Goal: Task Accomplishment & Management: Complete application form

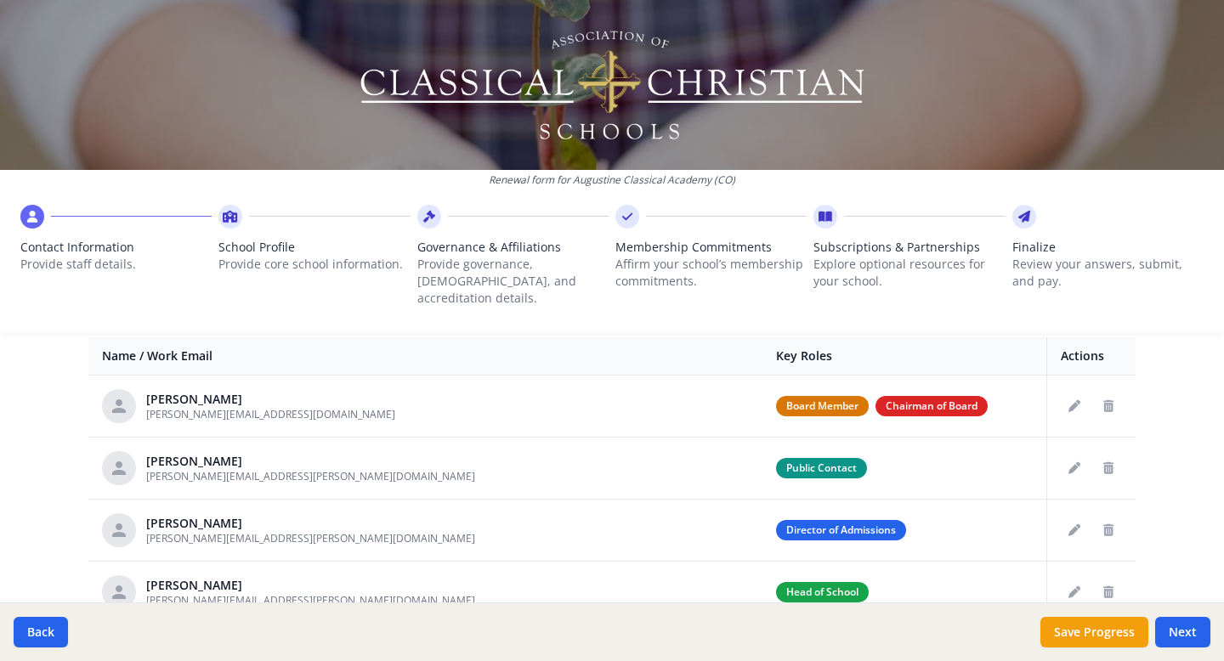
scroll to position [672, 0]
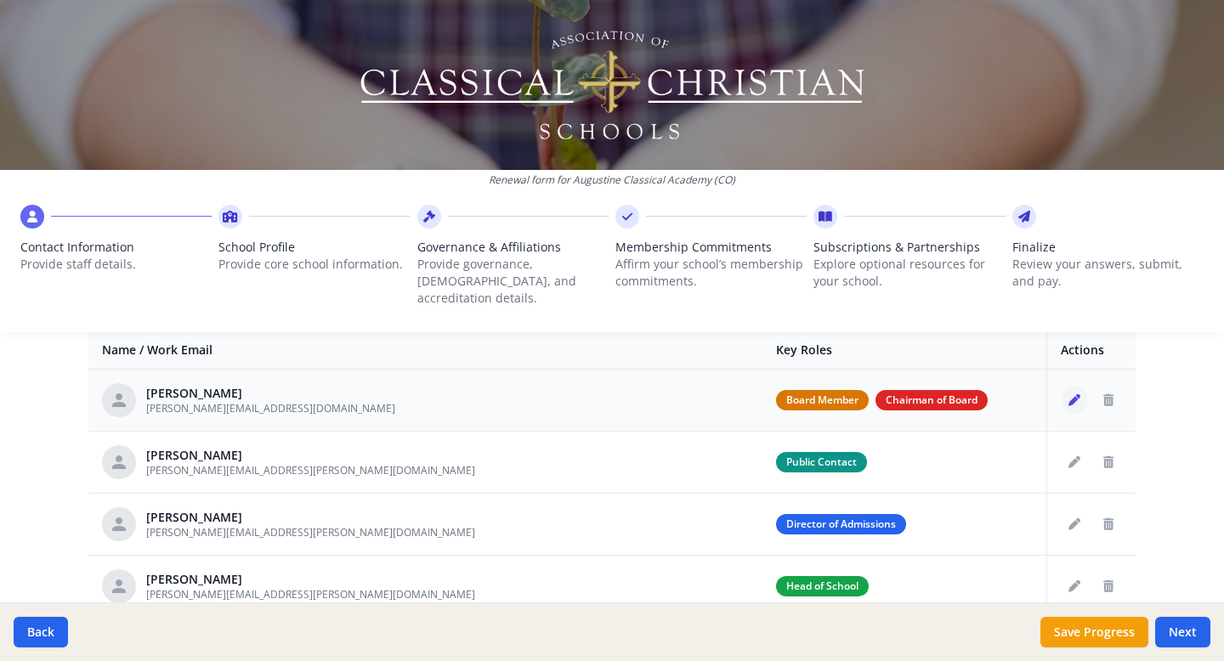
click at [1077, 394] on icon "Edit staff" at bounding box center [1074, 400] width 12 height 12
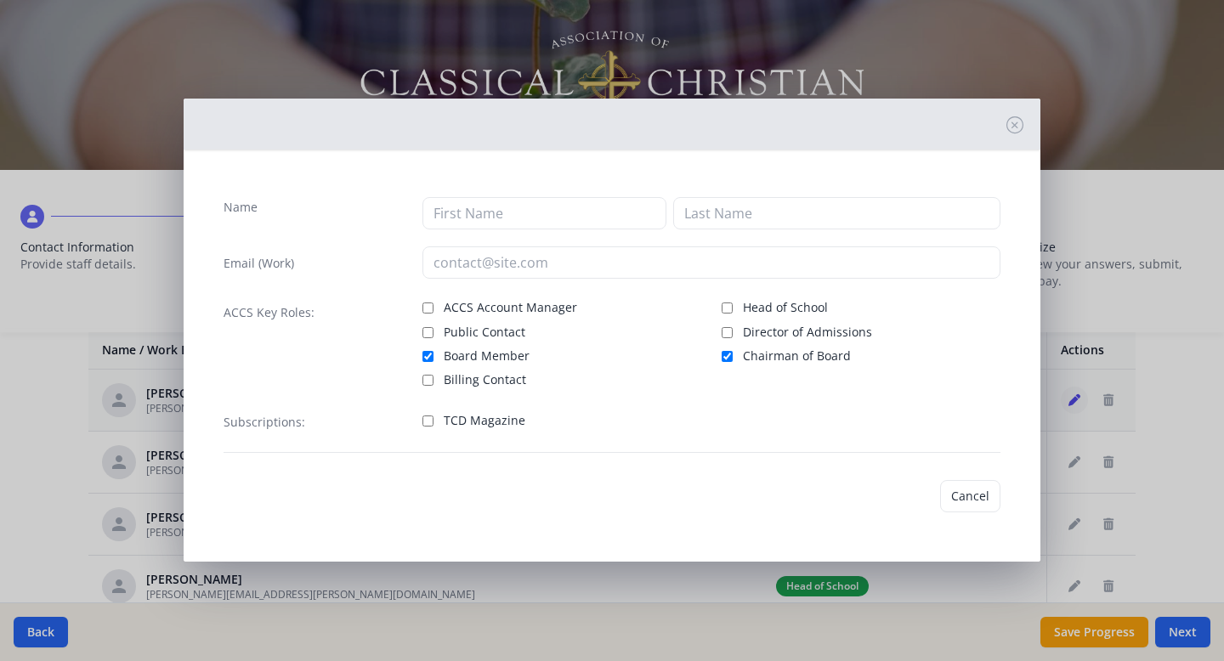
type input "[PERSON_NAME]"
type input "Bride"
type input "whitney.bride@augustineclassical.org"
checkbox input "true"
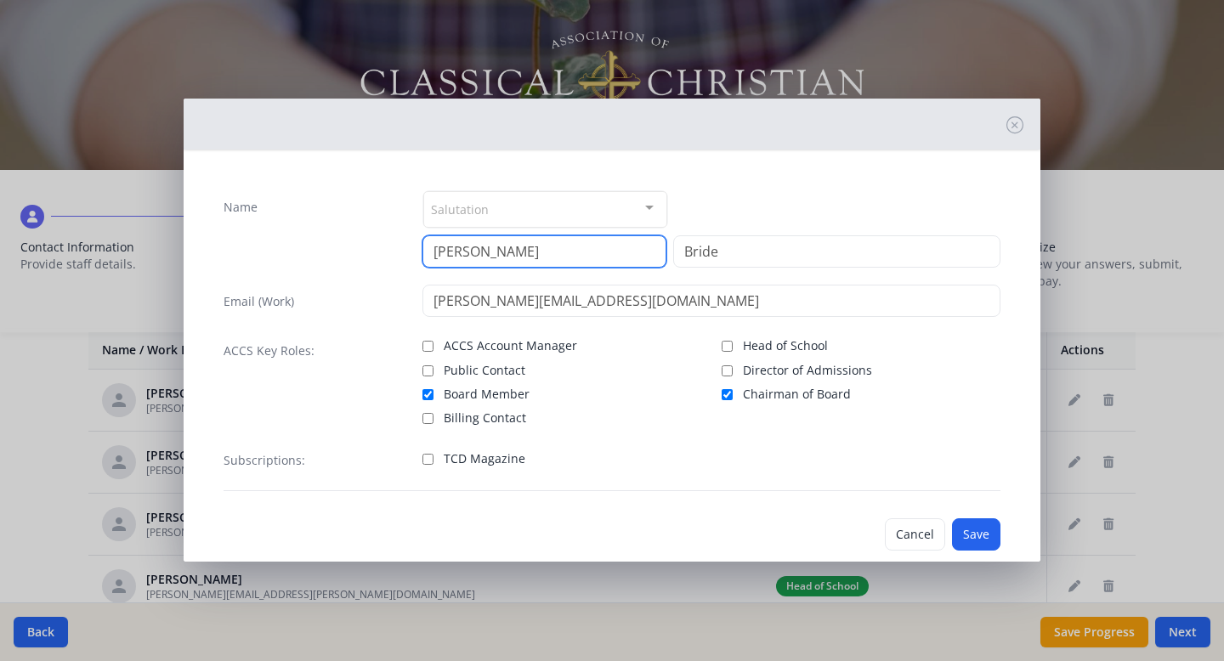
click at [556, 254] on input "Whitney" at bounding box center [544, 251] width 244 height 32
type input "Ryan"
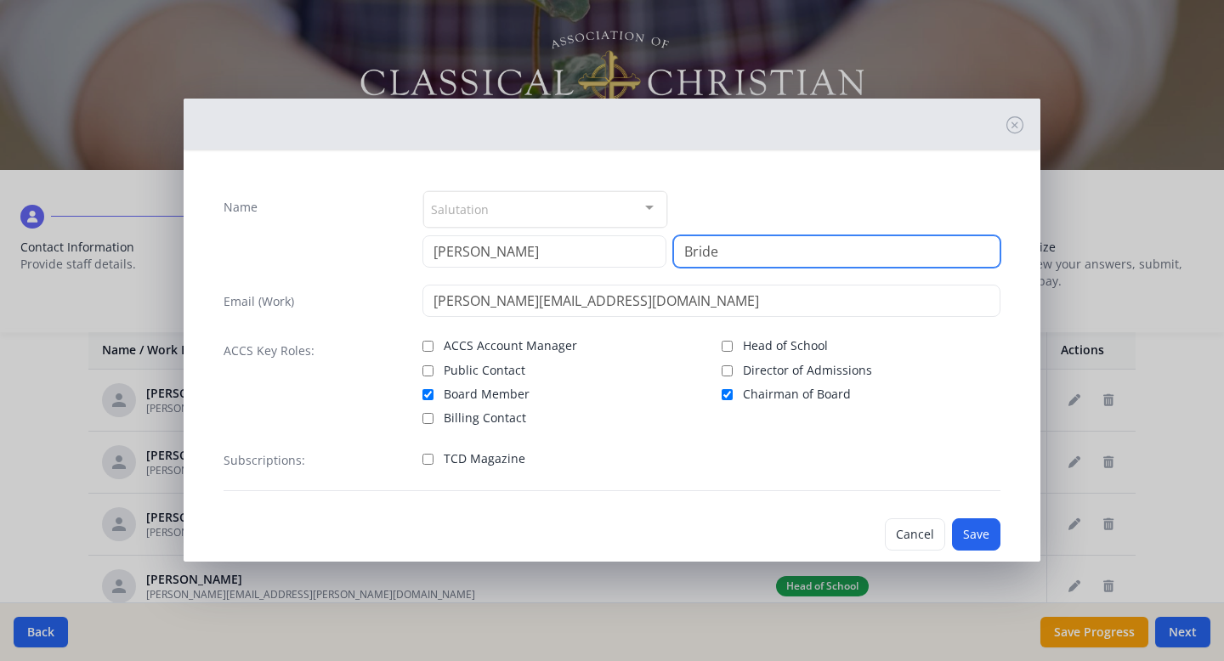
click at [705, 259] on input "Bride" at bounding box center [836, 251] width 327 height 32
type input "Kunisch"
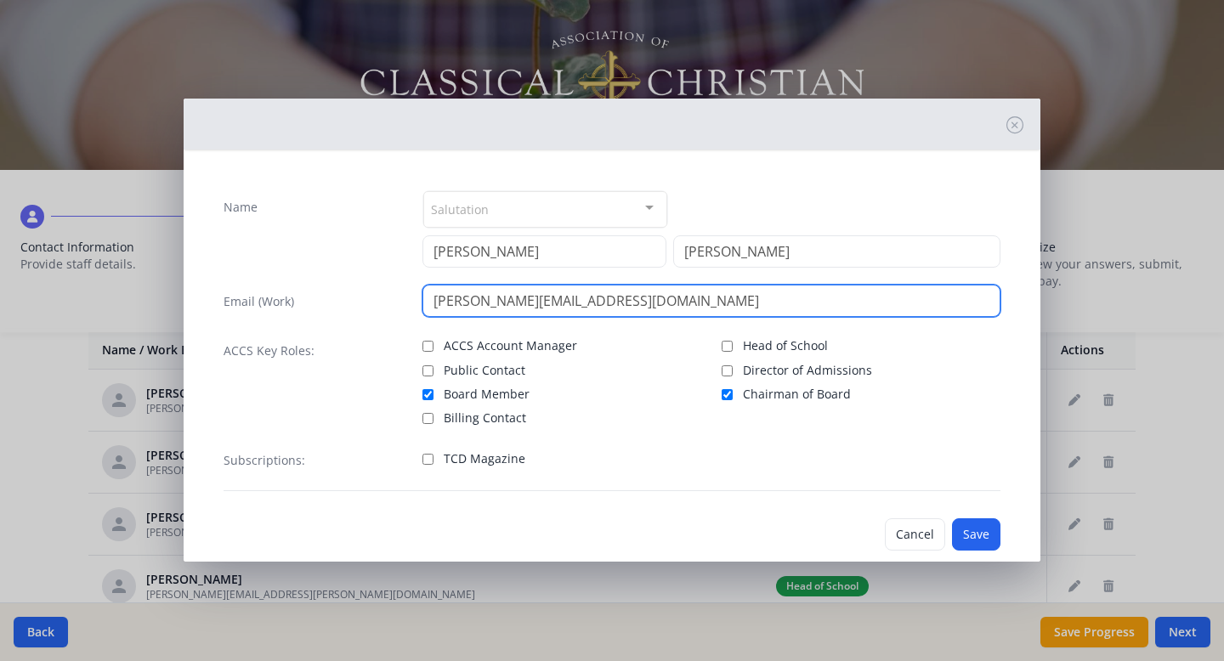
drag, startPoint x: 518, startPoint y: 303, endPoint x: 434, endPoint y: 304, distance: 83.3
click at [434, 304] on input "whitney.bride@augustineclassical.org" at bounding box center [711, 301] width 579 height 32
type input "ryan.kunisch@augustineclassical.org"
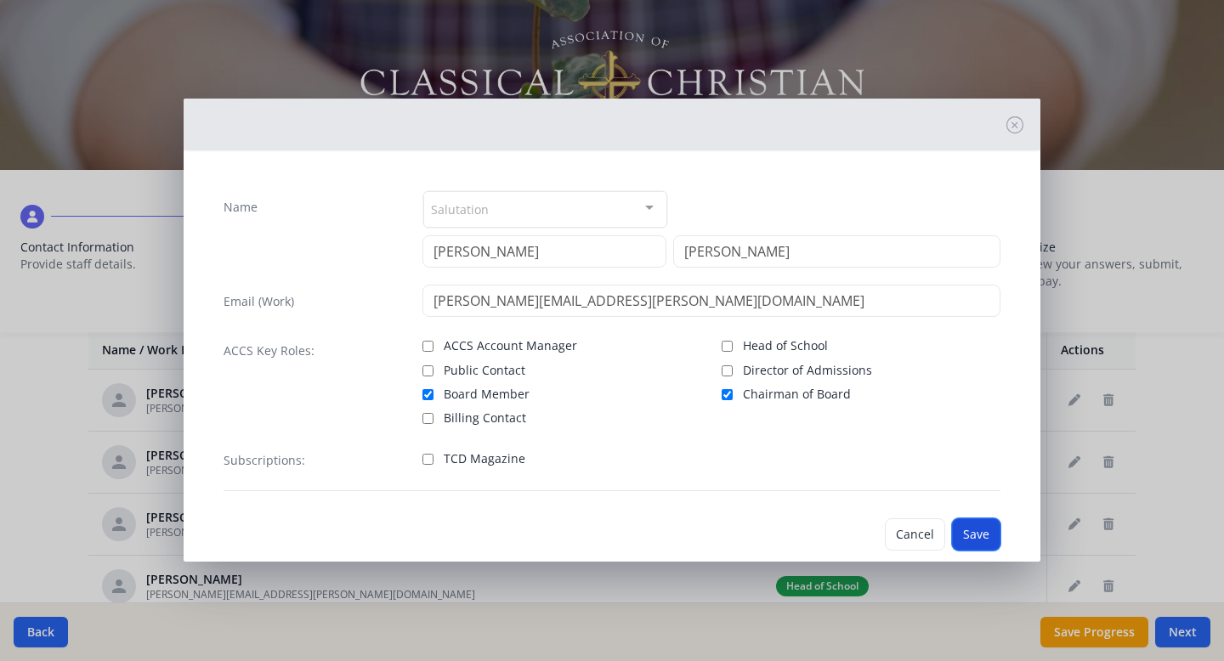
click at [973, 529] on button "Save" at bounding box center [976, 534] width 48 height 32
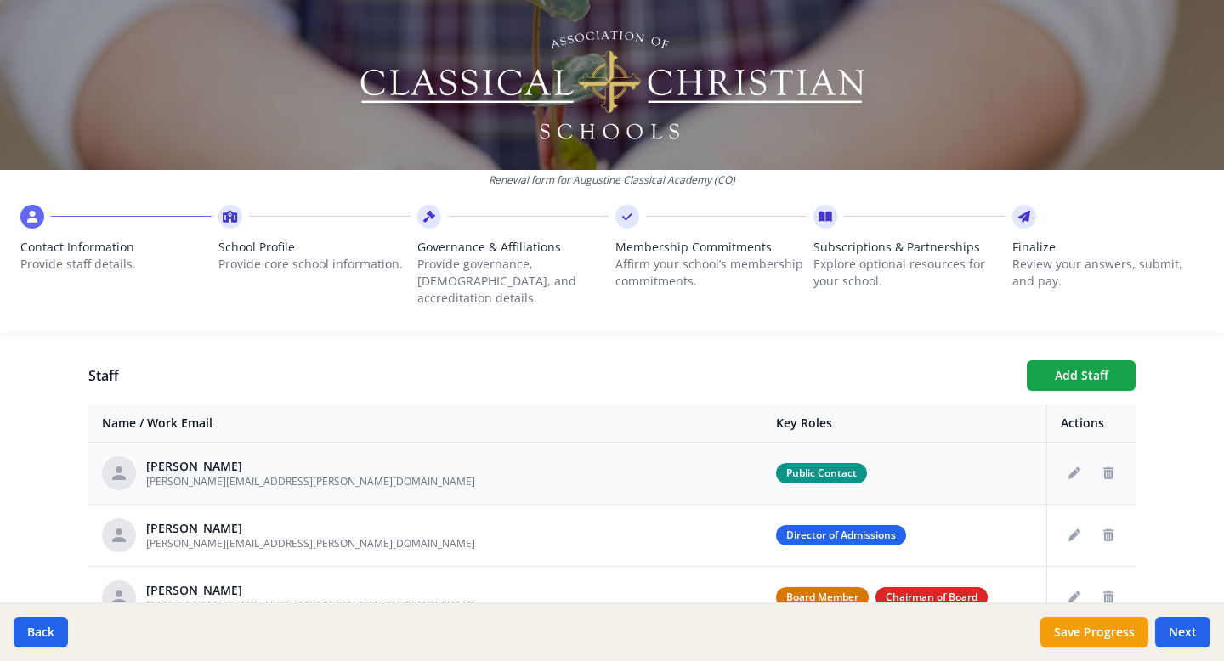
scroll to position [579, 0]
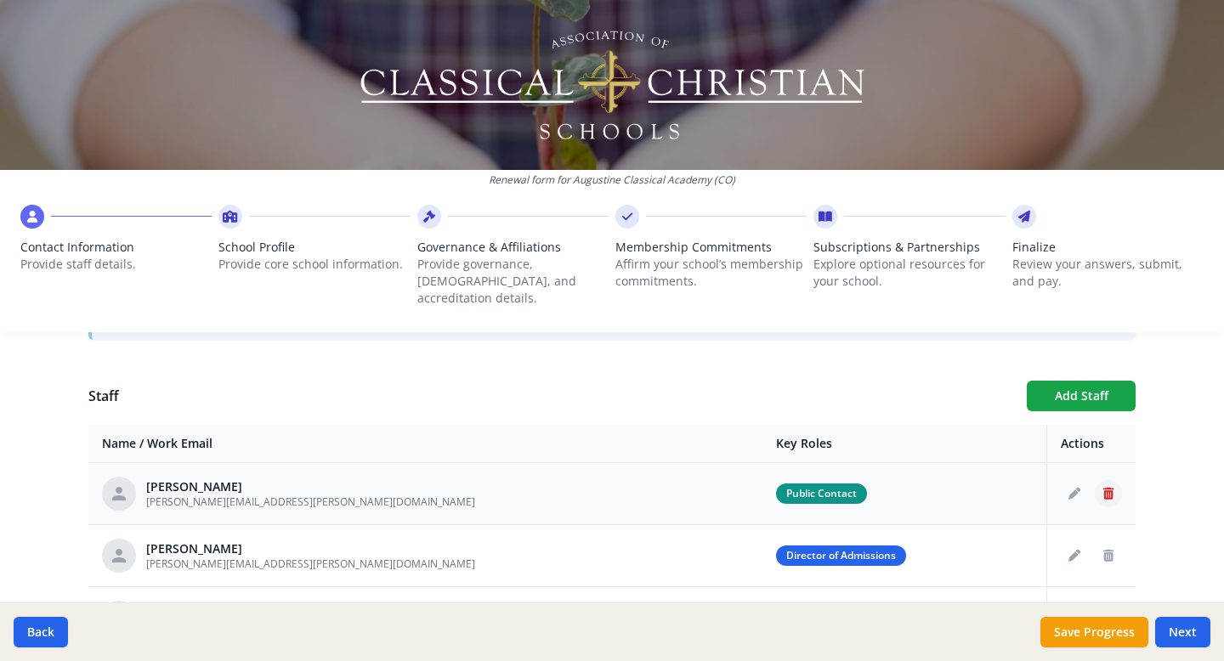
click at [1113, 488] on icon "Delete staff" at bounding box center [1108, 494] width 10 height 12
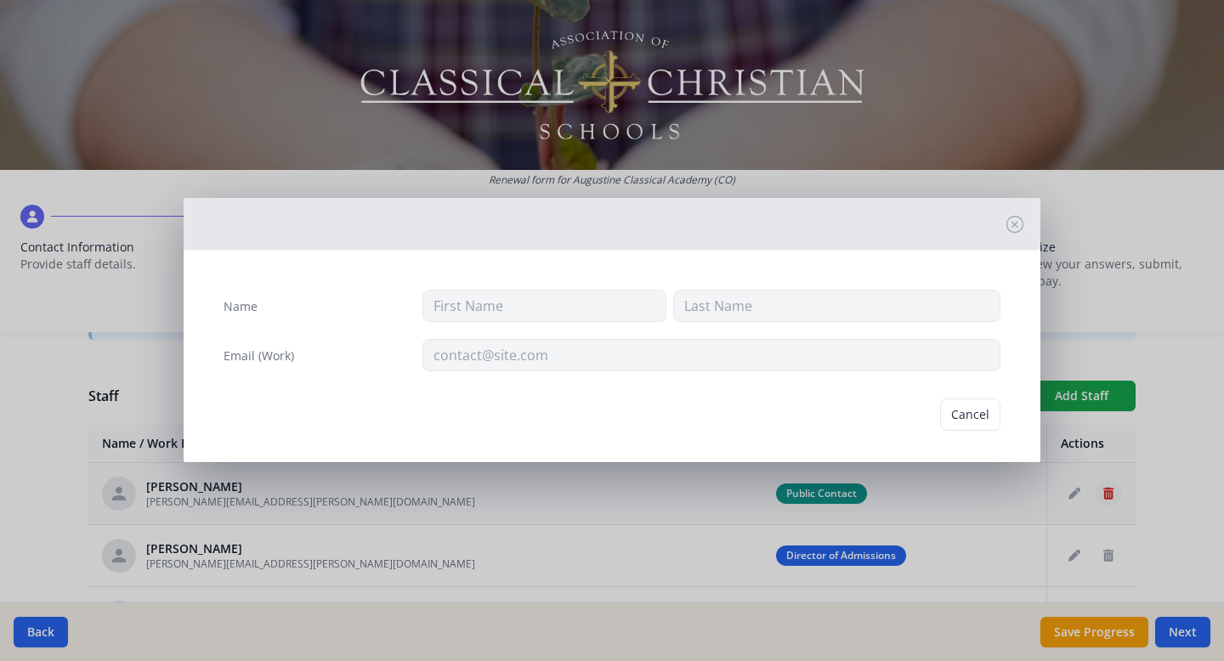
type input "Adrian"
type input "Collins"
type input "adrian.collins@augustineclassical.org"
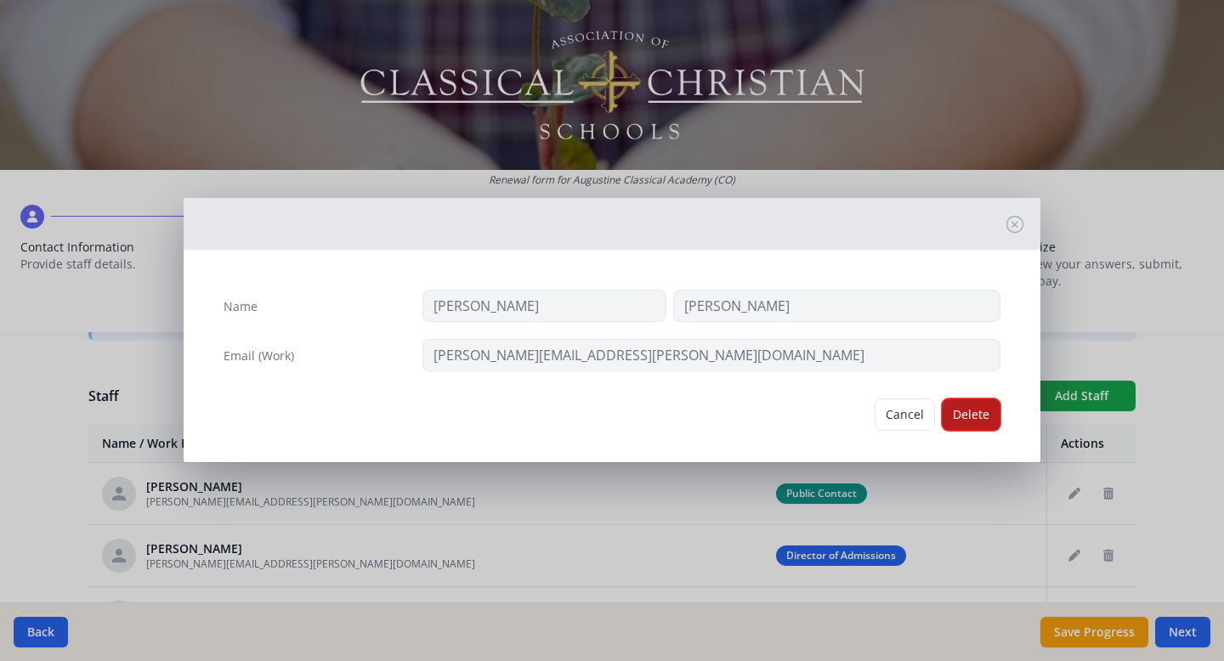
click at [983, 416] on button "Delete" at bounding box center [971, 415] width 59 height 32
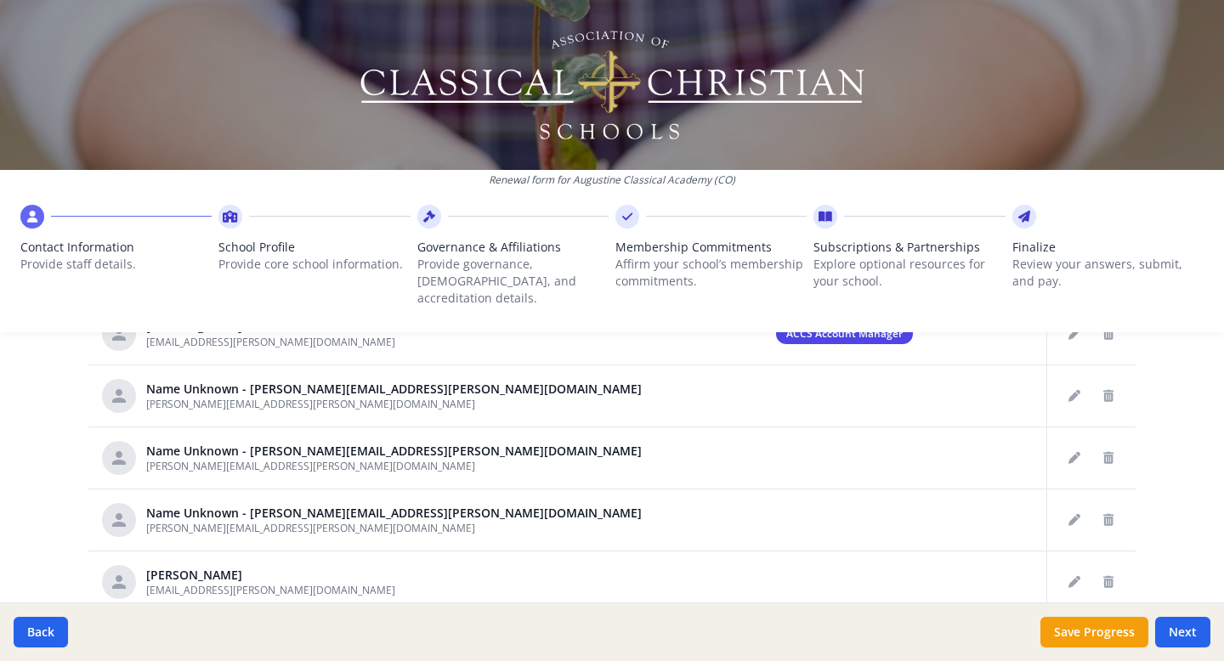
scroll to position [871, 0]
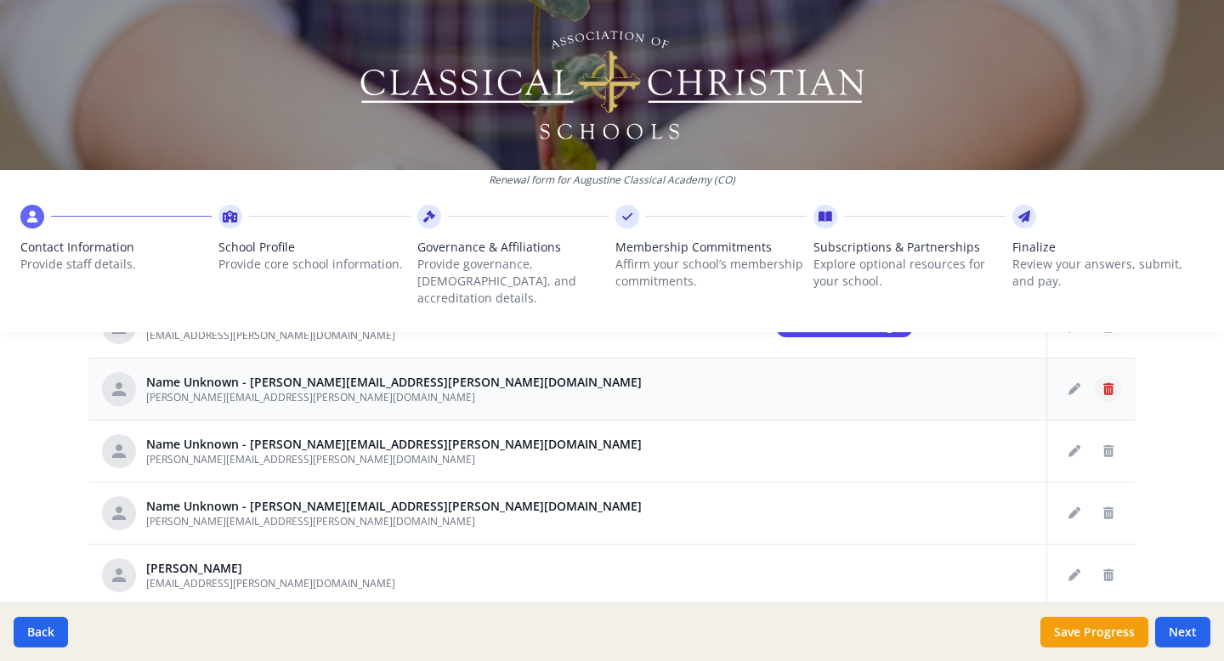
click at [1110, 383] on icon "Delete staff" at bounding box center [1108, 389] width 10 height 12
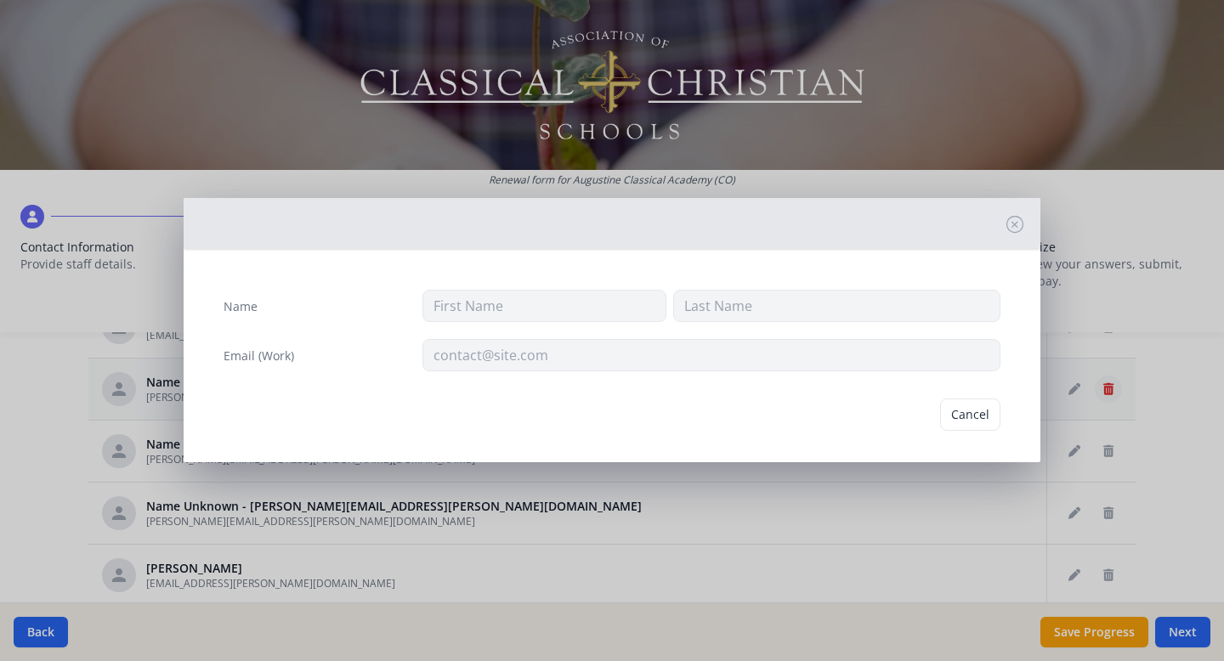
type input "olivia.hunt@augustineclassical.org"
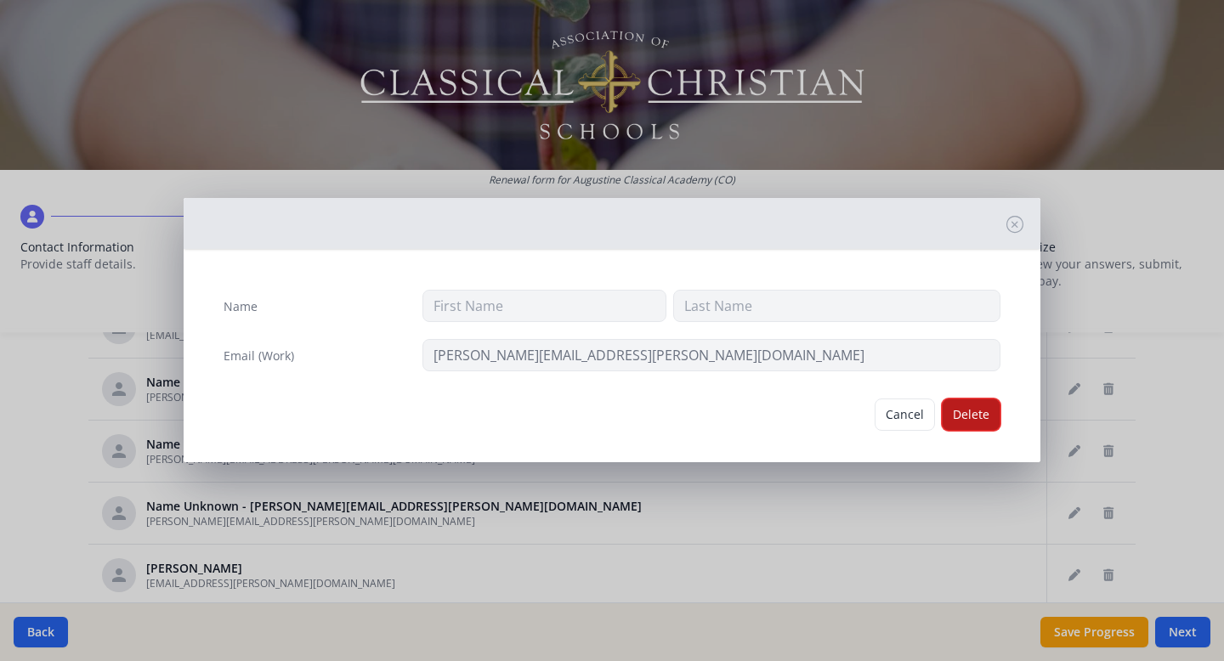
click at [981, 414] on button "Delete" at bounding box center [971, 415] width 59 height 32
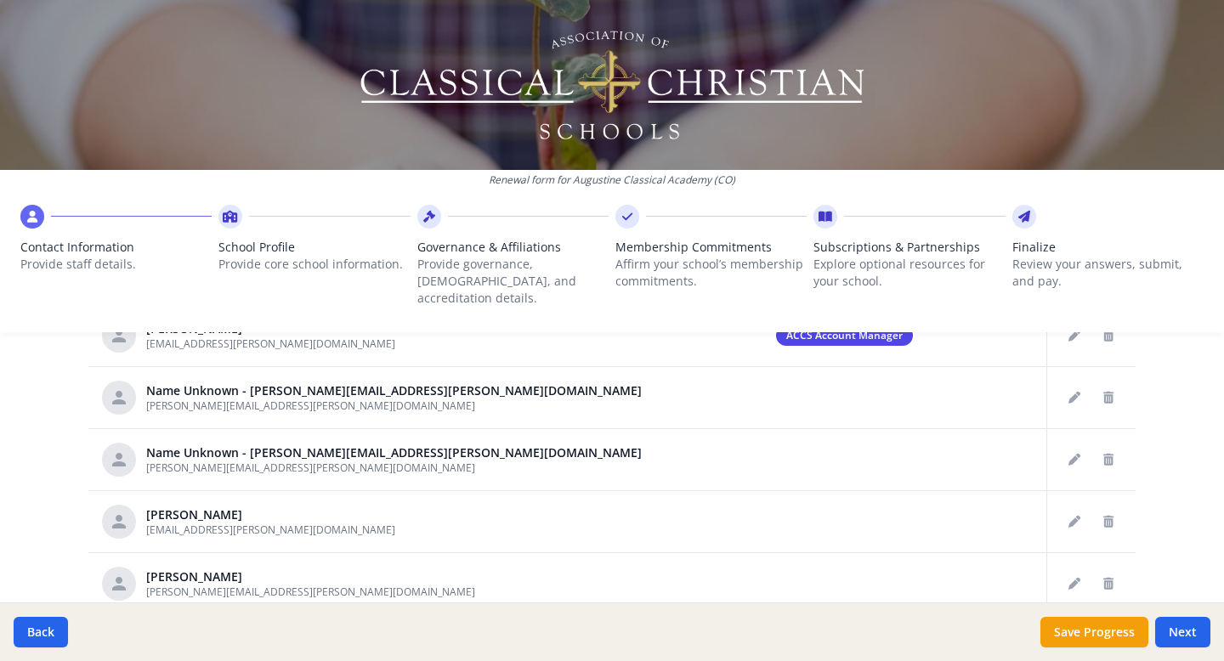
scroll to position [52, 0]
click at [1106, 393] on button "Delete staff" at bounding box center [1108, 397] width 27 height 27
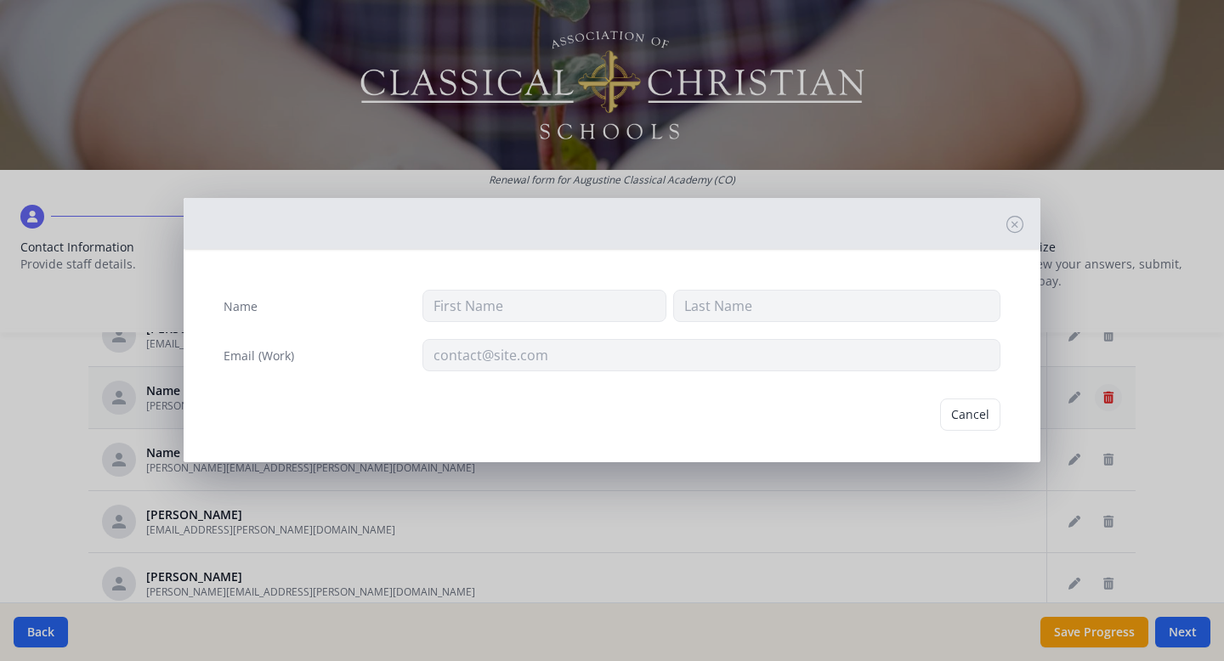
type input "patricia.trevor@augustineclassical.org"
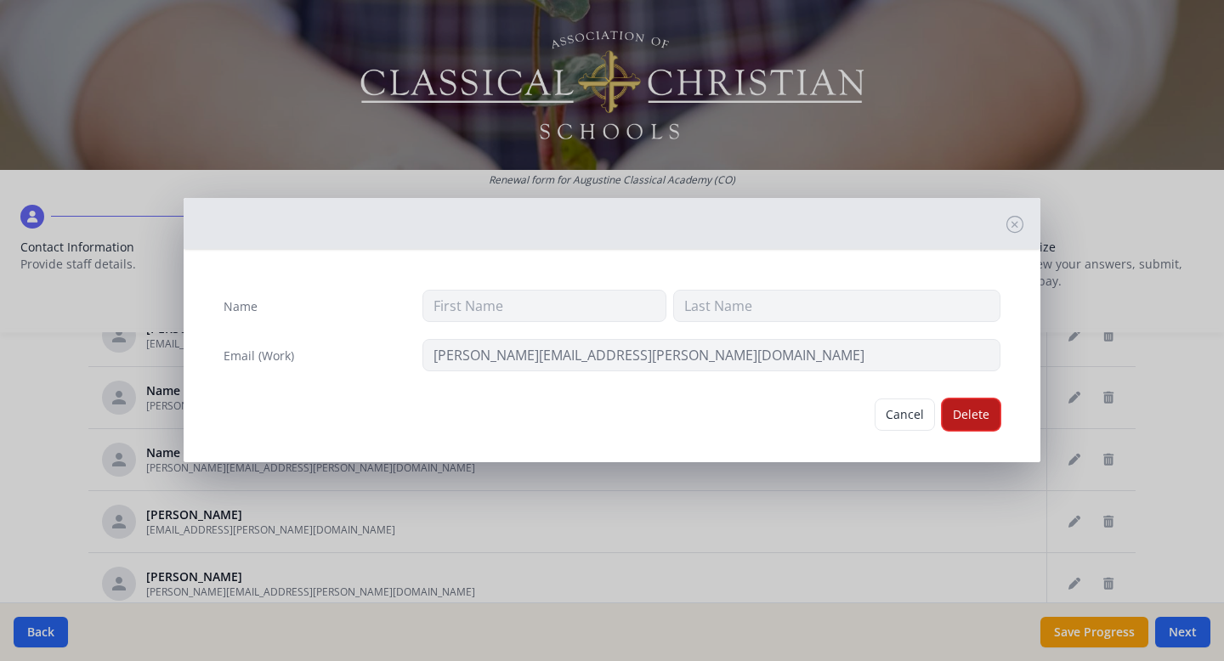
click at [1000, 411] on button "Delete" at bounding box center [971, 415] width 59 height 32
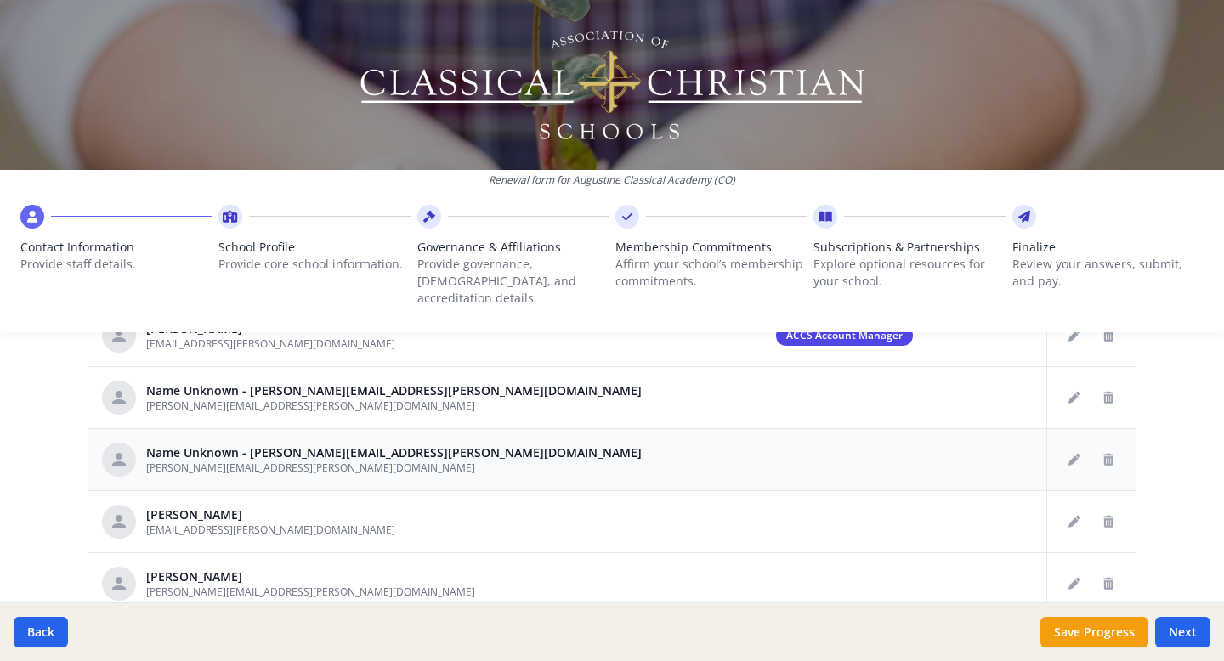
scroll to position [0, 0]
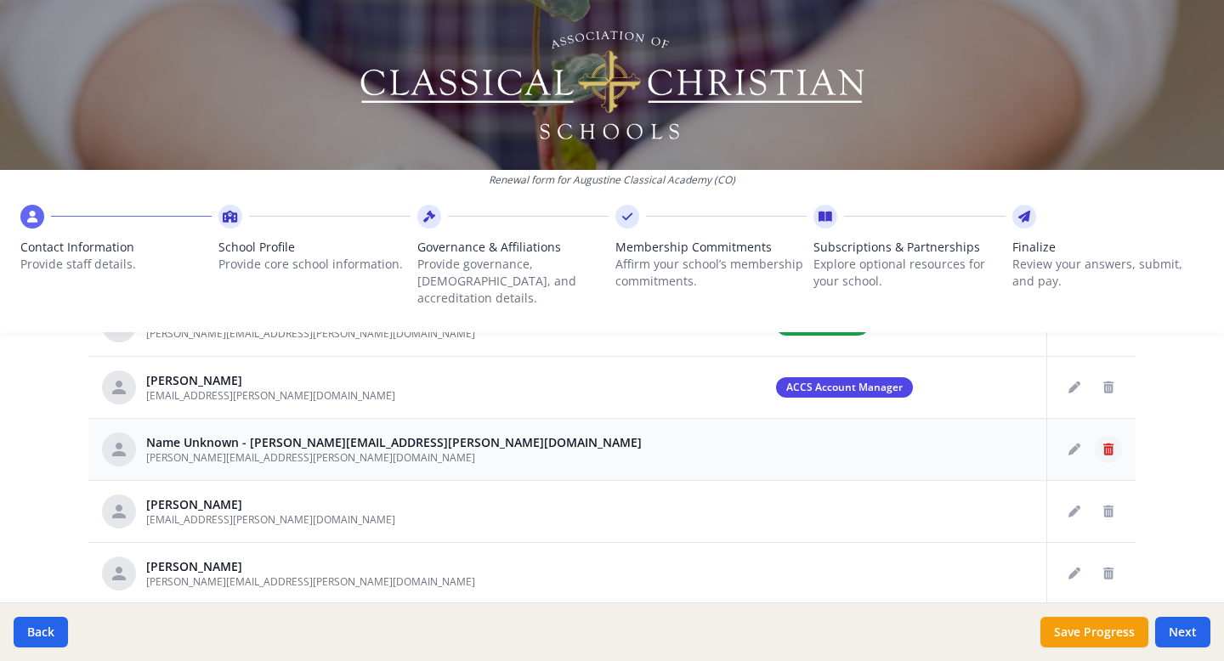
click at [1109, 444] on icon "Delete staff" at bounding box center [1108, 450] width 10 height 12
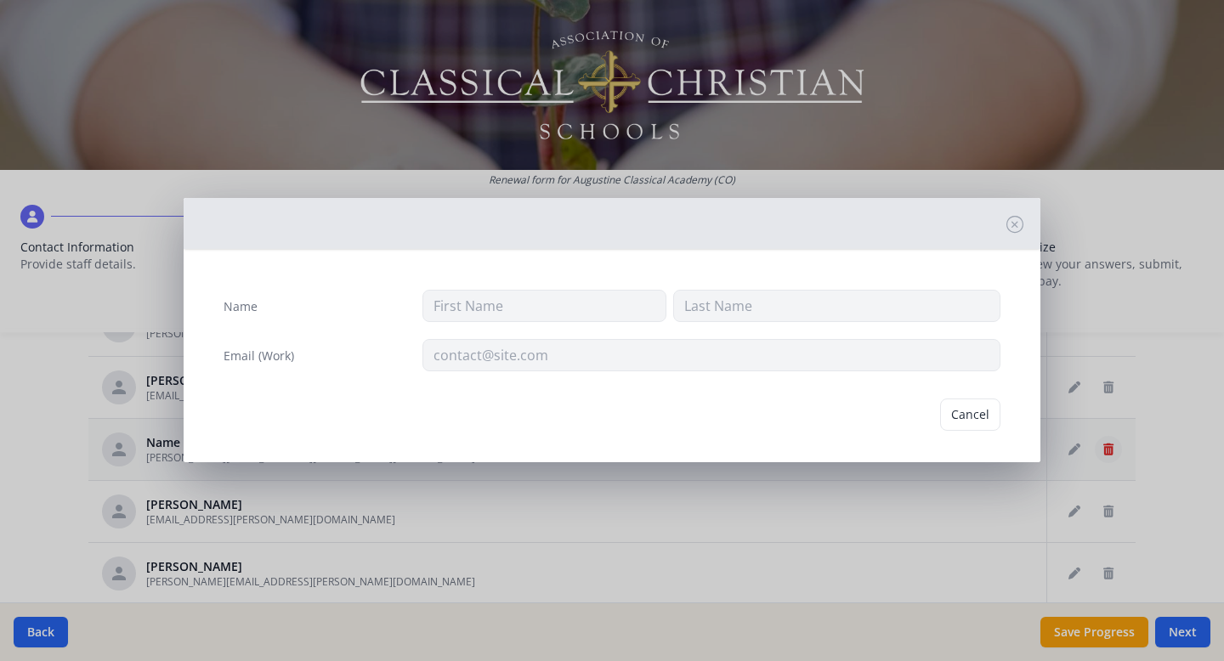
type input "heidi.karwoski@augustineclassical.org"
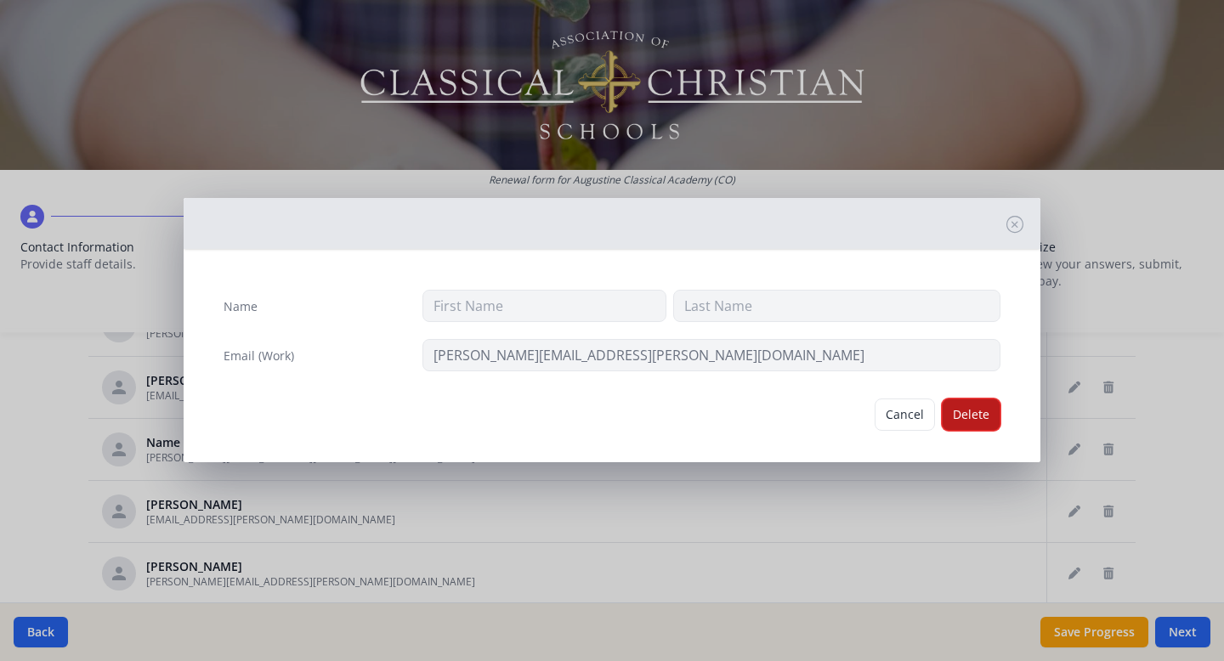
click at [990, 405] on button "Delete" at bounding box center [971, 415] width 59 height 32
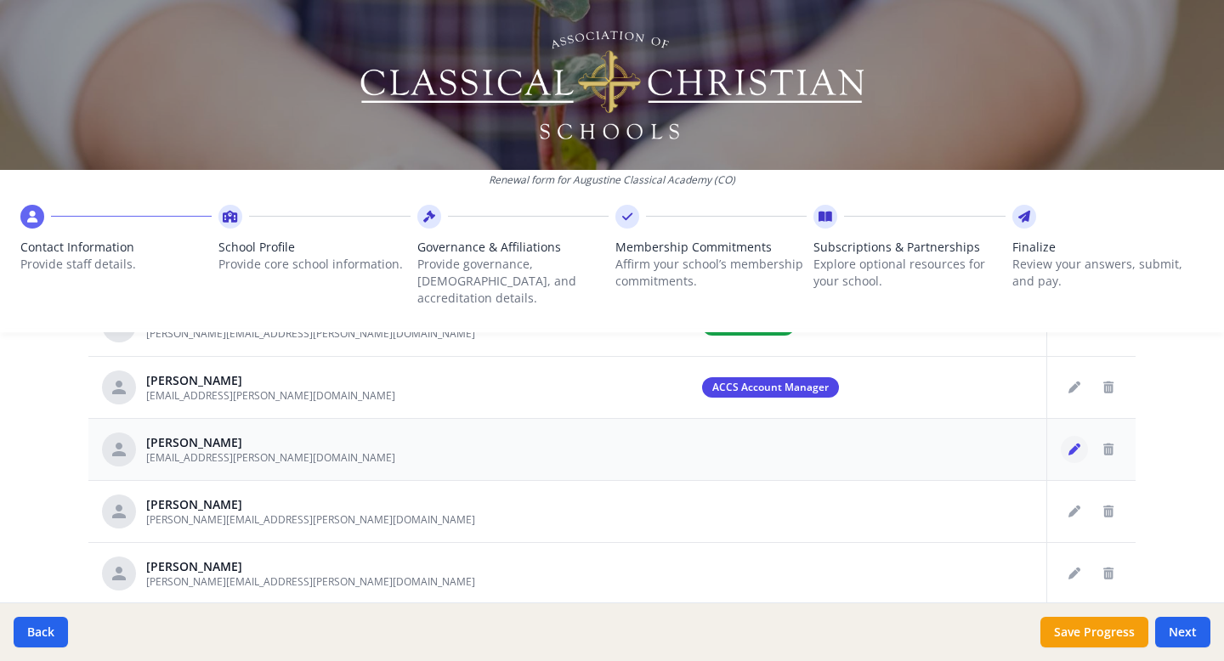
click at [1068, 439] on button "Edit staff" at bounding box center [1074, 449] width 27 height 27
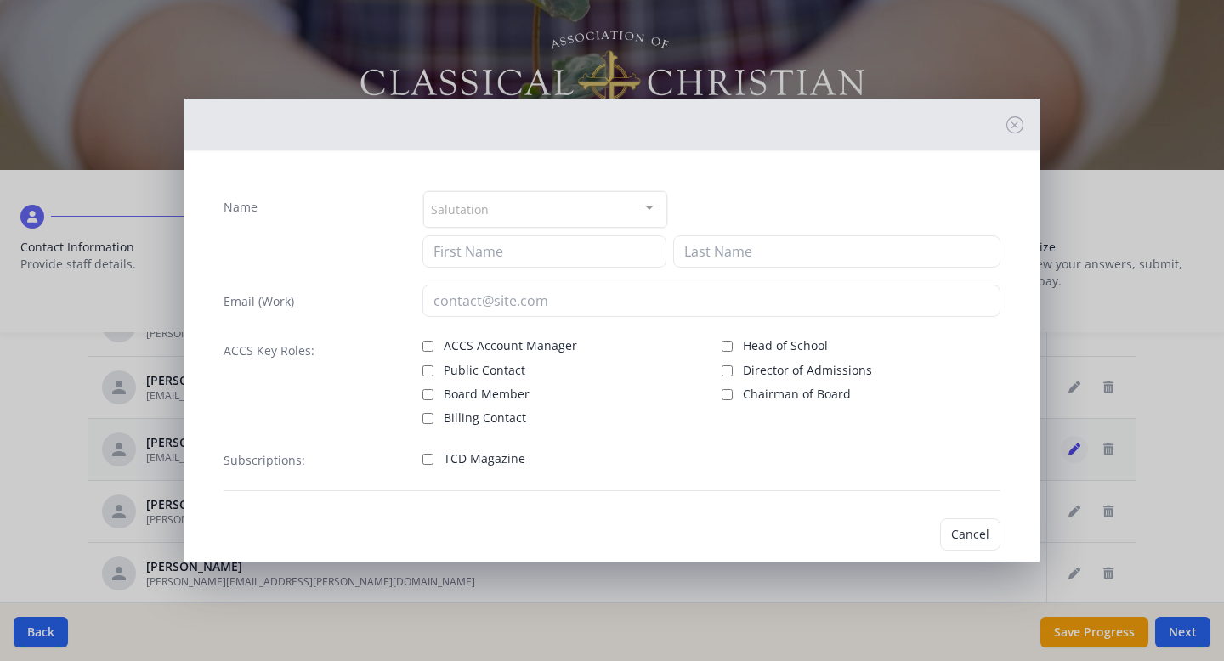
type input "Nate"
type input "Ahern"
type input "nate.ahern@augustineclassical.org"
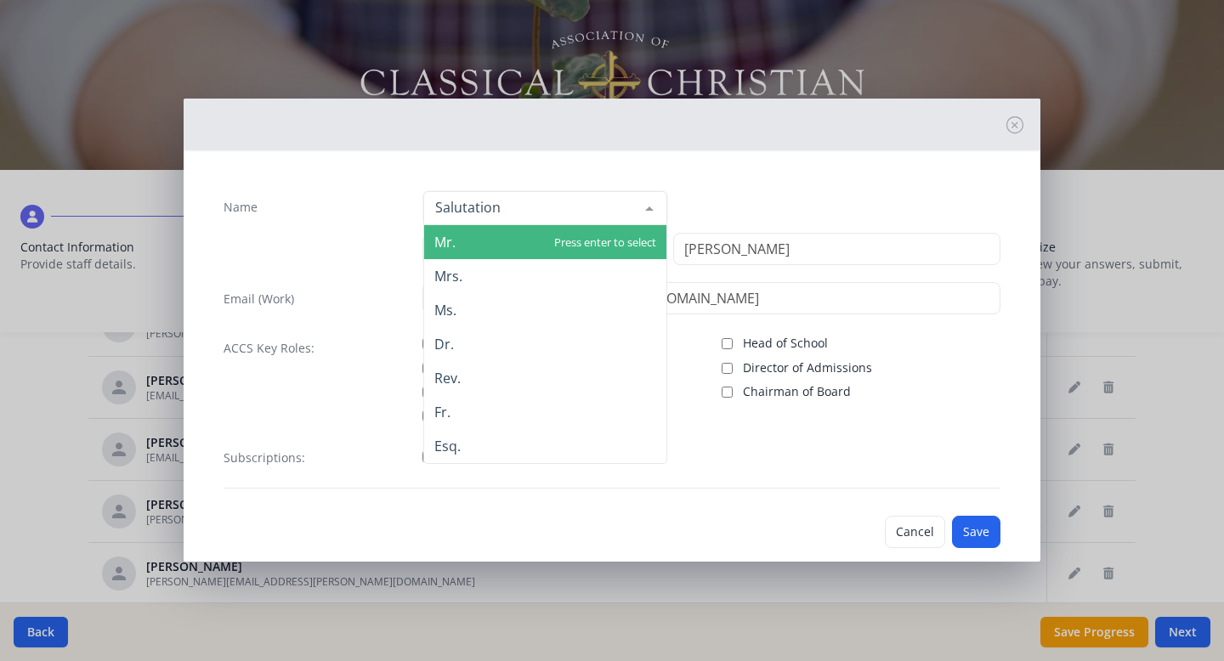
click at [651, 215] on div at bounding box center [649, 208] width 34 height 32
click at [711, 197] on div "Mr. Mrs. Ms. Dr. Rev. Fr. Esq. No elements found. Consider changing the search …" at bounding box center [711, 208] width 579 height 36
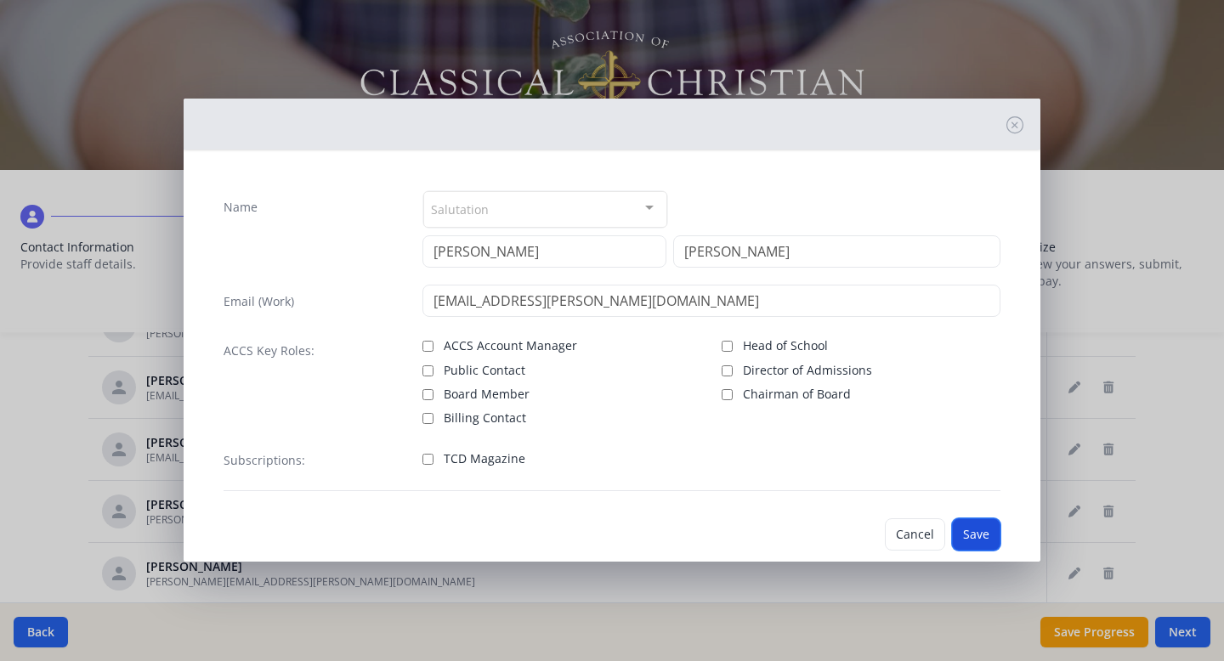
click at [968, 535] on button "Save" at bounding box center [976, 534] width 48 height 32
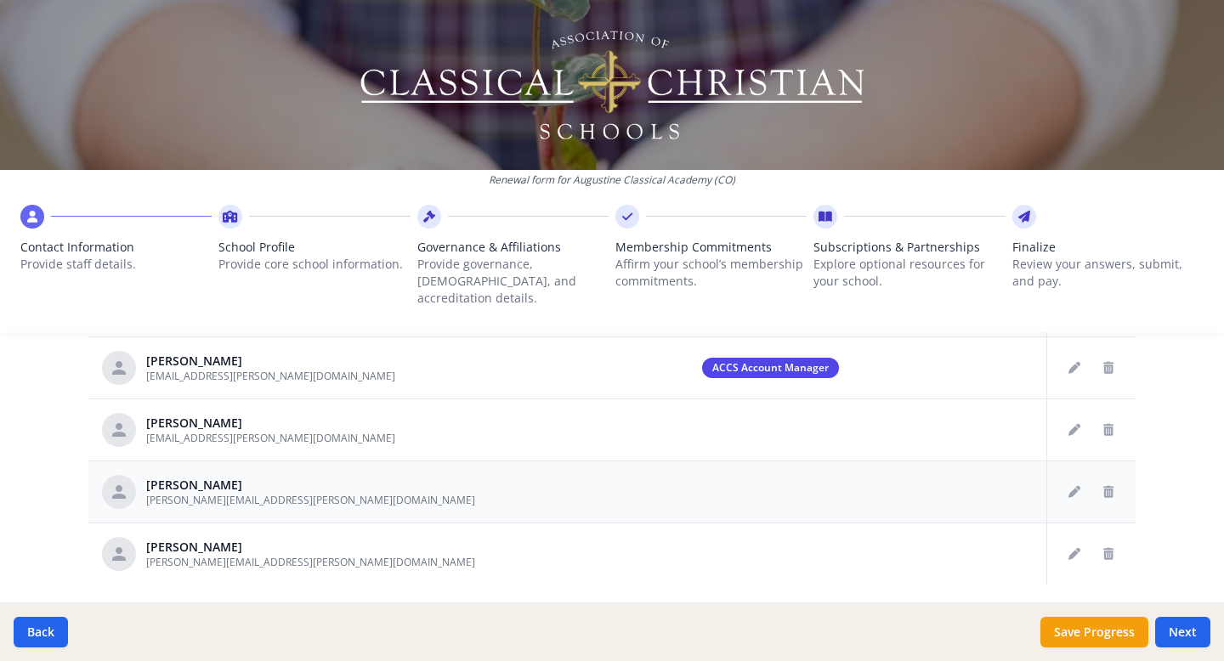
scroll to position [898, 0]
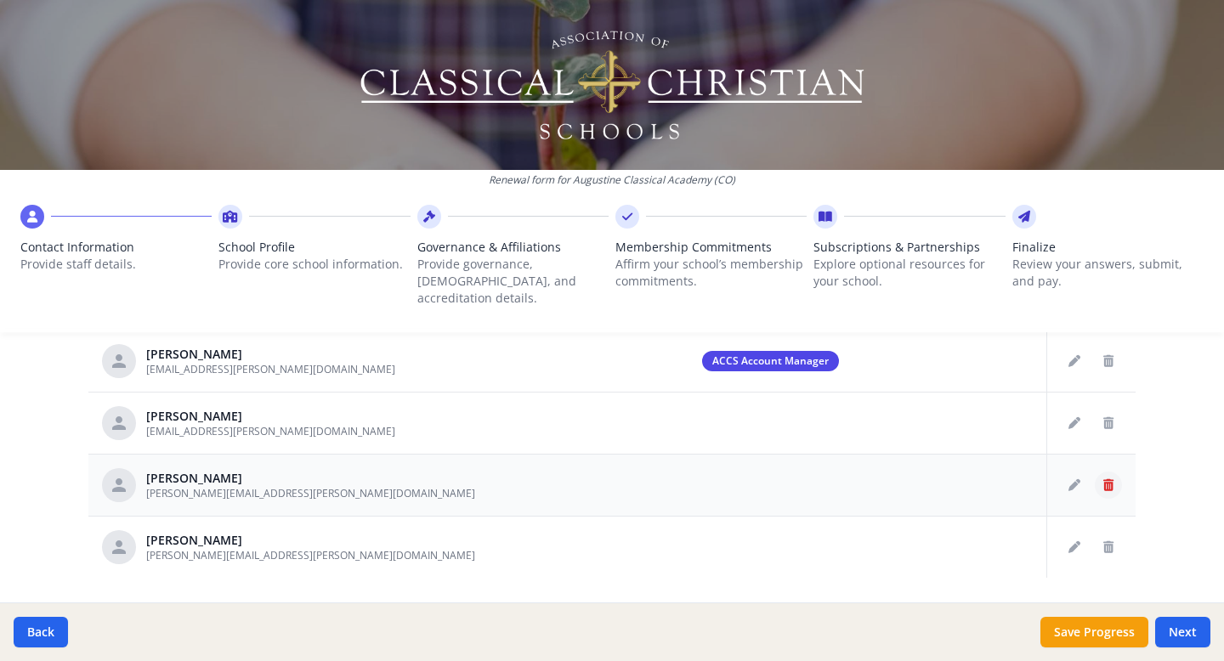
click at [1107, 476] on button "Delete staff" at bounding box center [1108, 485] width 27 height 27
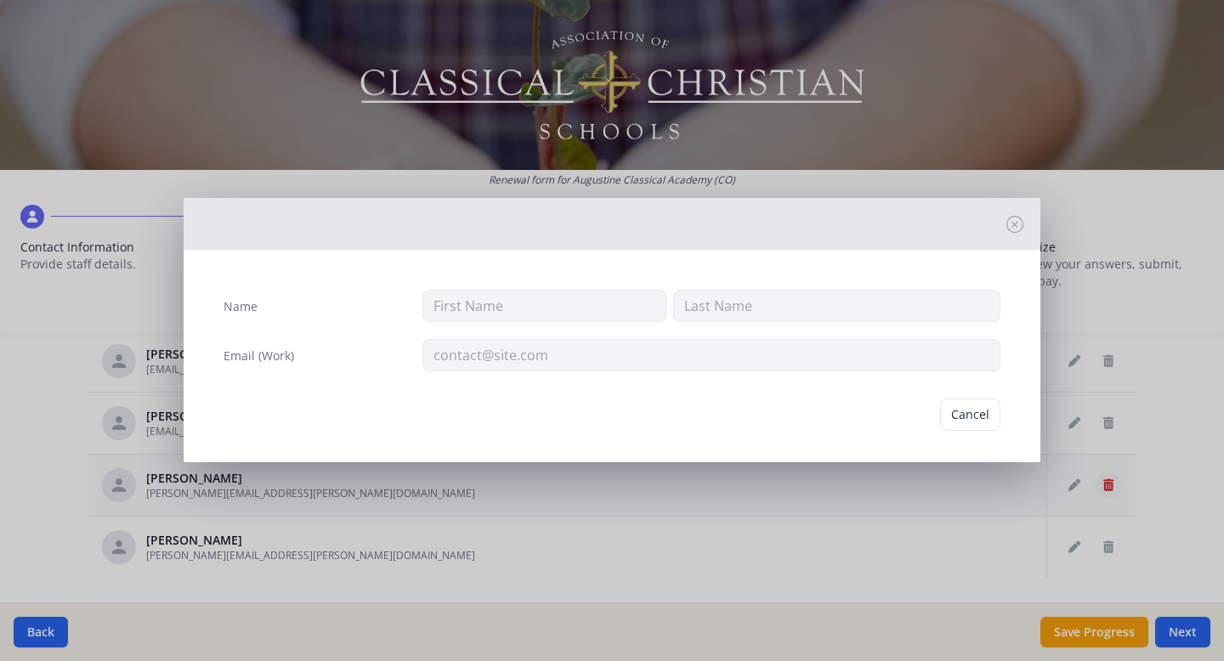
type input "Christopher"
type input "Benson"
type input "christopher.benson@augustineclassical.org"
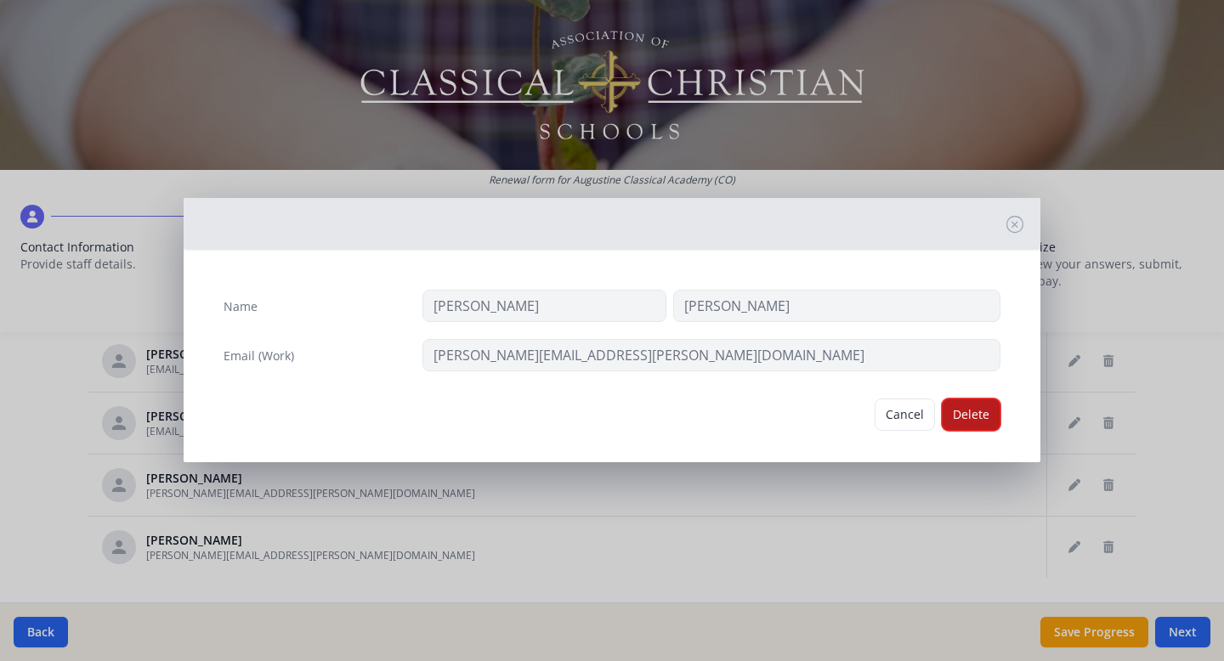
click at [987, 411] on button "Delete" at bounding box center [971, 415] width 59 height 32
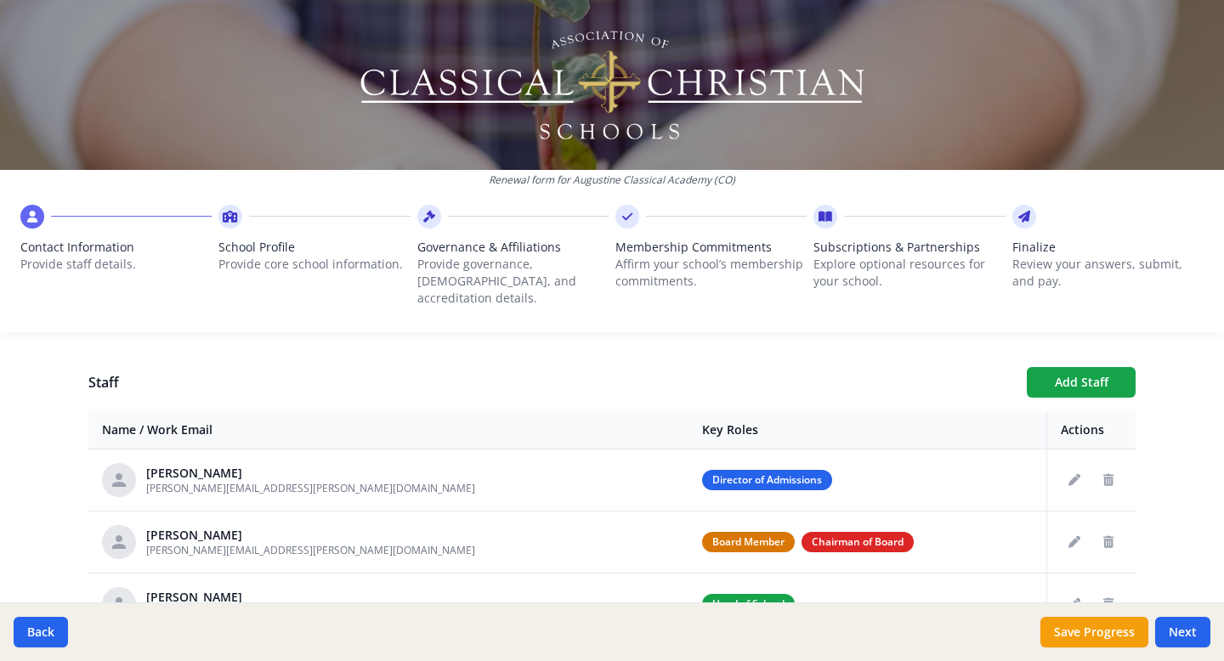
scroll to position [590, 0]
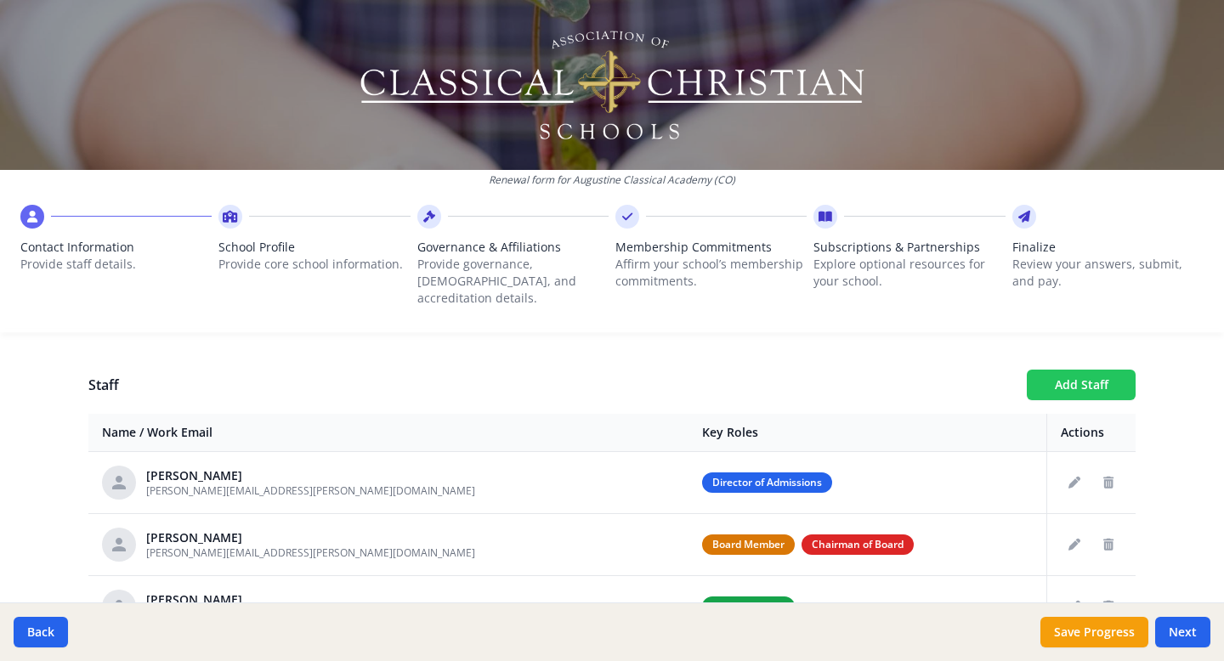
click at [1112, 370] on button "Add Staff" at bounding box center [1081, 385] width 109 height 31
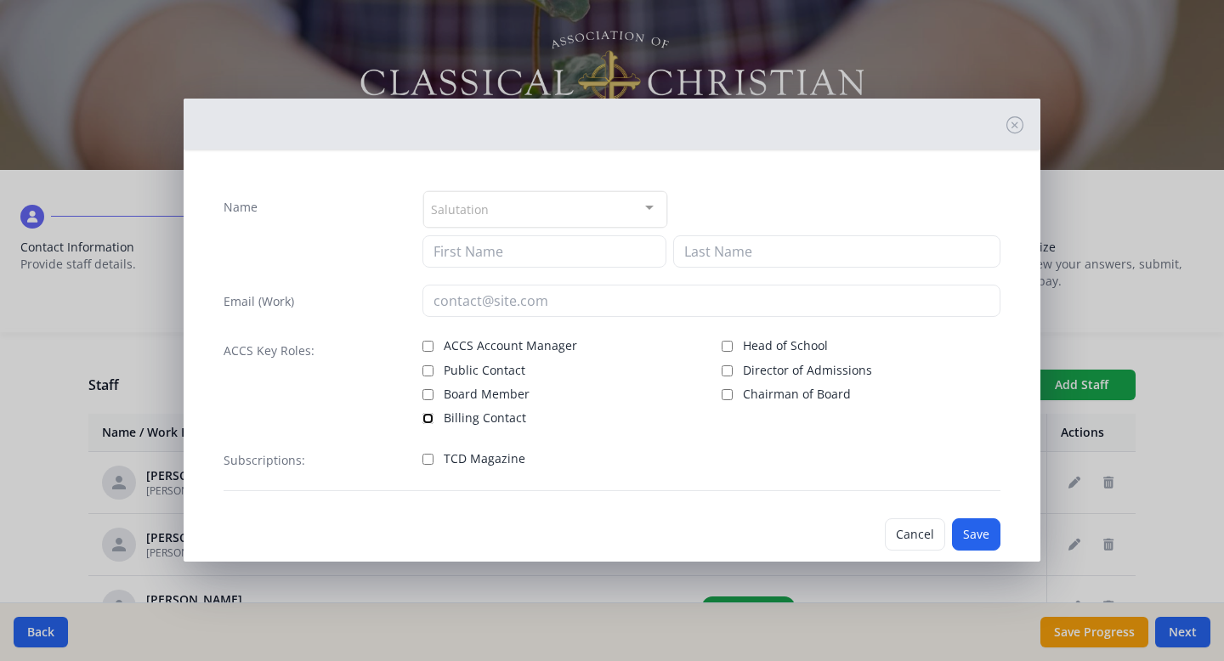
click at [426, 418] on input "Billing Contact" at bounding box center [427, 418] width 11 height 11
checkbox input "true"
click at [428, 371] on input "Public Contact" at bounding box center [427, 370] width 11 height 11
checkbox input "true"
click at [552, 255] on input at bounding box center [544, 251] width 244 height 32
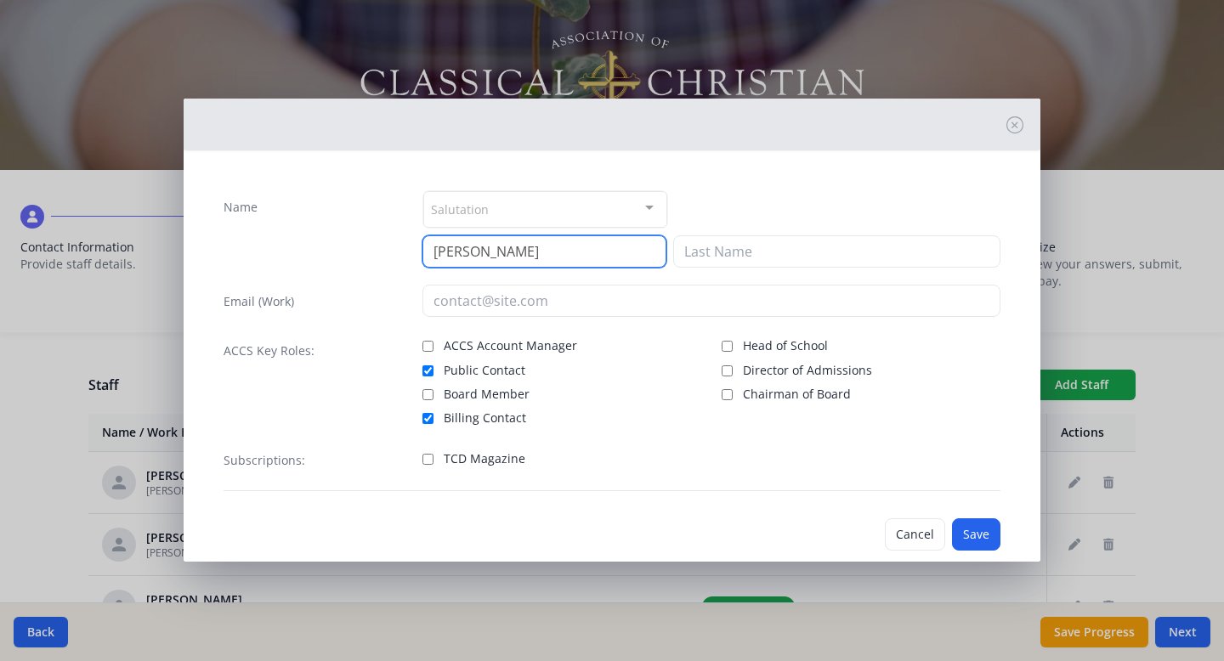
type input "Brady"
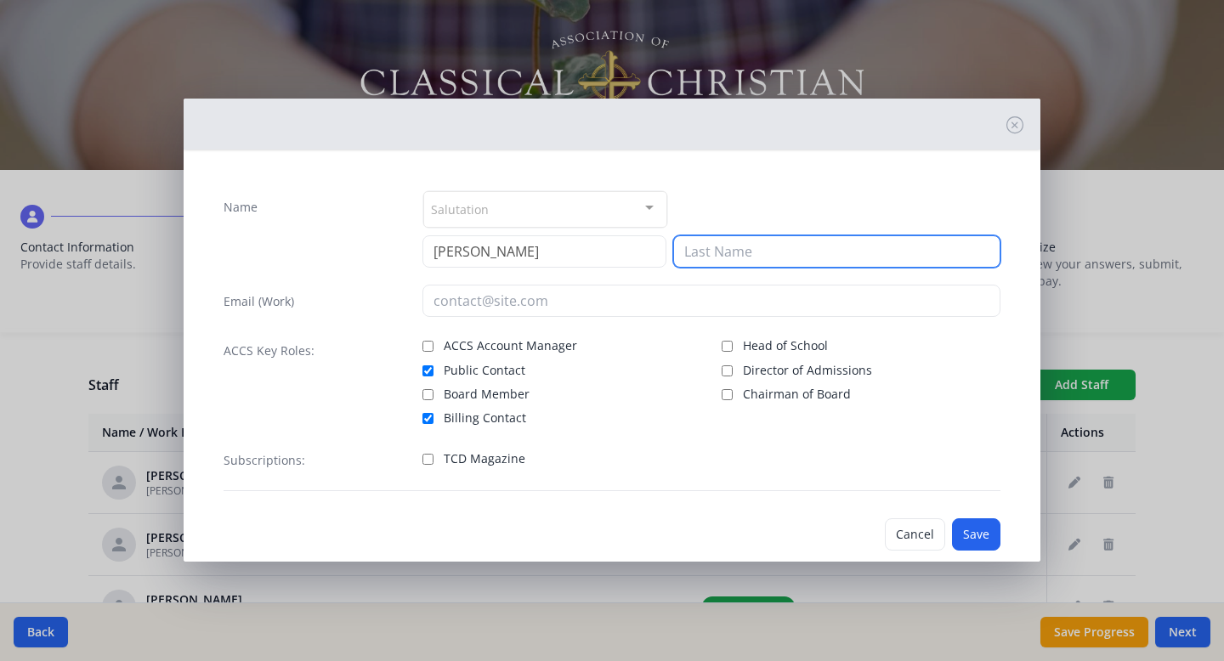
click at [807, 243] on input at bounding box center [836, 251] width 327 height 32
type input "Rainbow"
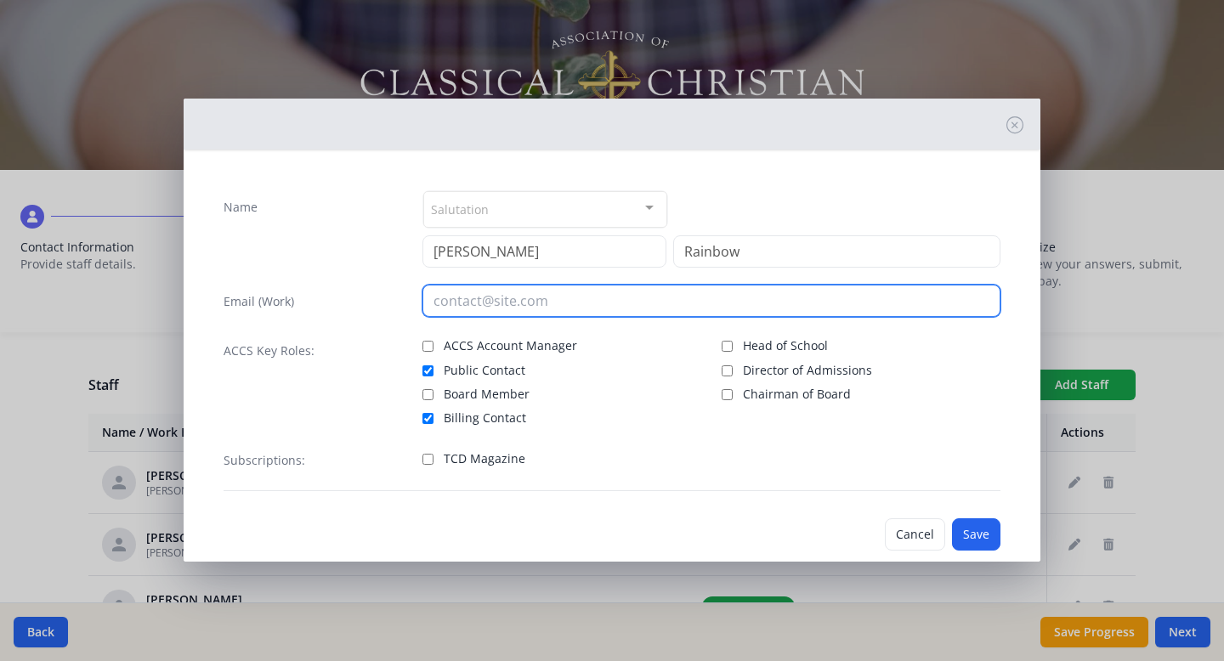
click at [688, 311] on input "email" at bounding box center [711, 301] width 579 height 32
type input "brady.rainbow@augustineclassical.org"
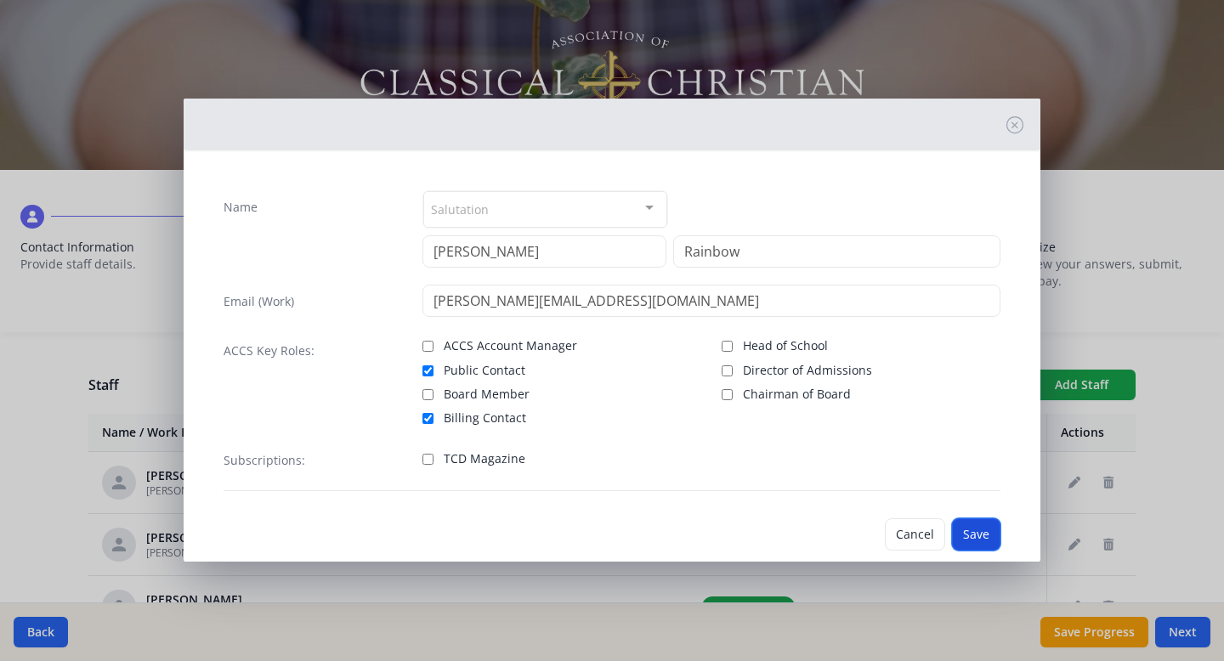
click at [968, 535] on button "Save" at bounding box center [976, 534] width 48 height 32
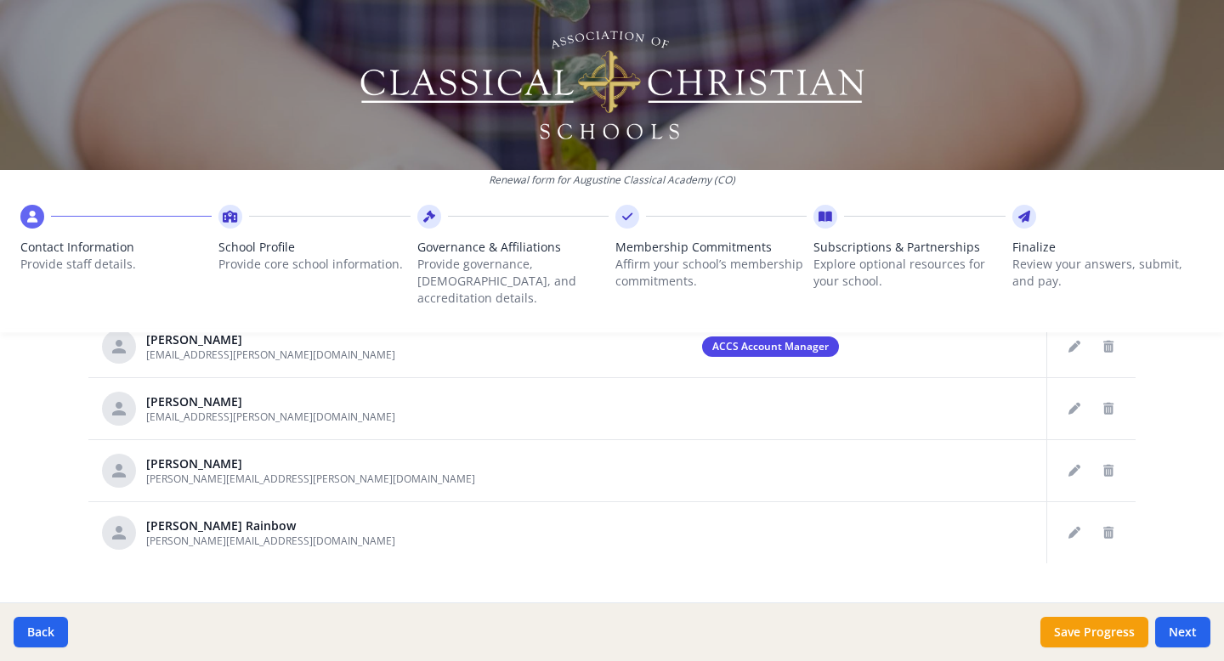
scroll to position [926, 0]
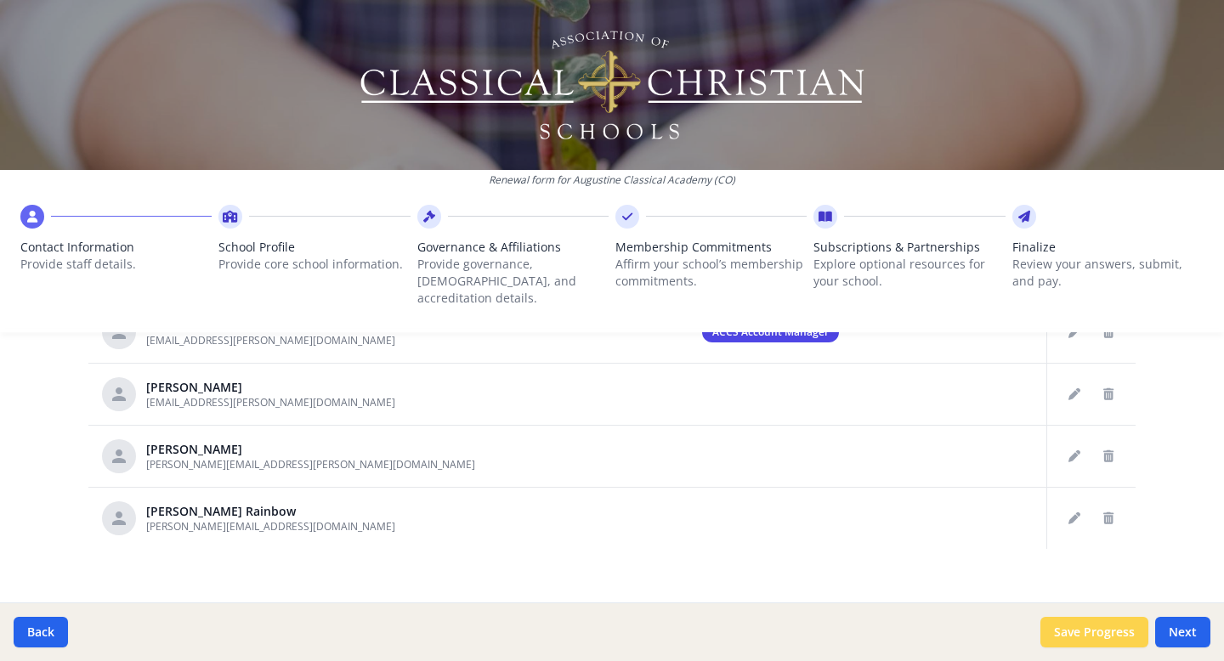
click at [1101, 639] on button "Save Progress" at bounding box center [1094, 632] width 108 height 31
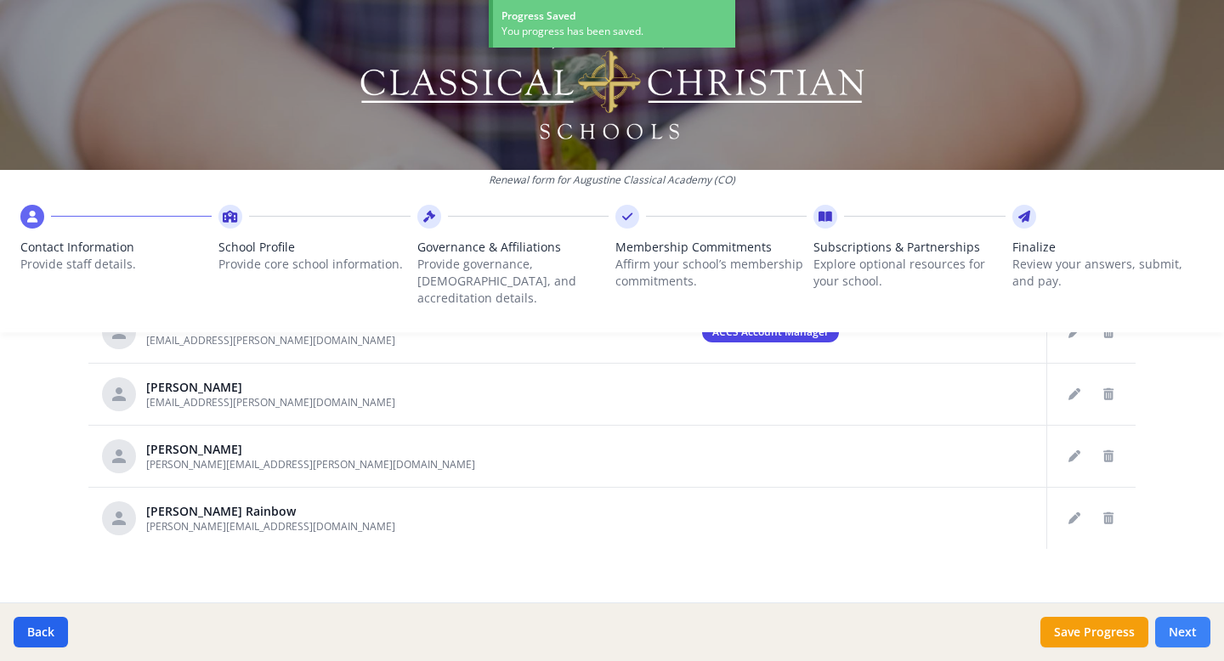
click at [1168, 628] on button "Next" at bounding box center [1182, 632] width 55 height 31
type input "(720) 446-6286"
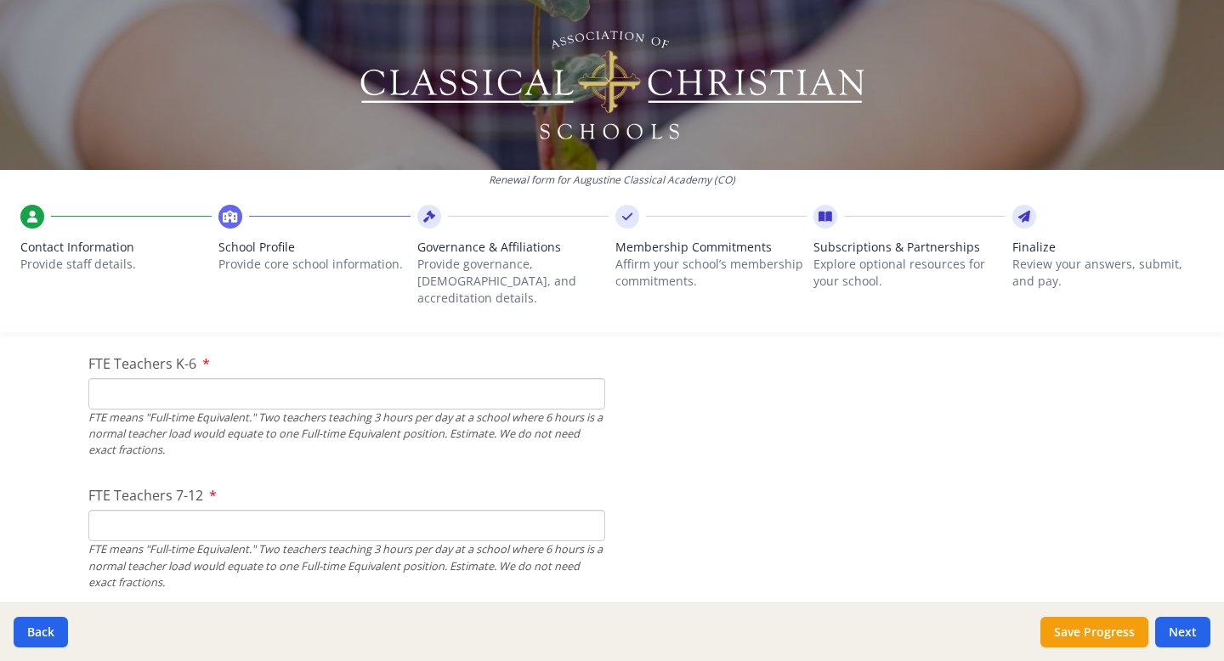
scroll to position [1006, 0]
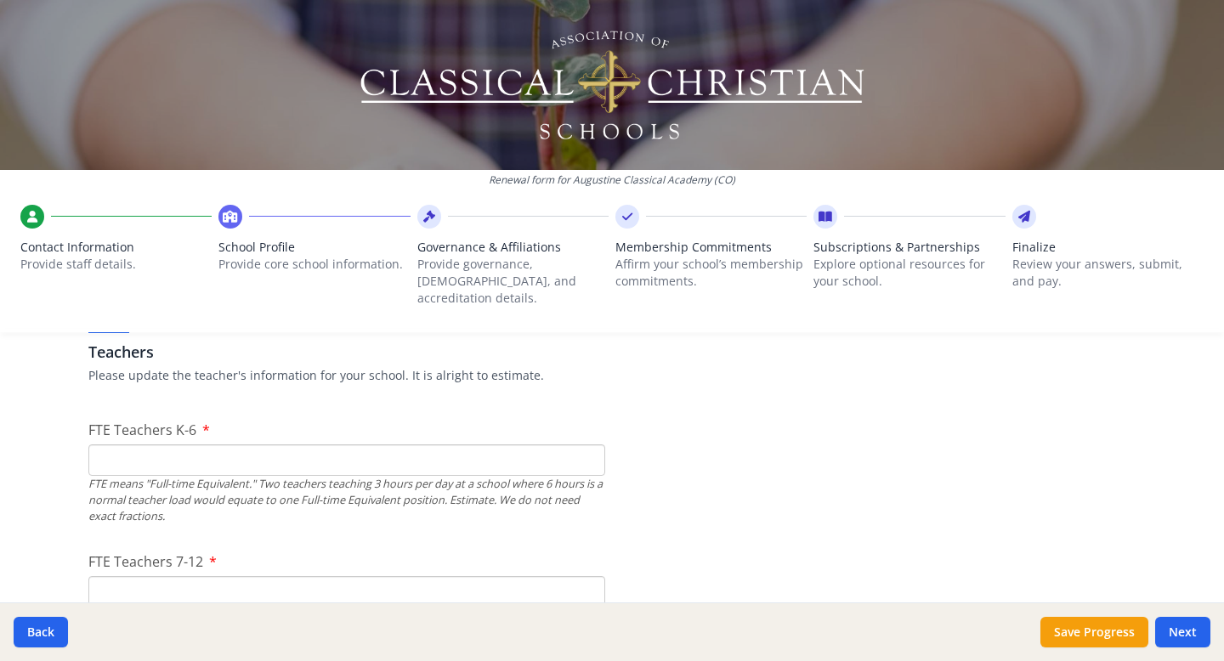
click at [411, 448] on input "FTE Teachers K-6" at bounding box center [346, 460] width 517 height 31
type input "13"
click at [326, 577] on input "FTE Teachers 7-12" at bounding box center [346, 591] width 517 height 31
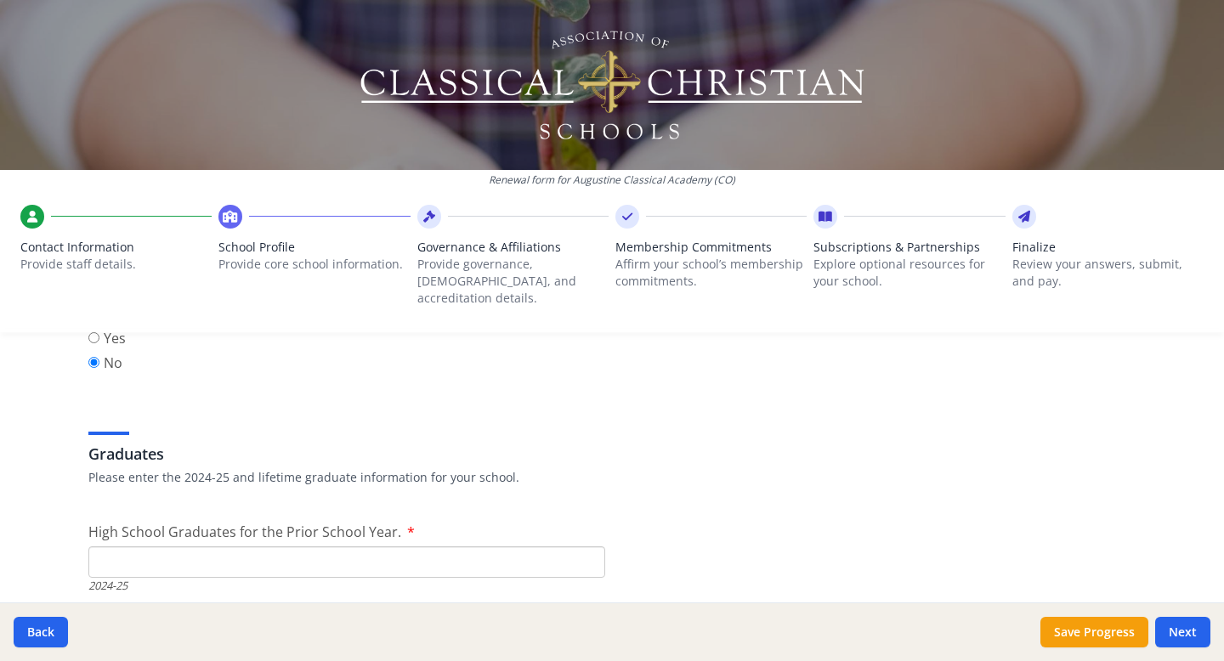
scroll to position [2387, 0]
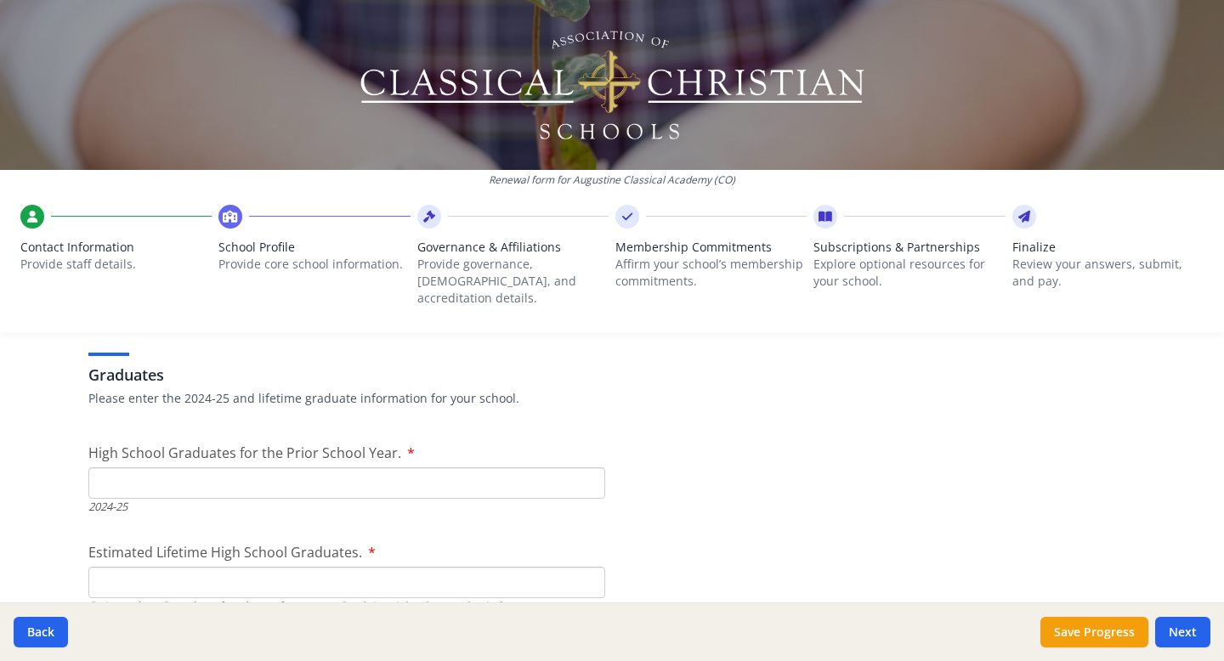
type input "8"
click at [599, 467] on input "High School Graduates for the Prior School Year." at bounding box center [346, 482] width 517 height 31
click at [588, 467] on input "1" at bounding box center [346, 482] width 517 height 31
click at [586, 470] on input "0" at bounding box center [346, 482] width 517 height 31
type input "1"
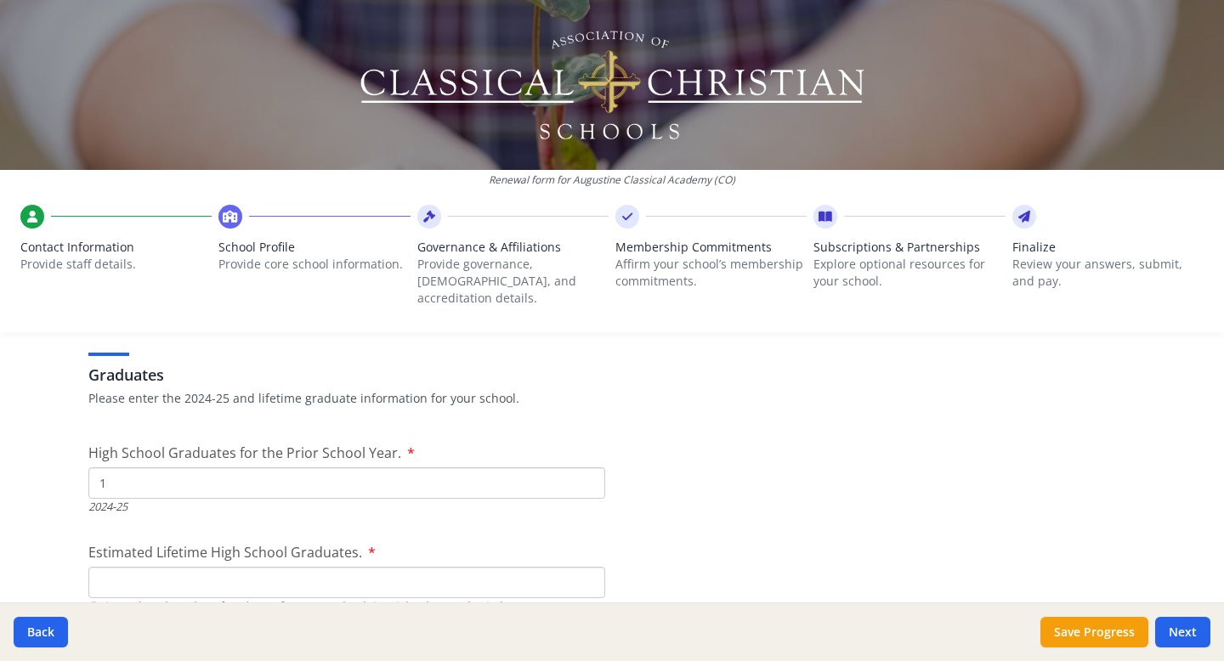
click at [588, 467] on input "1" at bounding box center [346, 482] width 517 height 31
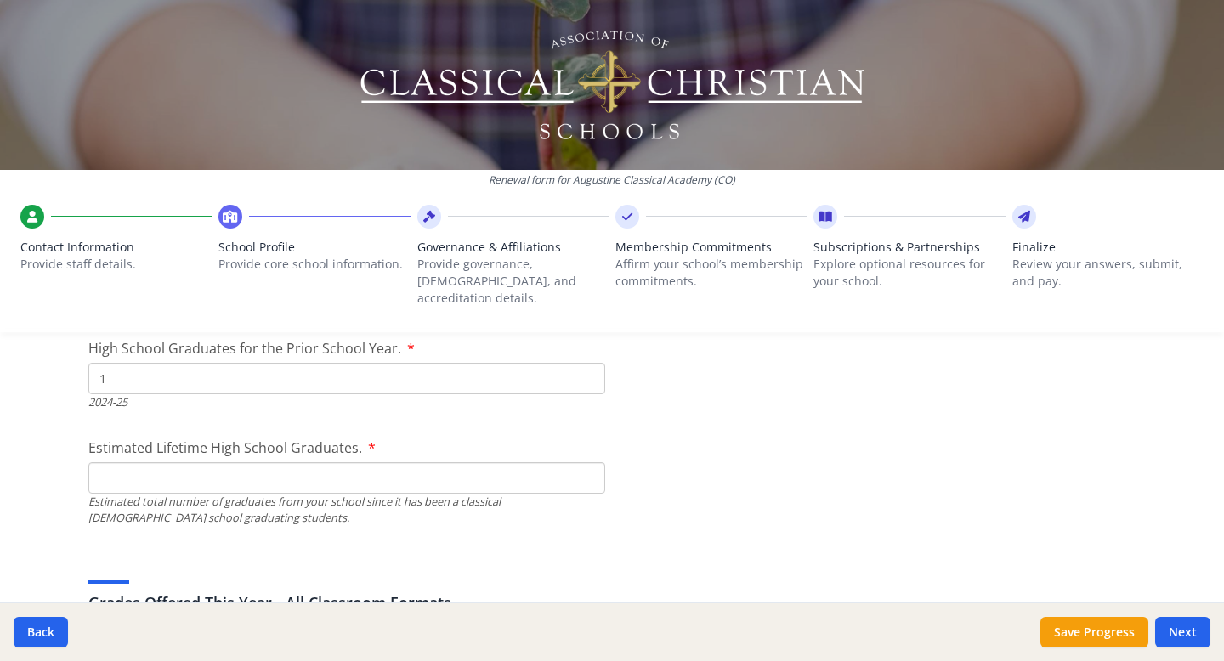
scroll to position [2522, 0]
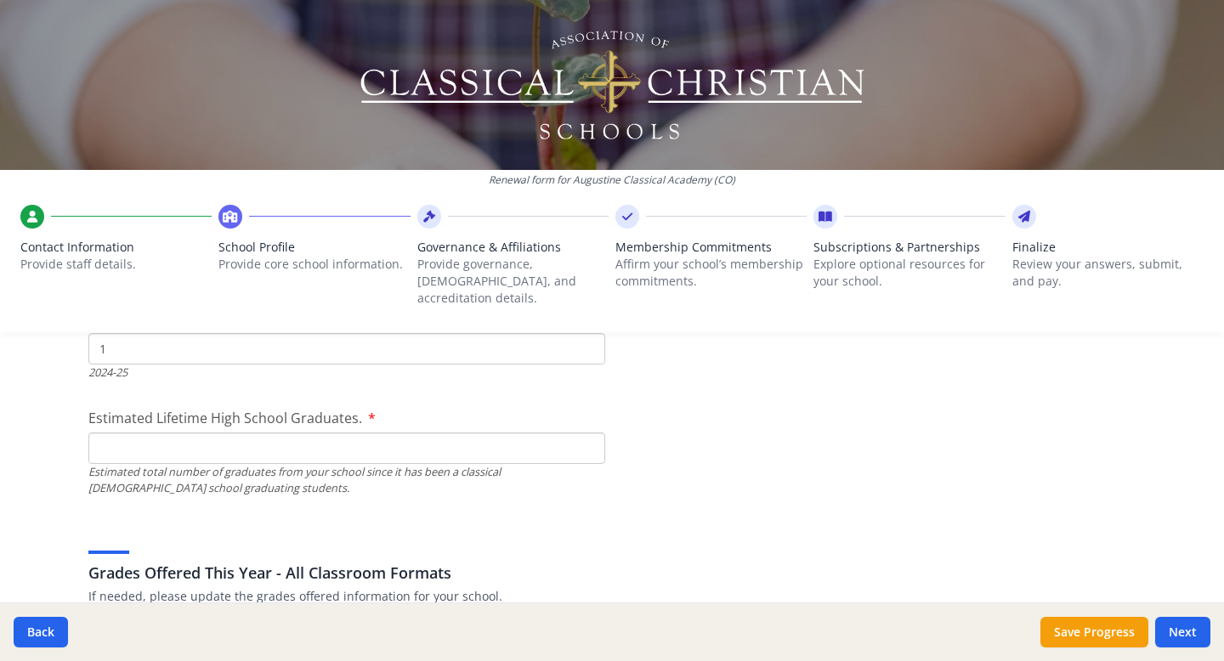
click at [560, 434] on input "Estimated Lifetime High School Graduates." at bounding box center [346, 448] width 517 height 31
type input "10"
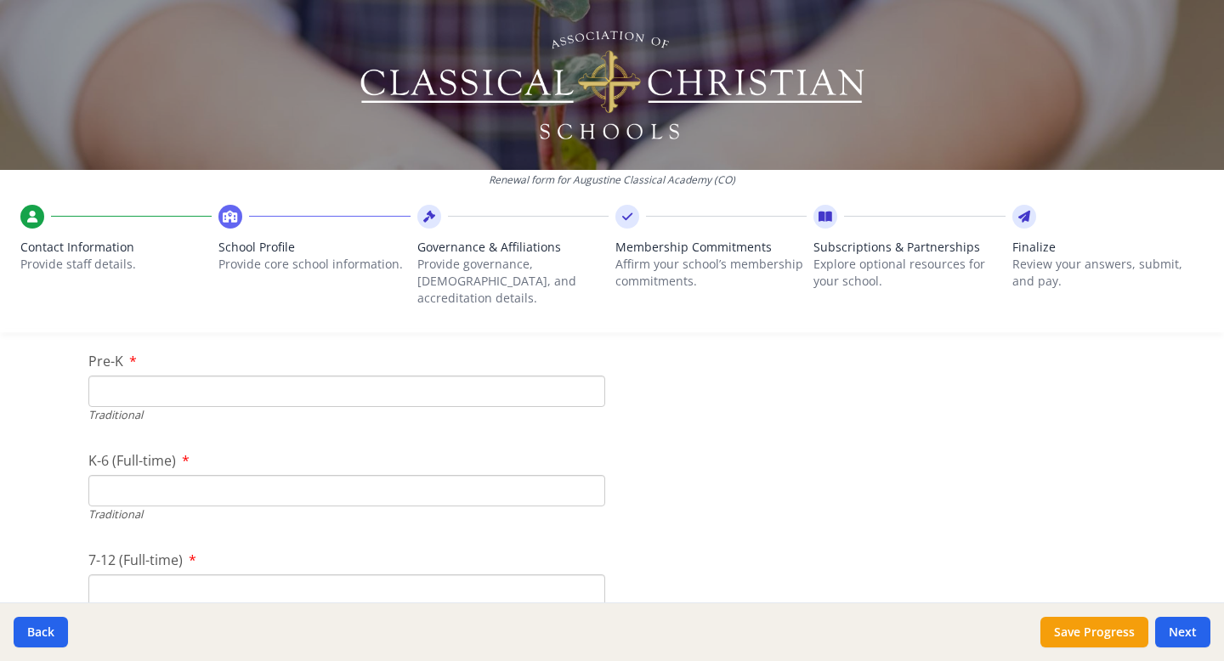
scroll to position [3567, 0]
click at [286, 371] on input "Pre-K" at bounding box center [346, 386] width 517 height 31
click at [588, 371] on input "1" at bounding box center [346, 386] width 517 height 31
click at [588, 371] on input "0" at bounding box center [346, 386] width 517 height 31
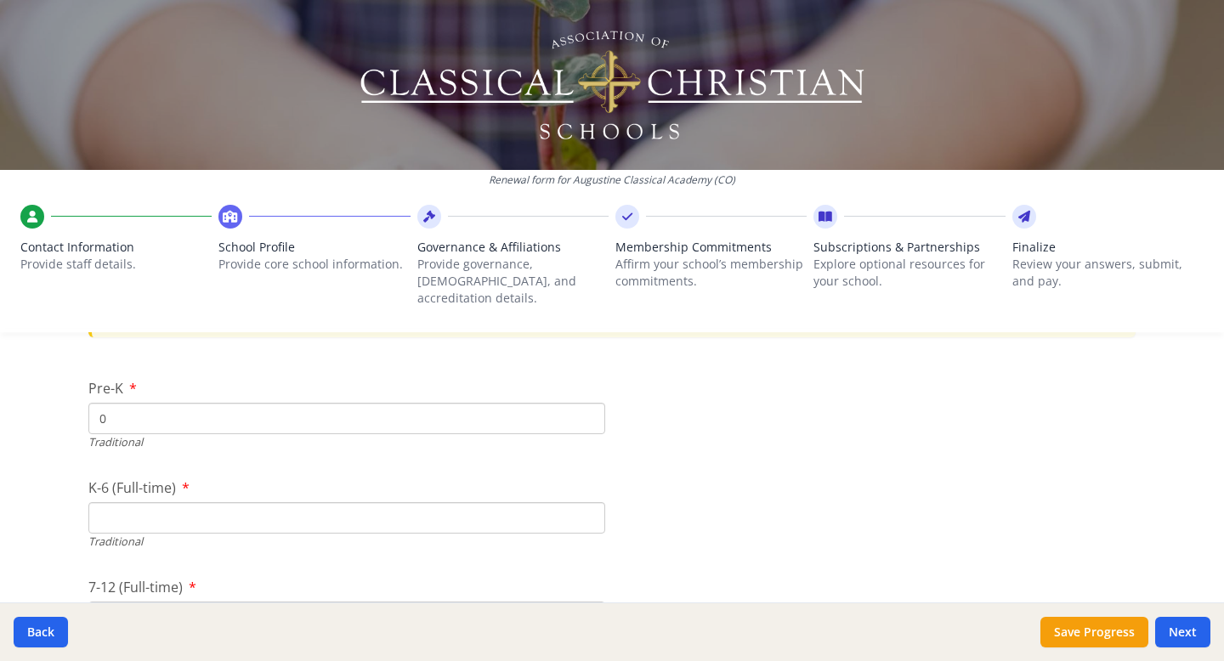
scroll to position [3529, 0]
click at [567, 409] on input "0" at bounding box center [346, 424] width 517 height 31
type input "49"
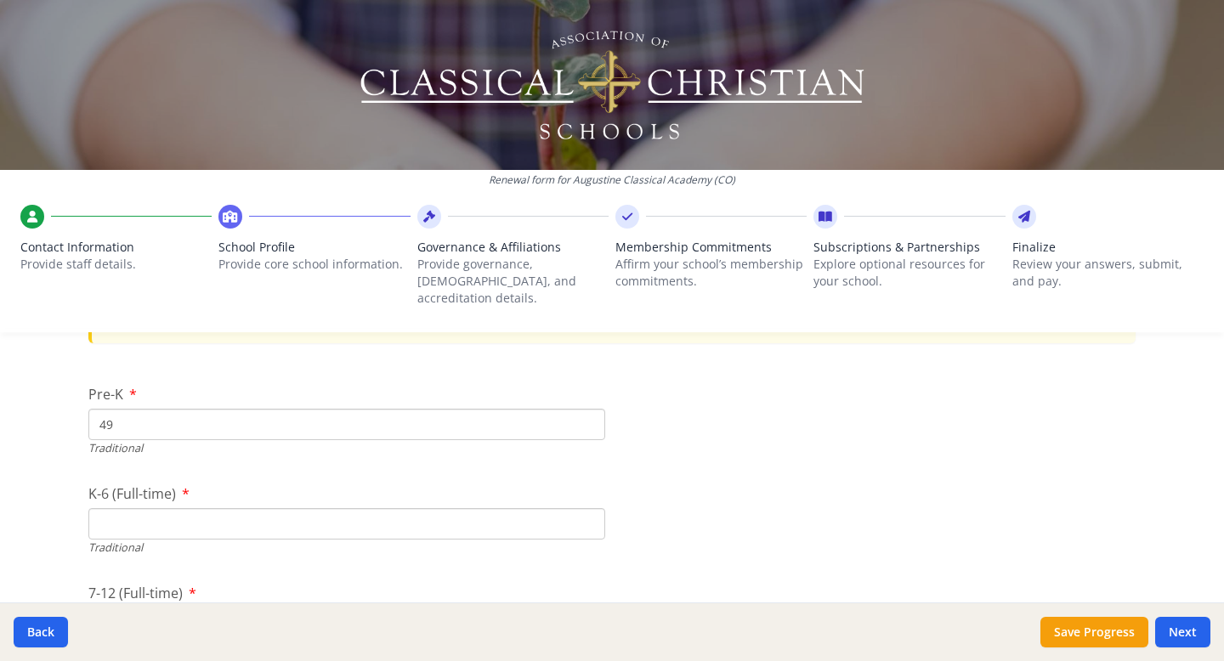
click at [554, 511] on input "K-6 (Full-time)" at bounding box center [346, 523] width 517 height 31
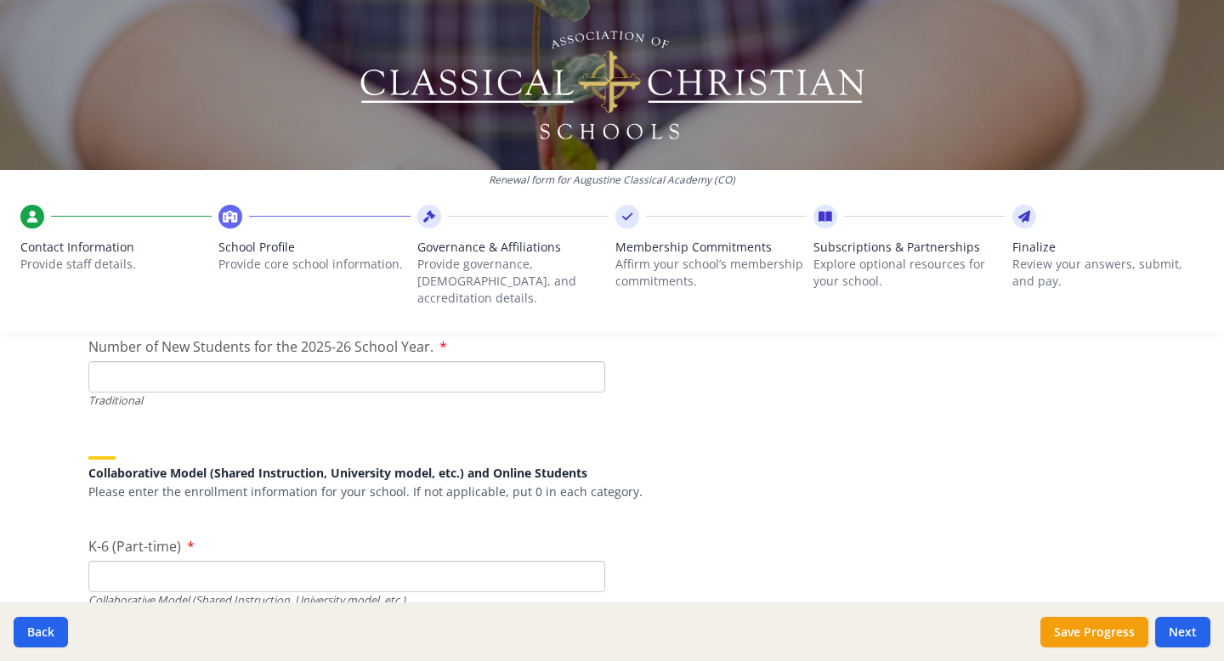
scroll to position [4025, 0]
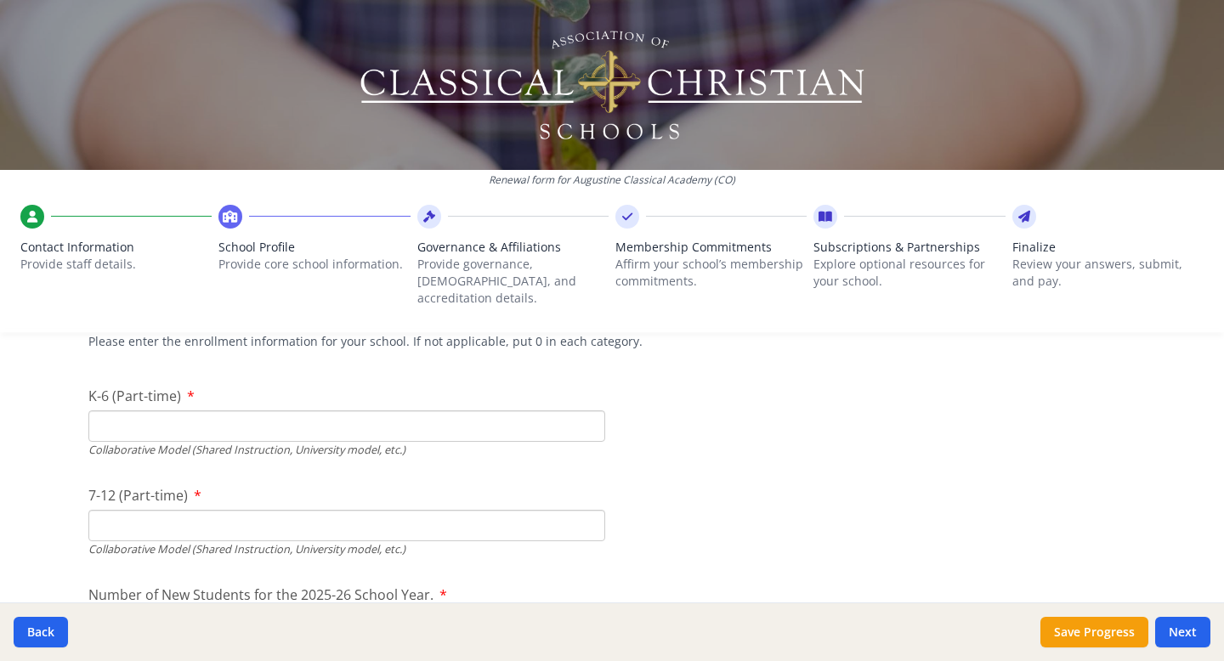
click at [231, 411] on input "K-6 (Part-time)" at bounding box center [346, 426] width 517 height 31
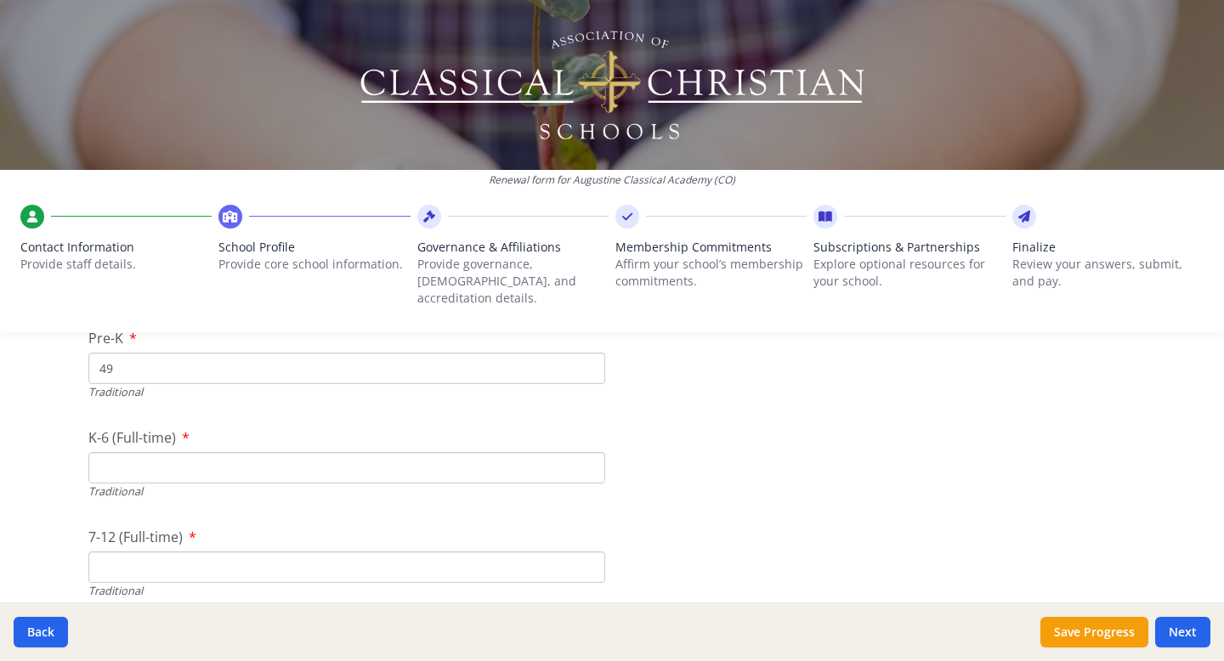
scroll to position [3579, 0]
type input "26"
click at [178, 458] on input "K-6 (Full-time)" at bounding box center [346, 473] width 517 height 31
type input "127"
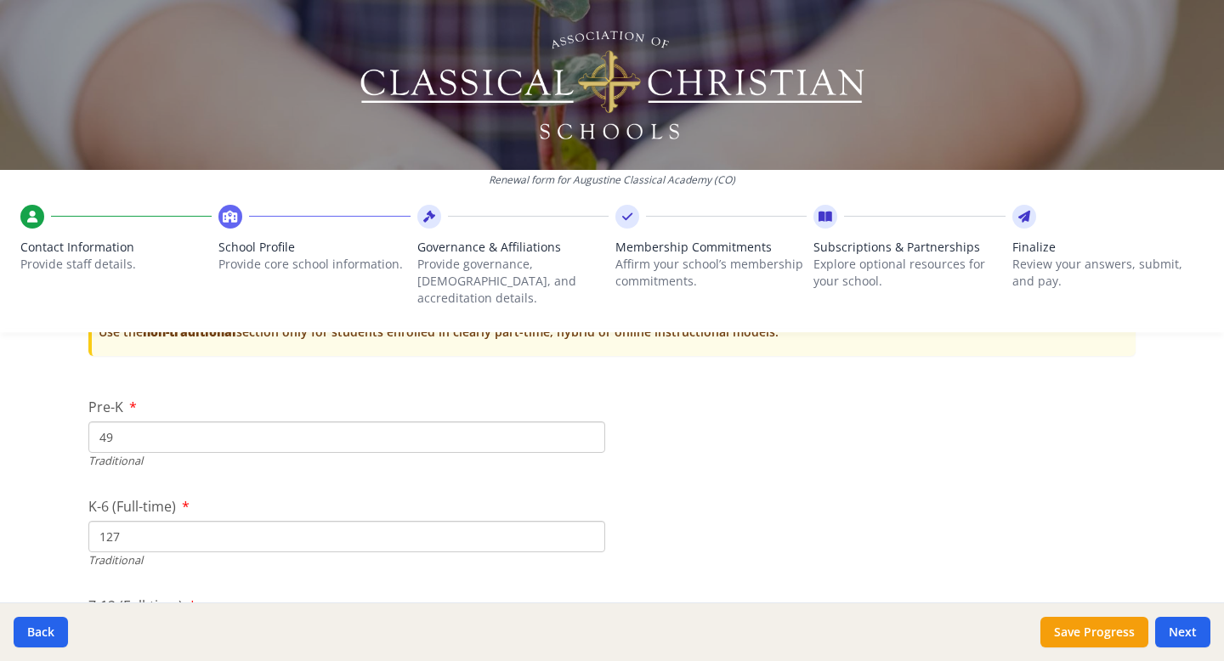
scroll to position [3606, 0]
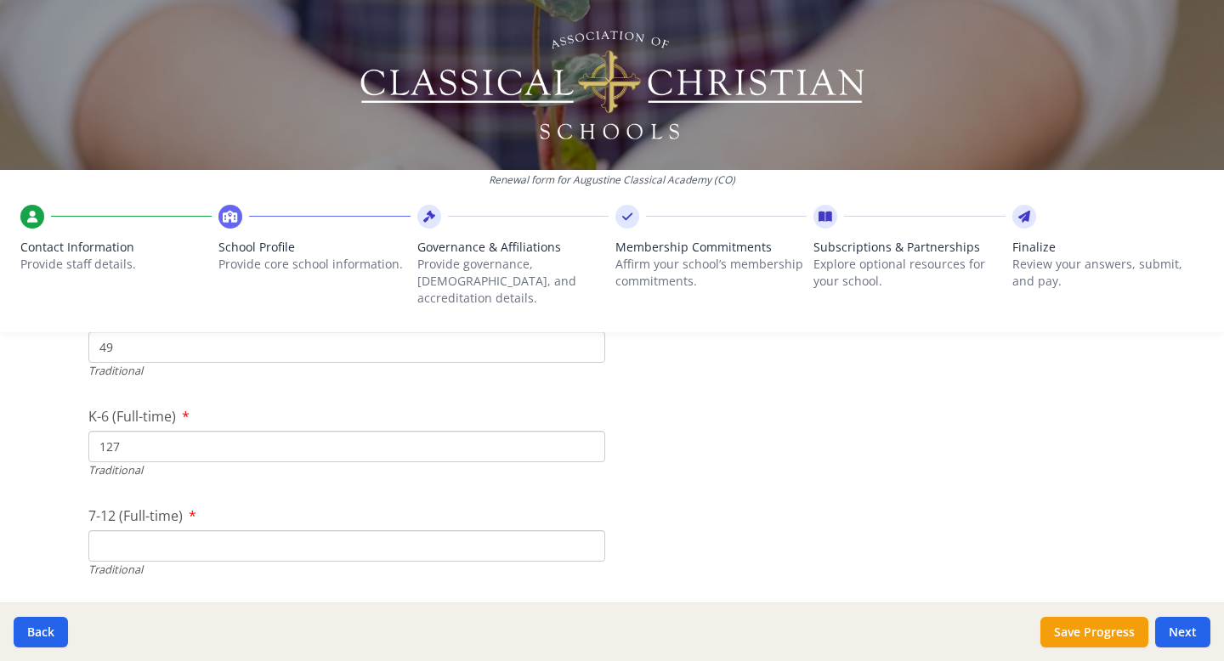
click at [308, 530] on input "7-12 (Full-time)" at bounding box center [346, 545] width 517 height 31
type input "60"
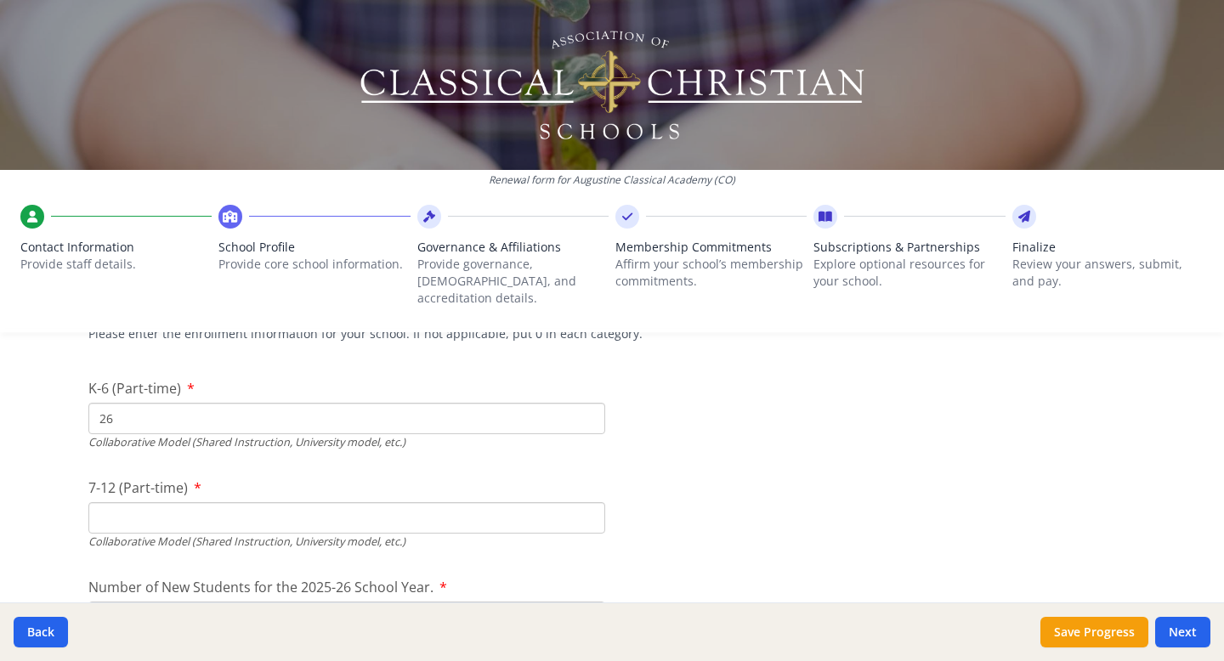
scroll to position [4060, 0]
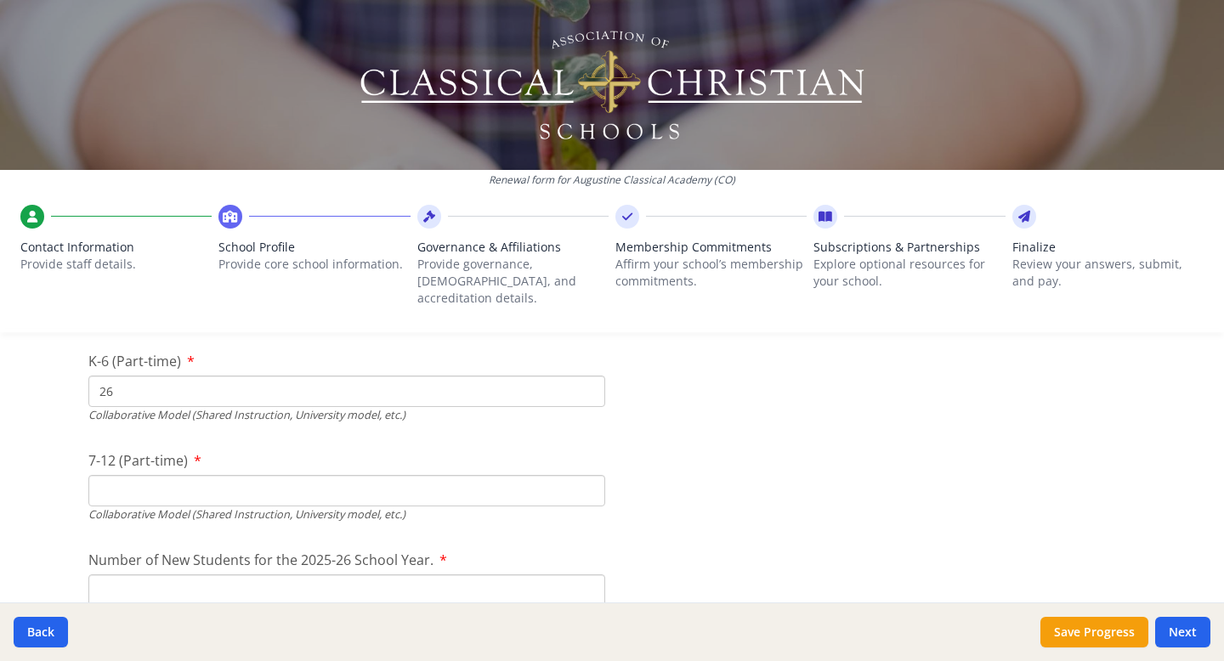
click at [461, 475] on input "7-12 (Part-time)" at bounding box center [346, 490] width 517 height 31
type input "3"
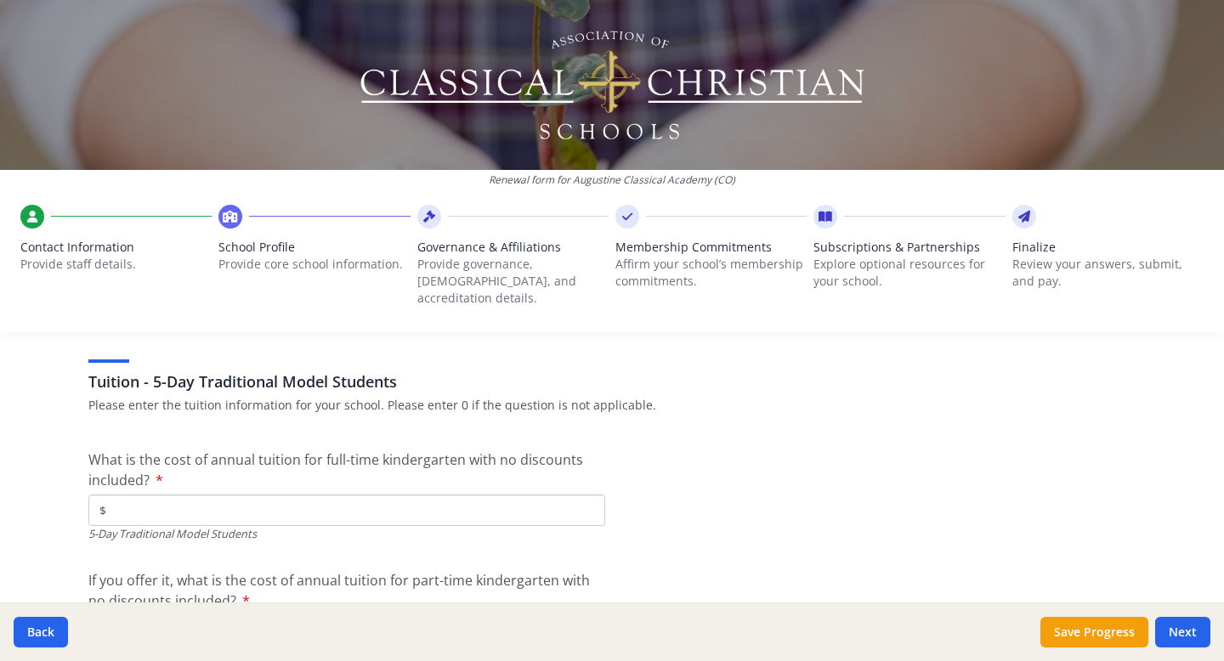
scroll to position [4430, 0]
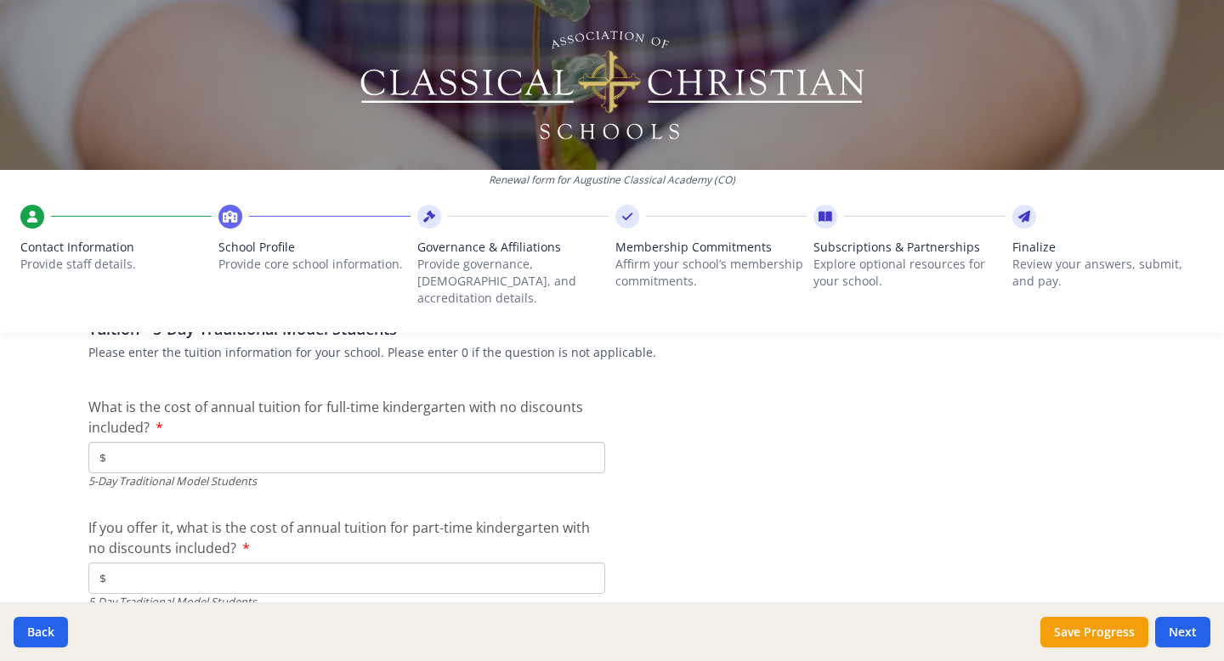
click at [179, 445] on input "$" at bounding box center [346, 457] width 517 height 31
type input "$10 620"
click at [201, 563] on input "$" at bounding box center [346, 578] width 517 height 31
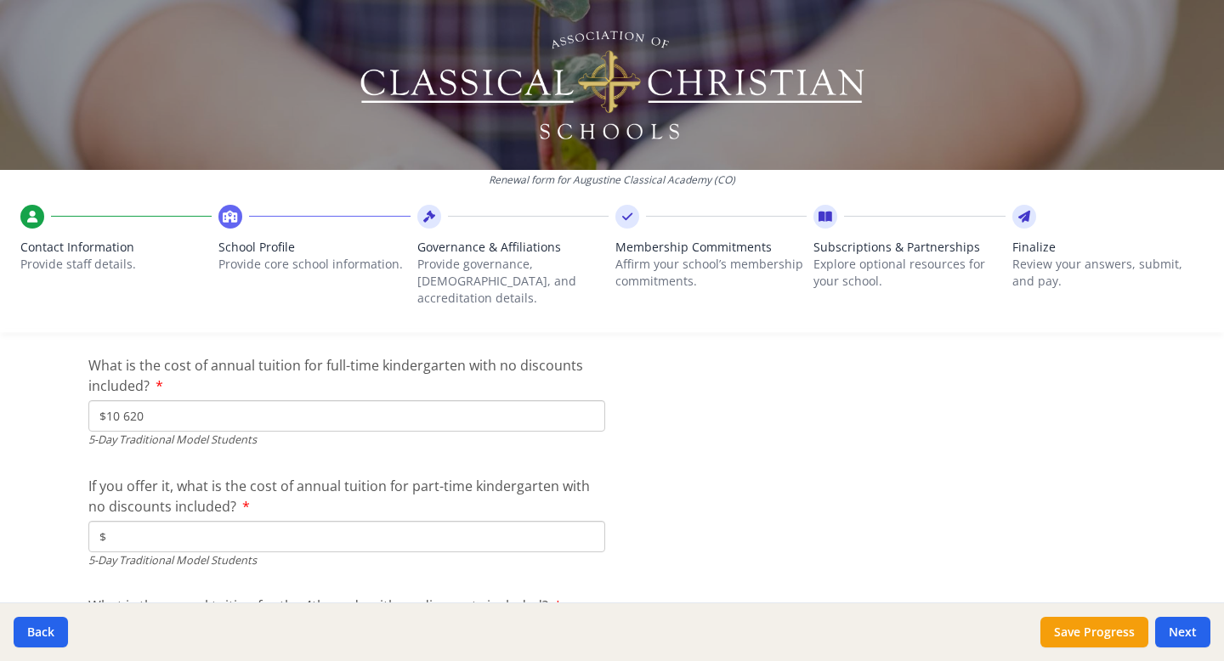
scroll to position [4479, 0]
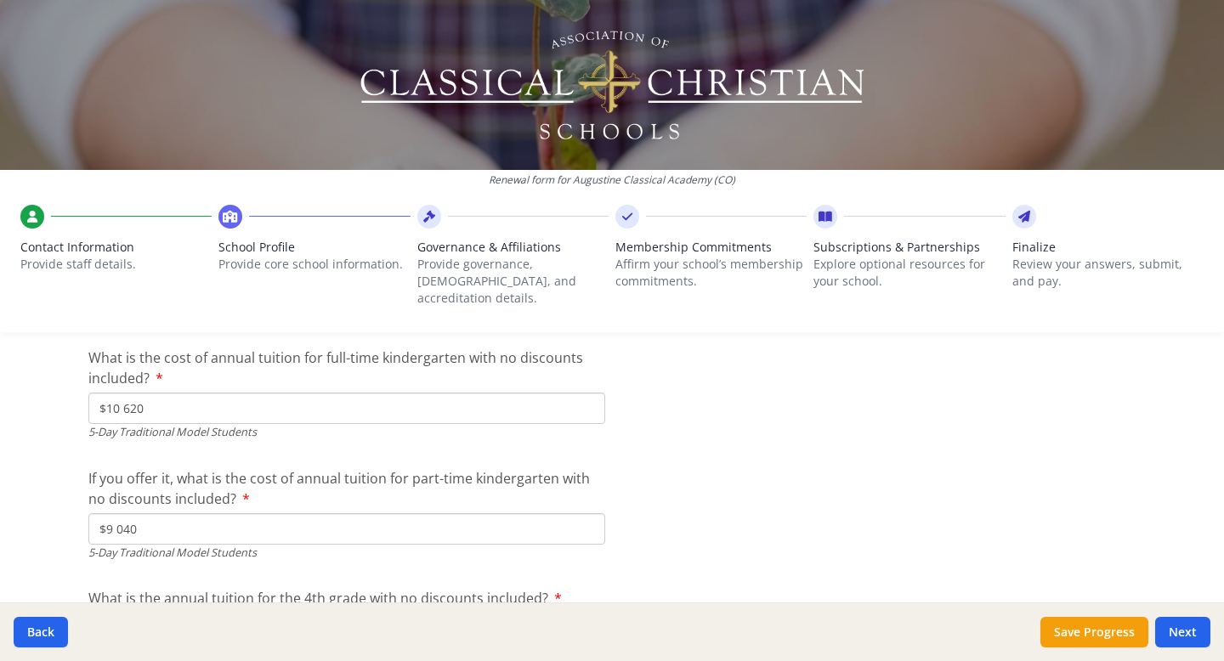
type input "$9 040"
click at [580, 475] on label "If you offer it, what is the cost of annual tuition for part-time kindergarten …" at bounding box center [346, 488] width 517 height 41
click at [580, 513] on input "$9 040" at bounding box center [346, 528] width 517 height 31
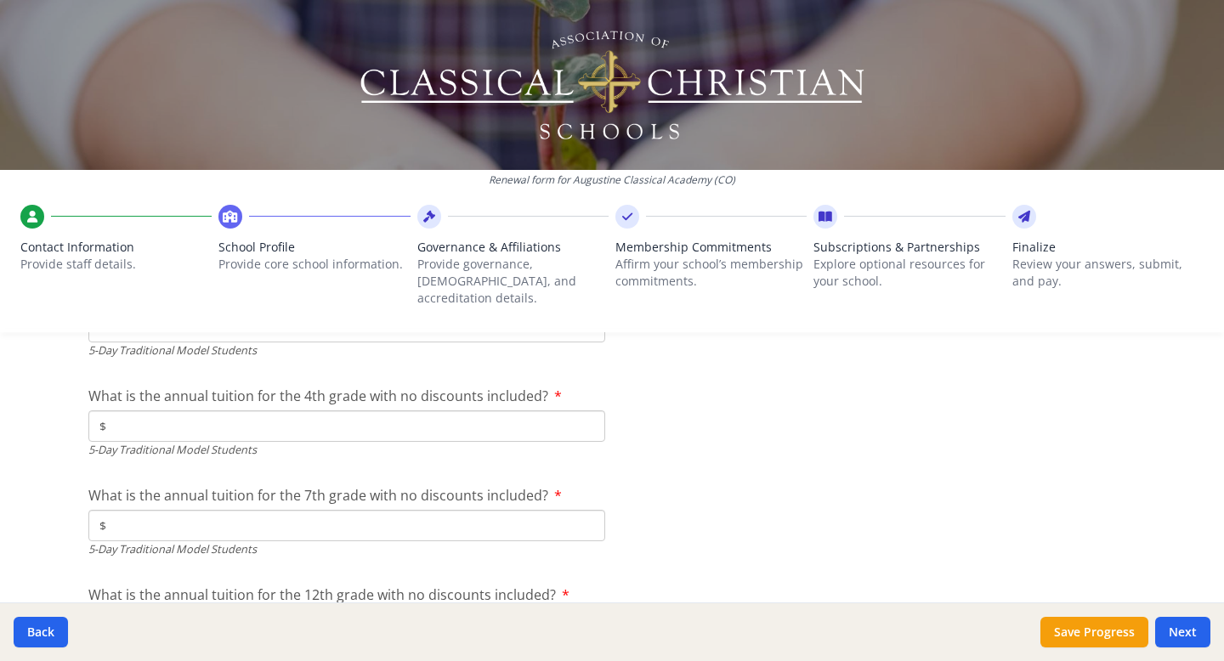
scroll to position [4686, 0]
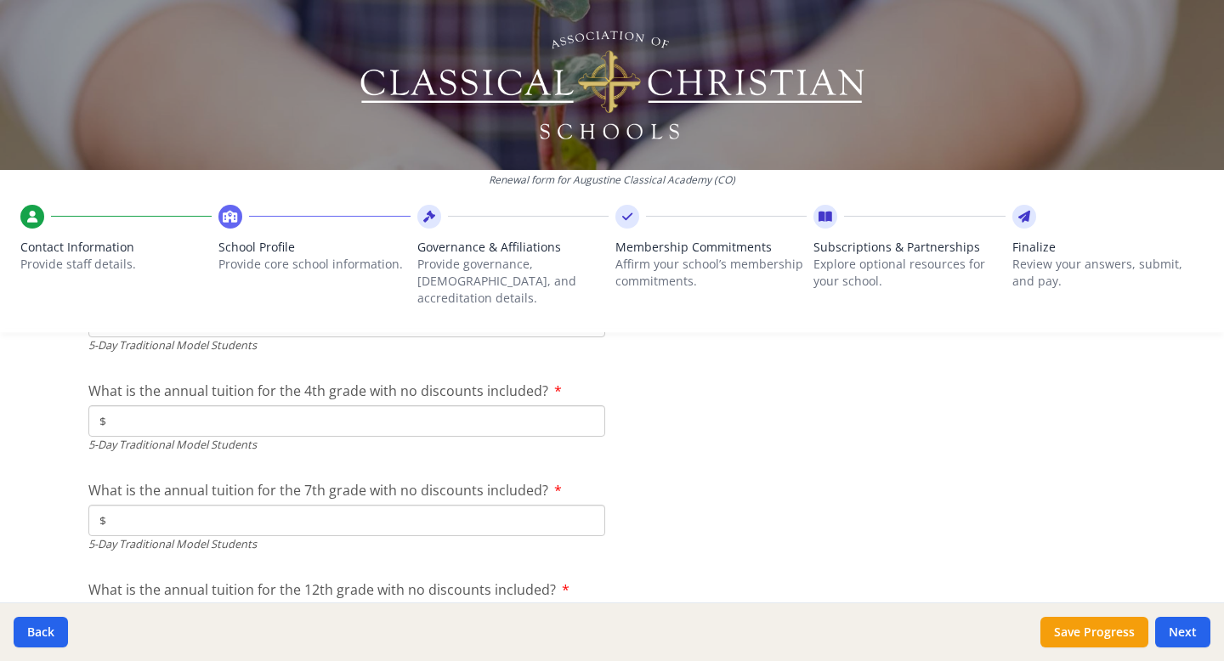
click at [367, 405] on input "$" at bounding box center [346, 420] width 517 height 31
type input "$10 620"
click at [354, 505] on input "$" at bounding box center [346, 520] width 517 height 31
type input "$11 135"
click at [643, 480] on div at bounding box center [877, 480] width 517 height 1
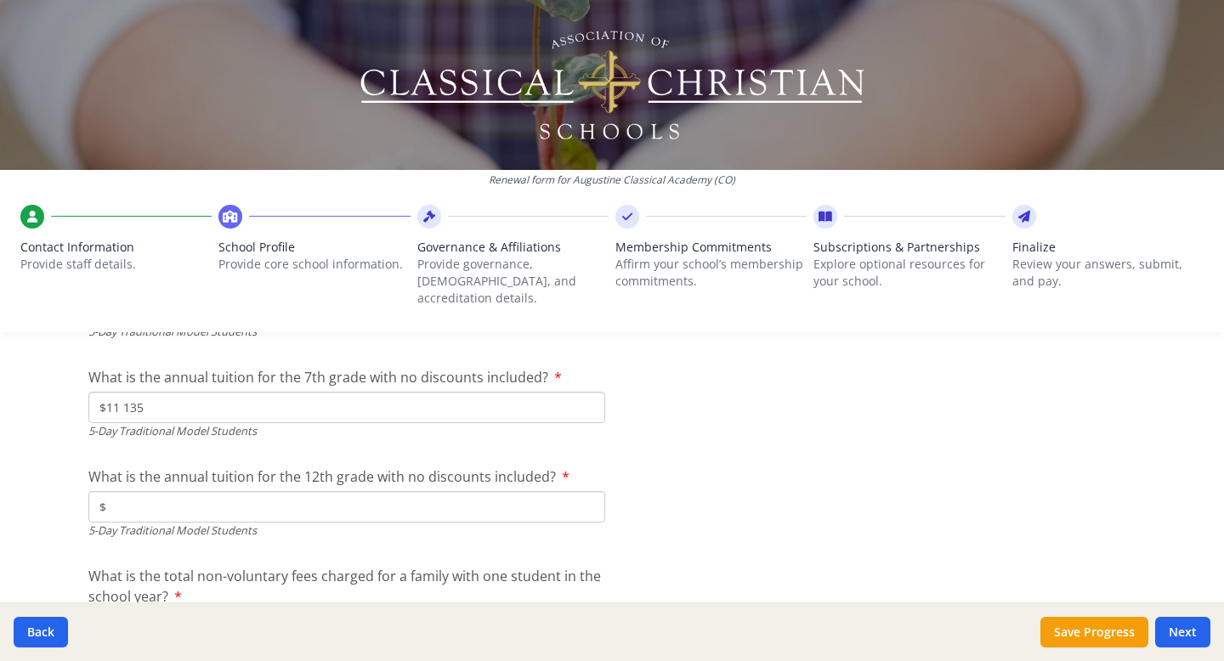
scroll to position [4871, 0]
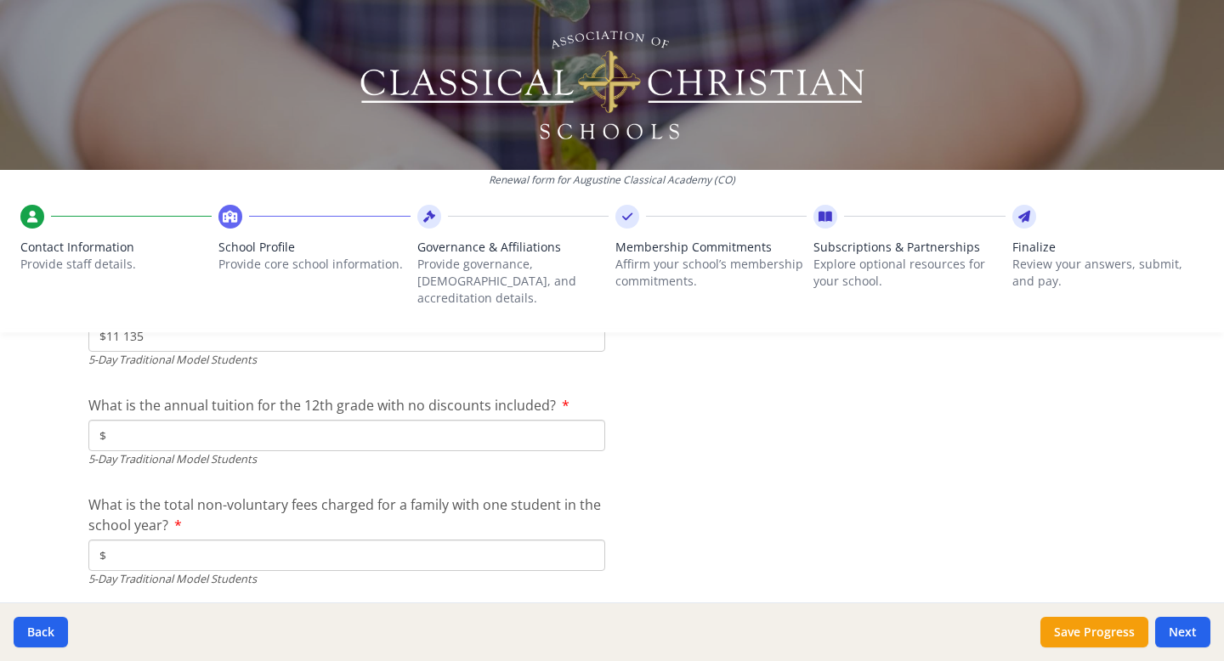
click at [264, 540] on input "$" at bounding box center [346, 555] width 517 height 31
click at [328, 420] on input "$" at bounding box center [346, 435] width 517 height 31
type input "$11 900"
click at [431, 540] on input "$" at bounding box center [346, 555] width 517 height 31
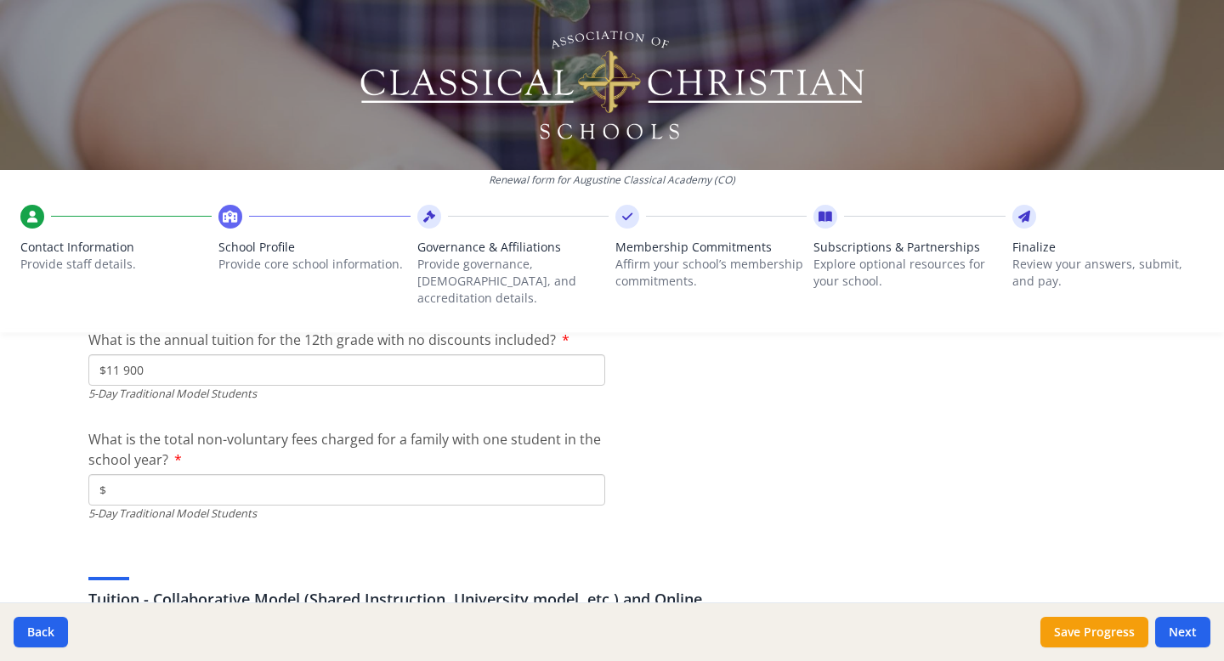
scroll to position [4939, 0]
type input "$450"
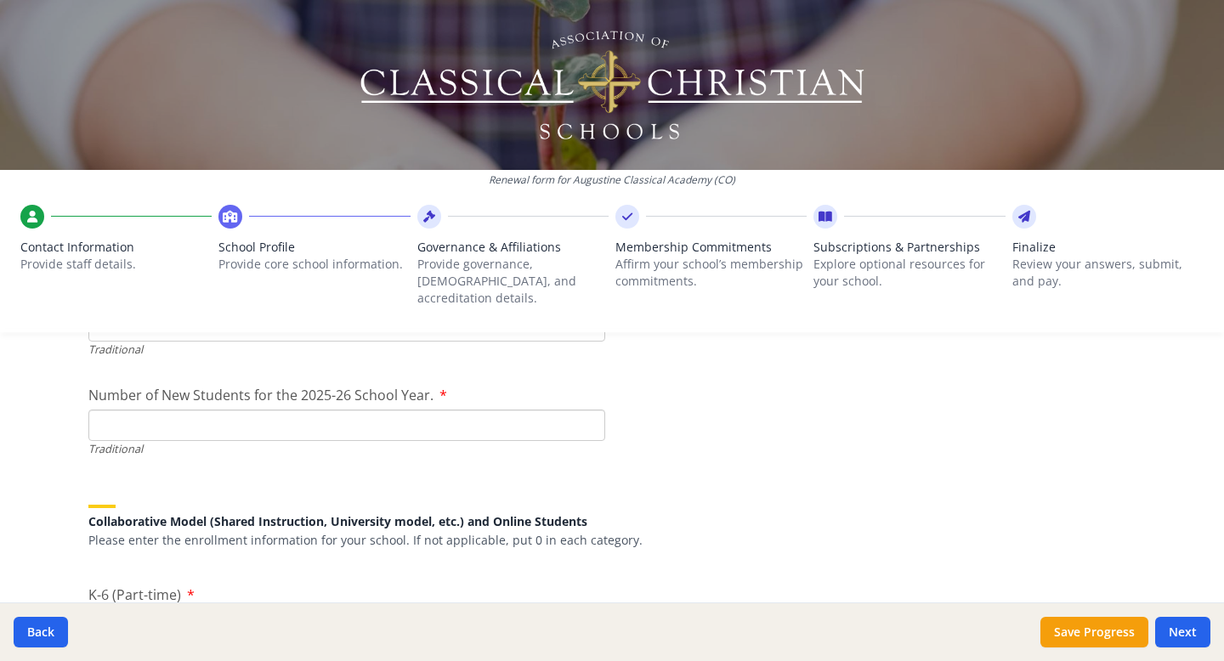
scroll to position [3821, 0]
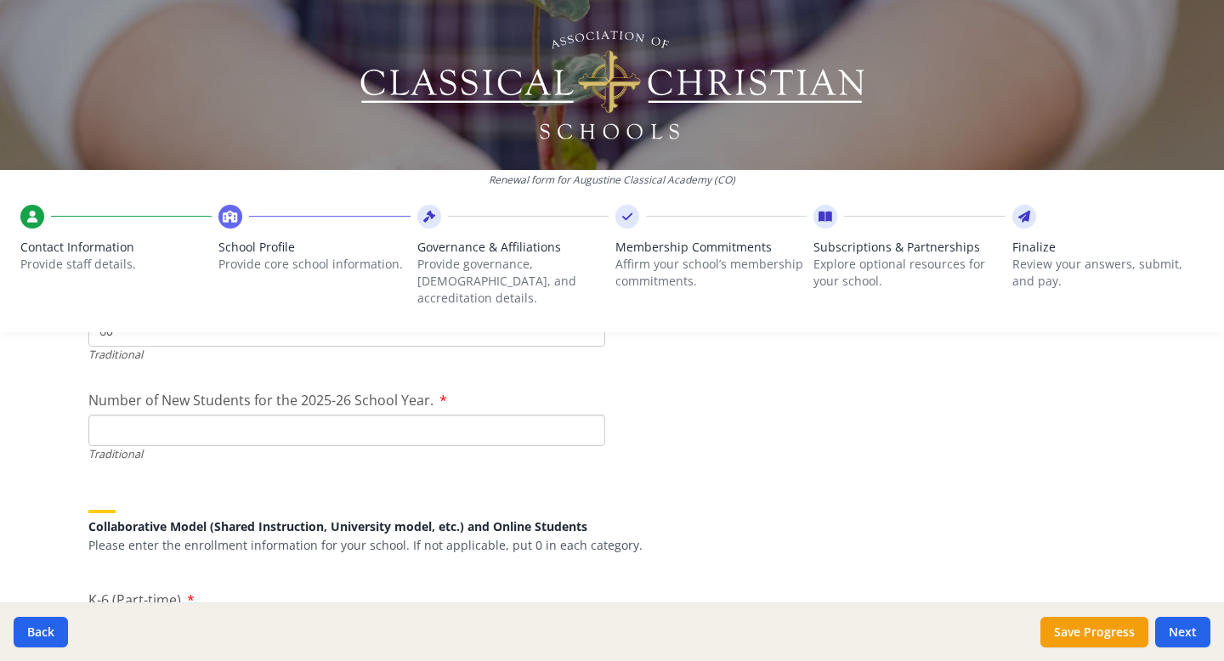
click at [447, 415] on input "Number of New Students for the 2025-26 School Year." at bounding box center [346, 430] width 517 height 31
type input "36"
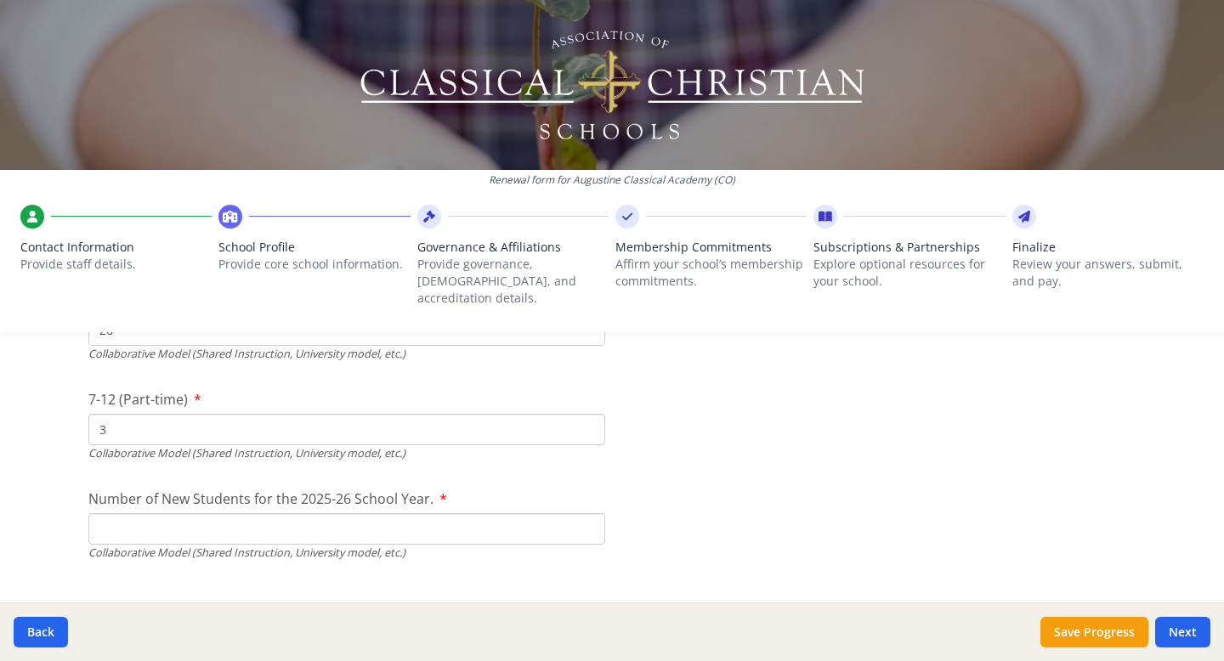
scroll to position [4142, 0]
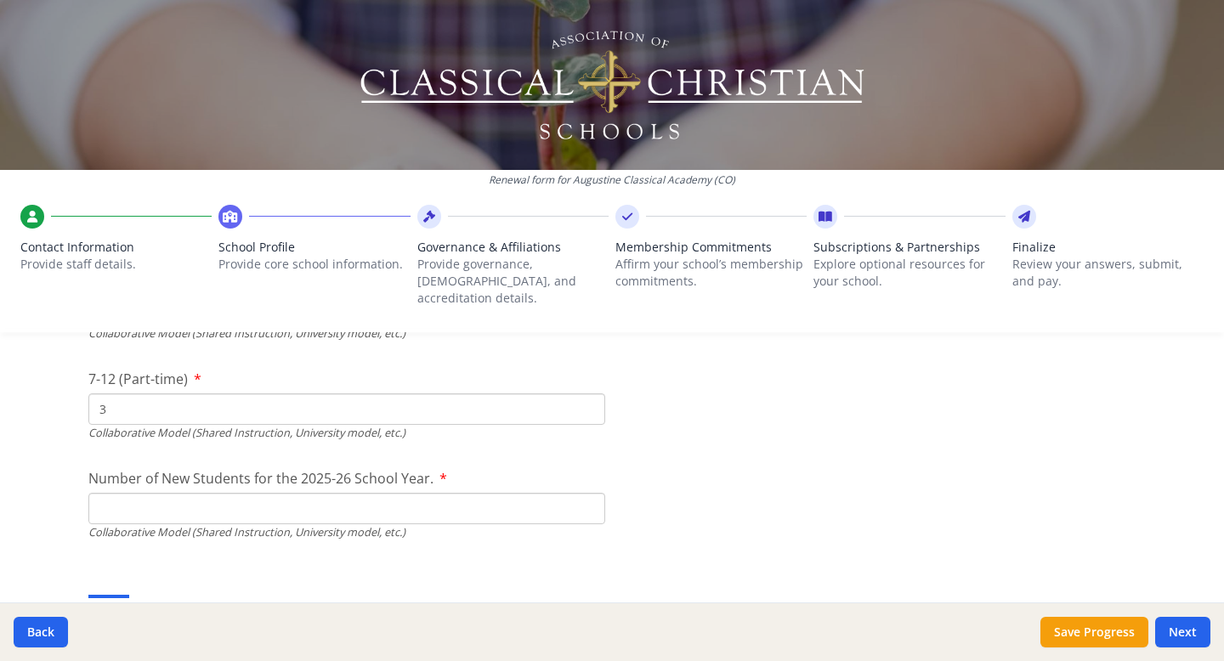
click at [453, 126] on input "Number of New Students for the 2025-26 School Year." at bounding box center [346, 109] width 517 height 31
type input "12"
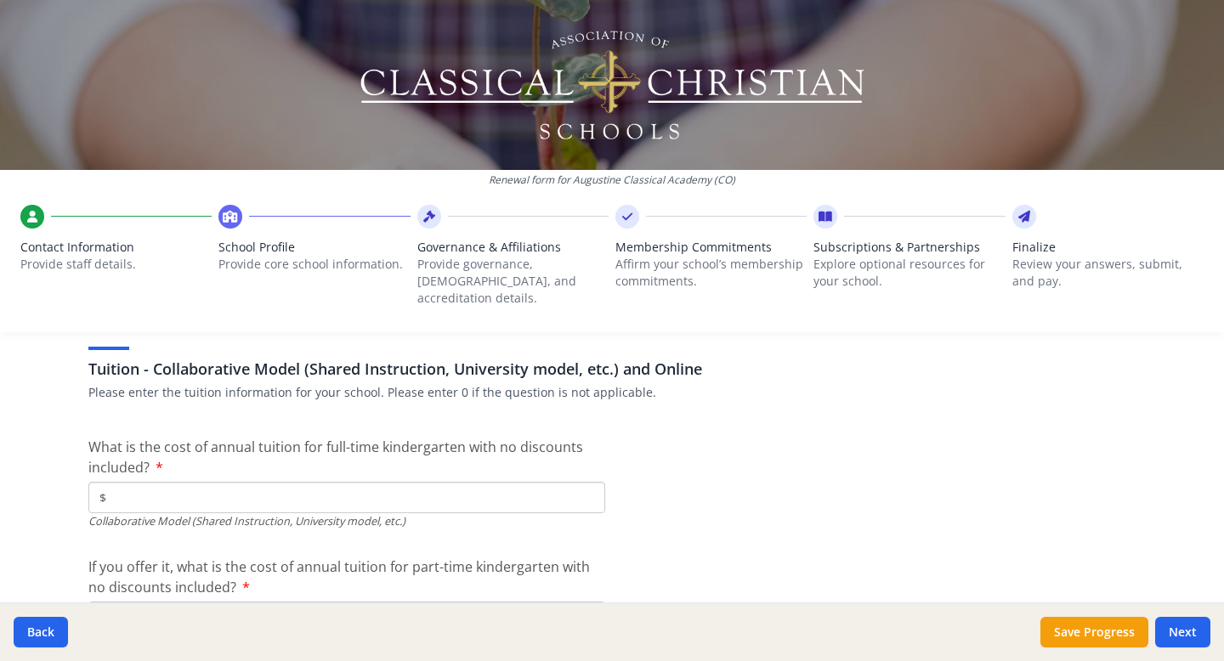
scroll to position [5173, 0]
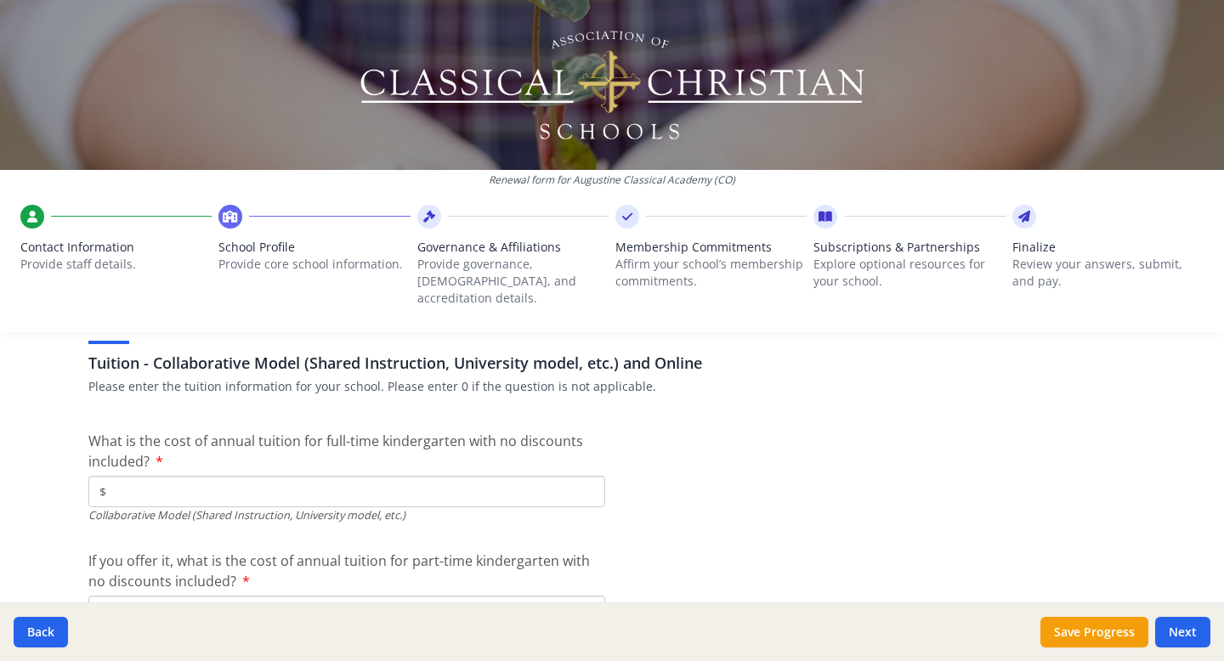
type input "$5 060"
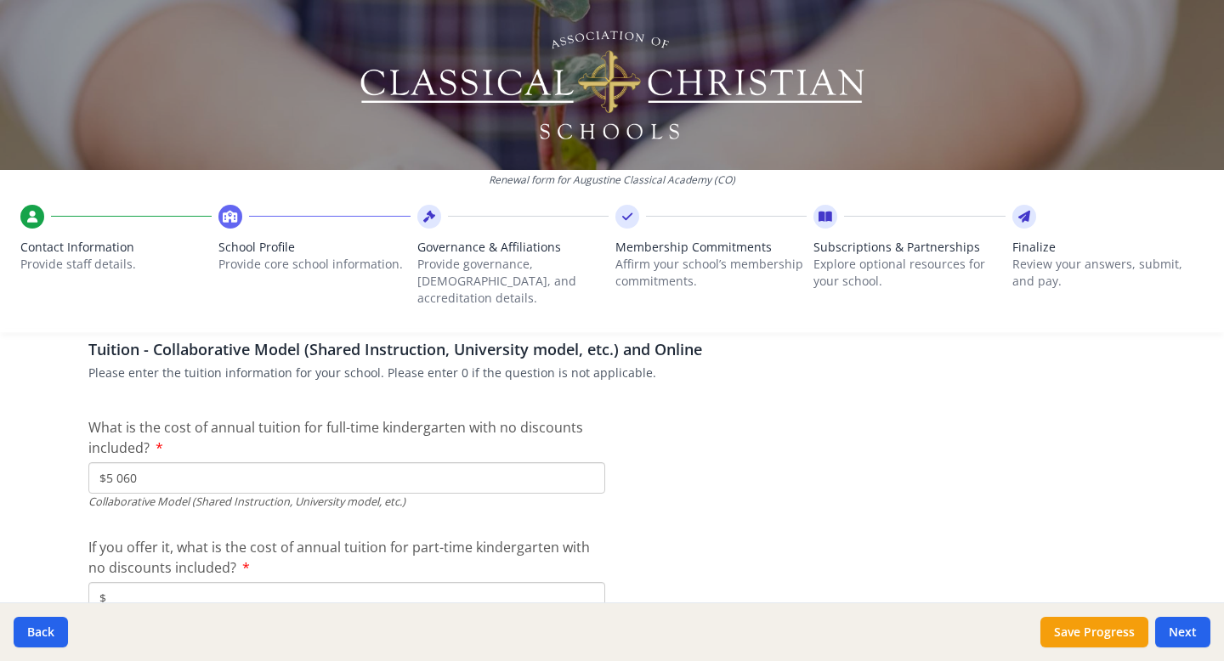
scroll to position [5190, 0]
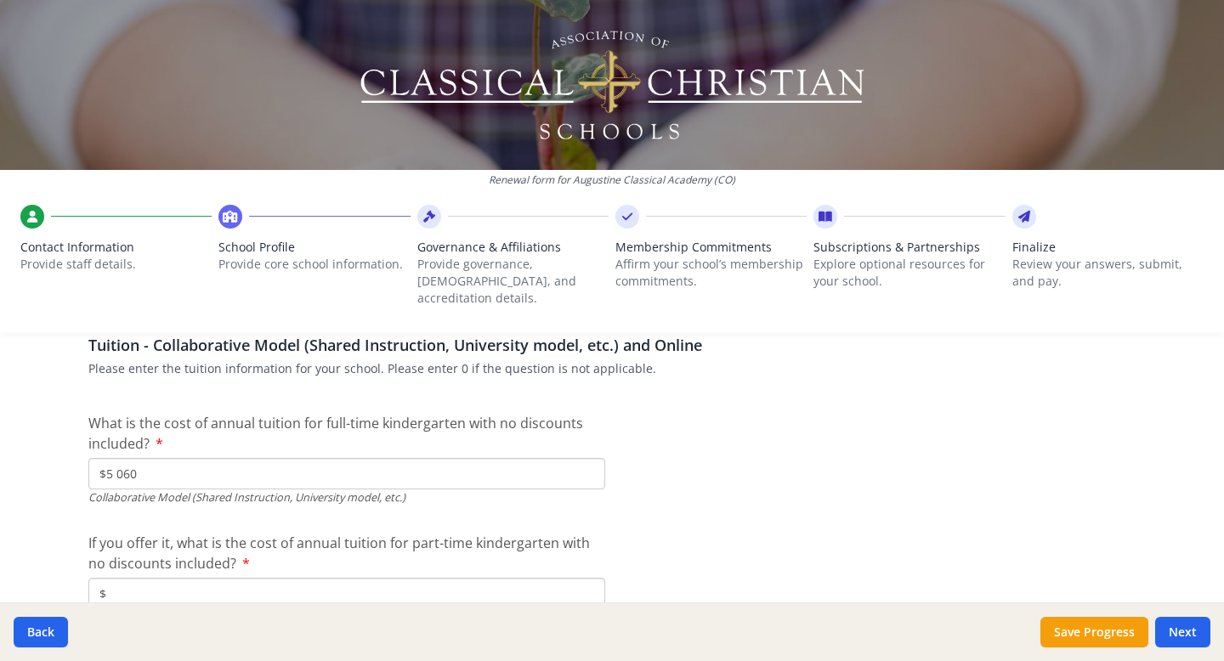
type input "$5 060"
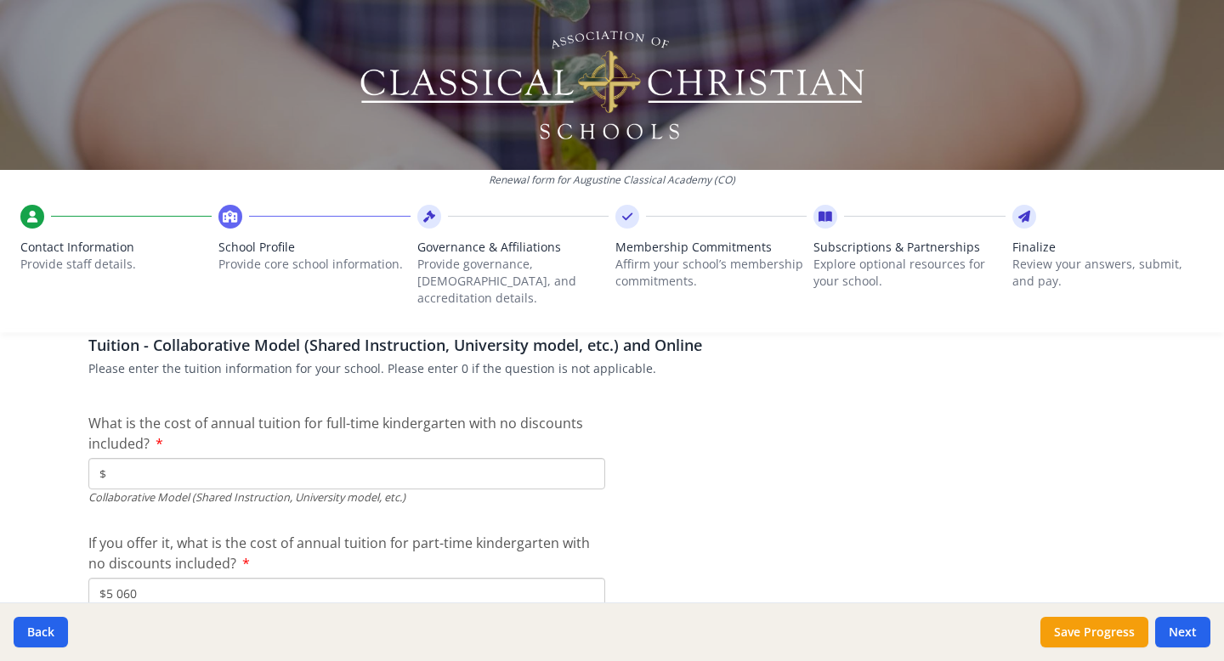
type input "$"
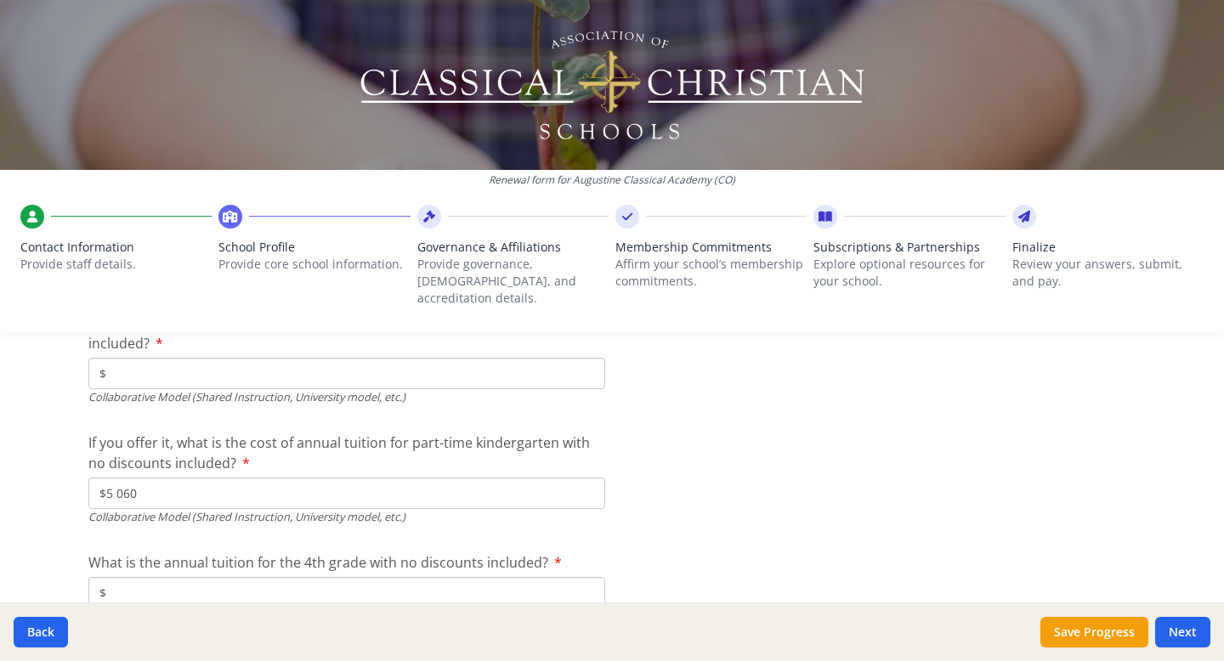
scroll to position [5357, 0]
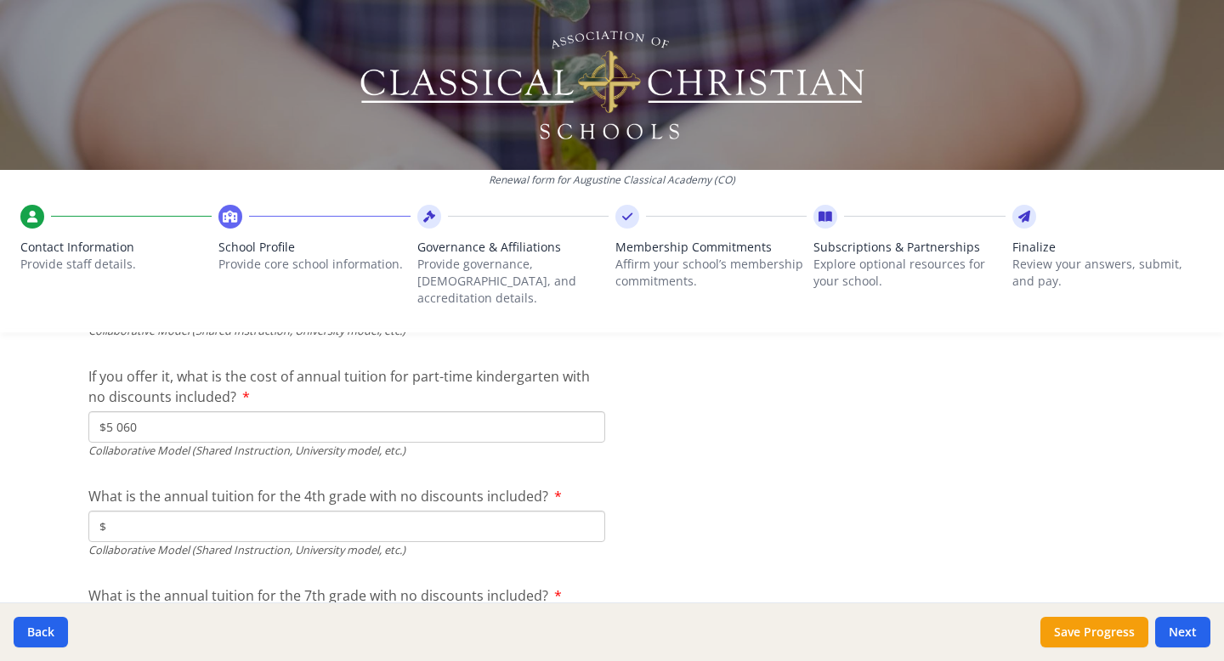
type input "$5 060"
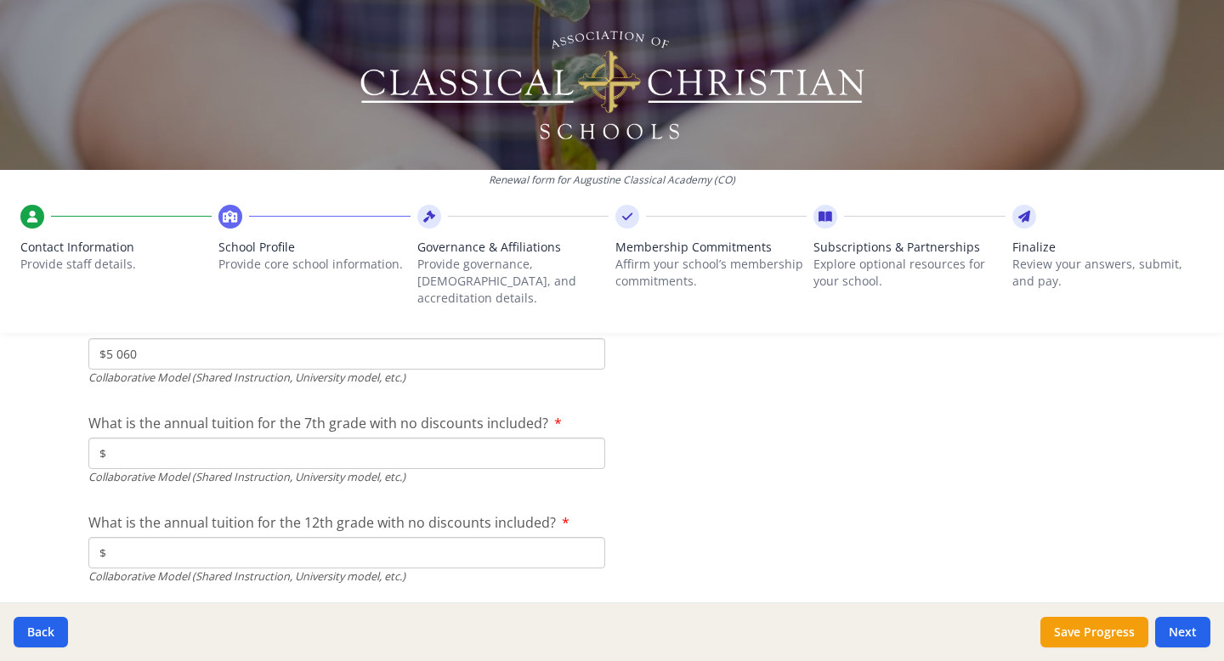
scroll to position [5546, 0]
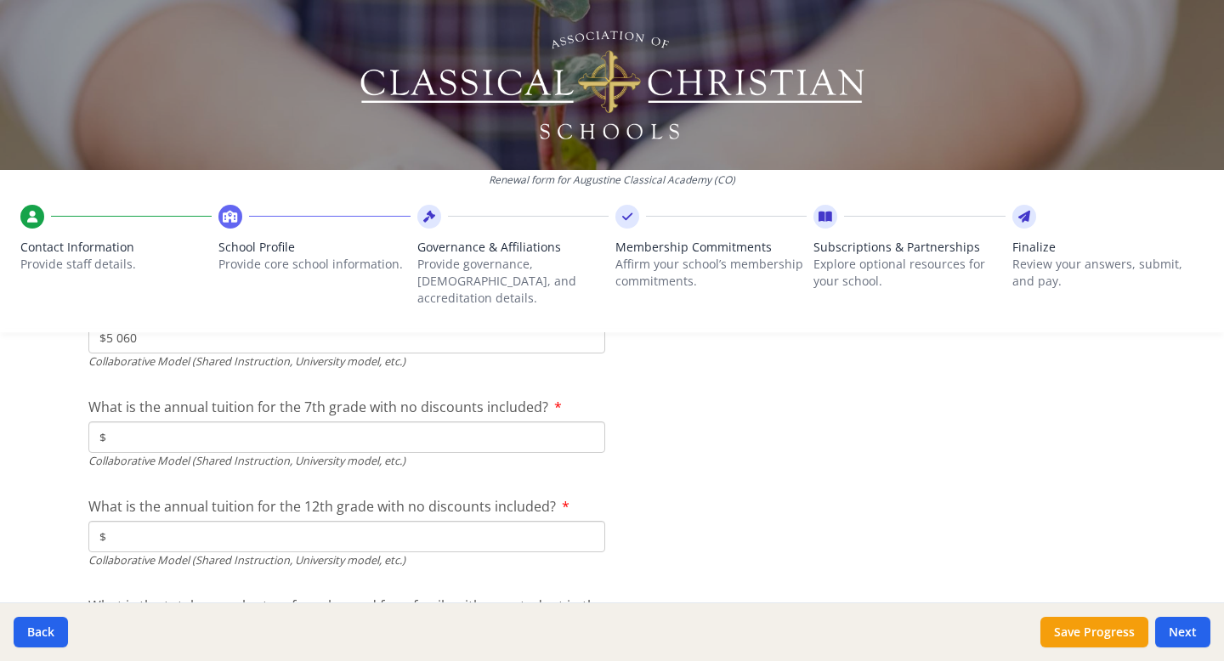
type input "$-"
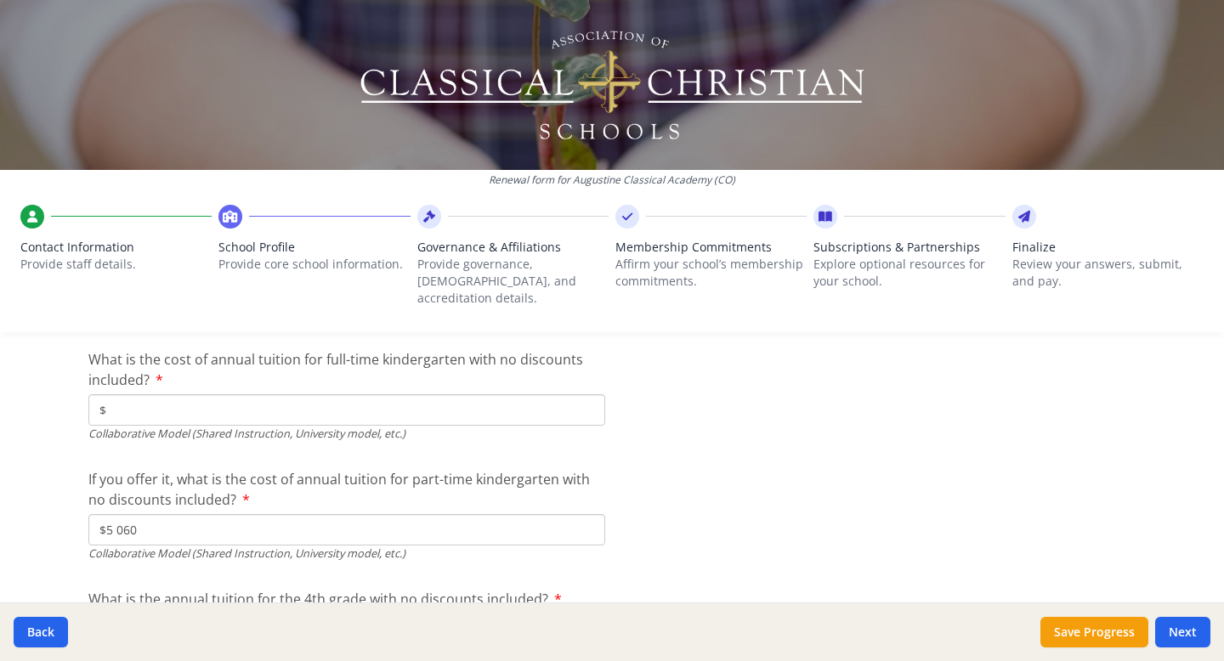
scroll to position [5222, 0]
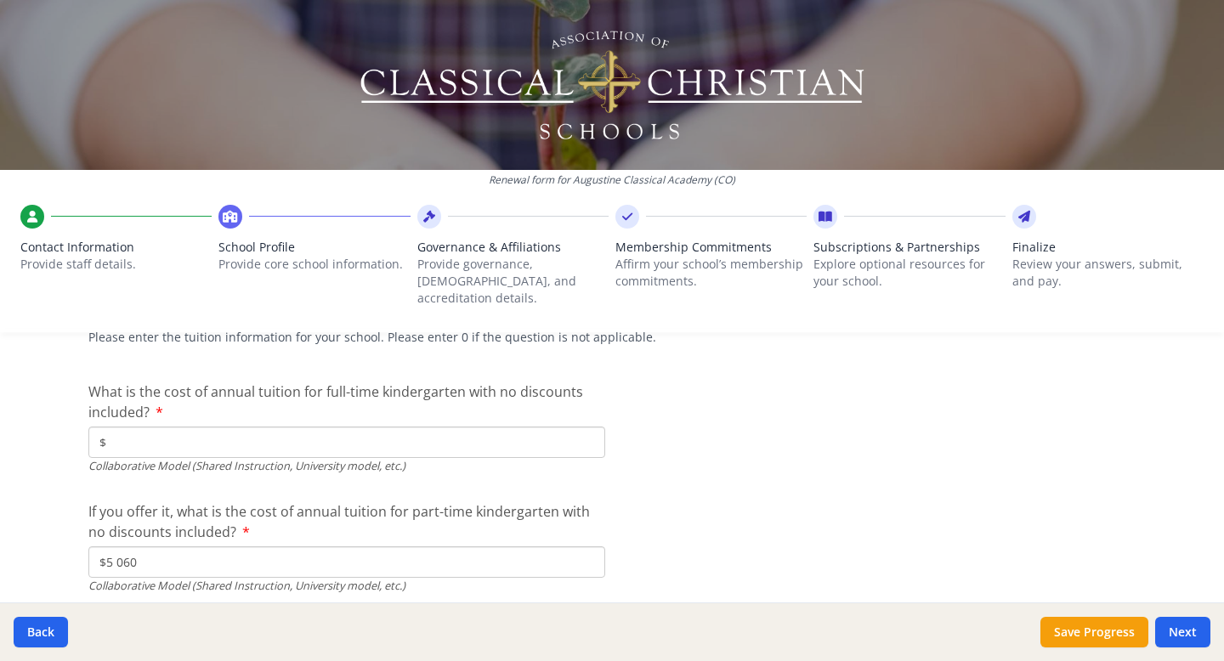
type input "$-"
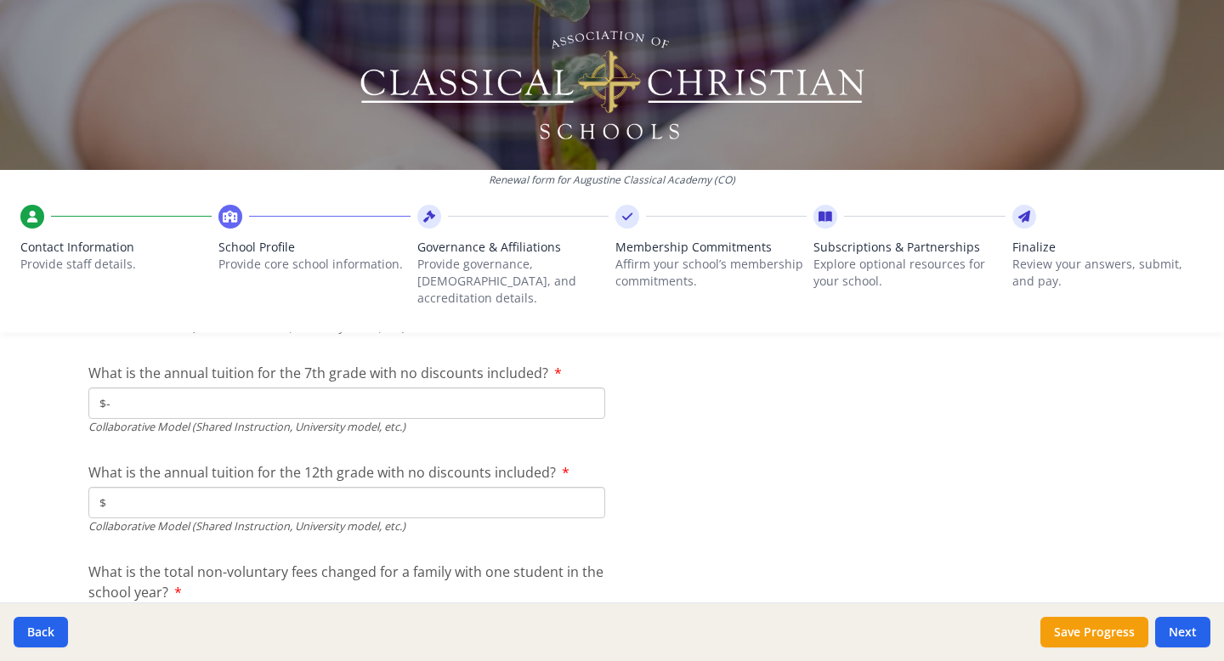
scroll to position [5598, 0]
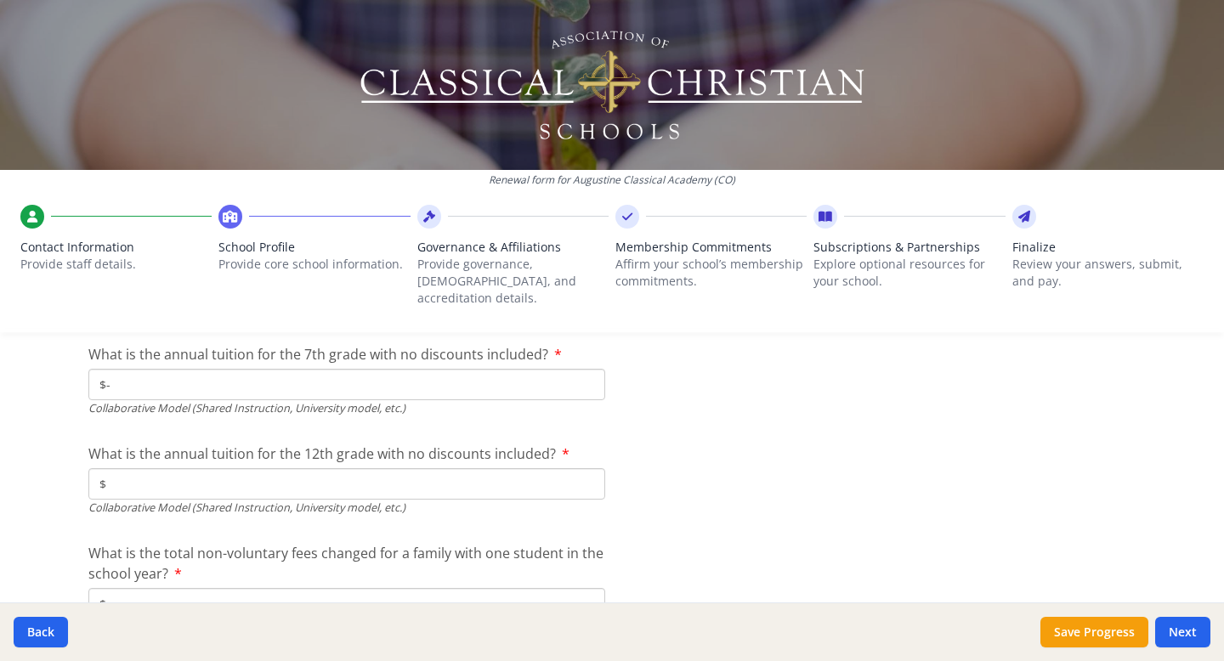
type input "$-"
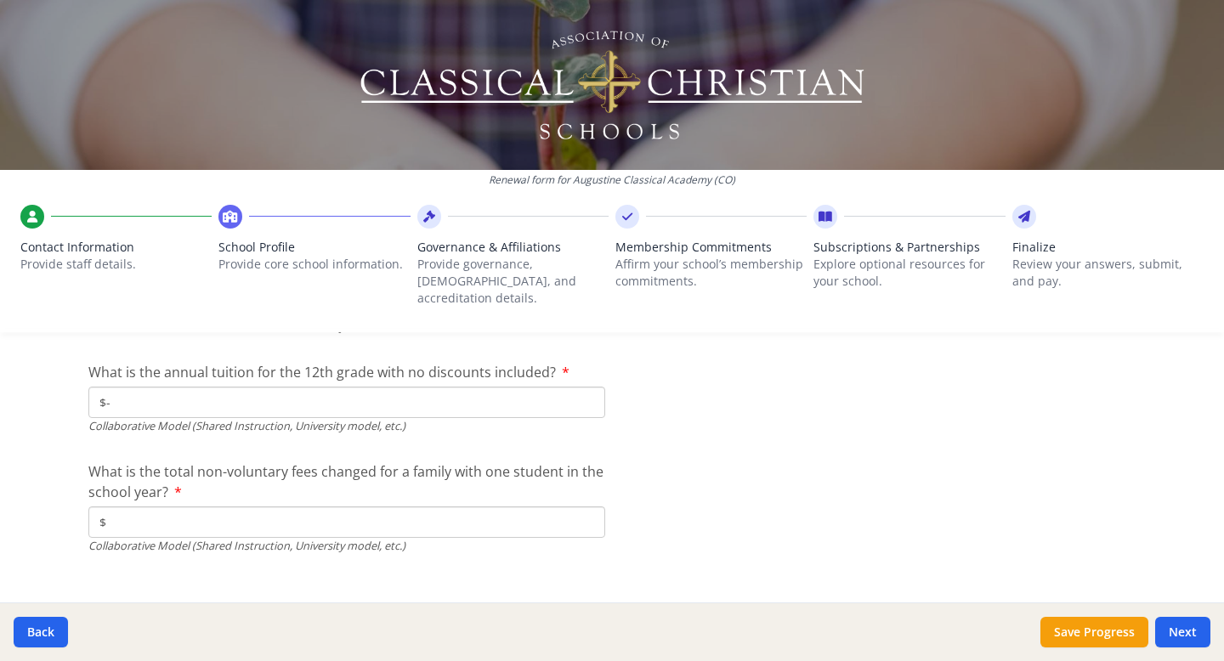
scroll to position [5685, 0]
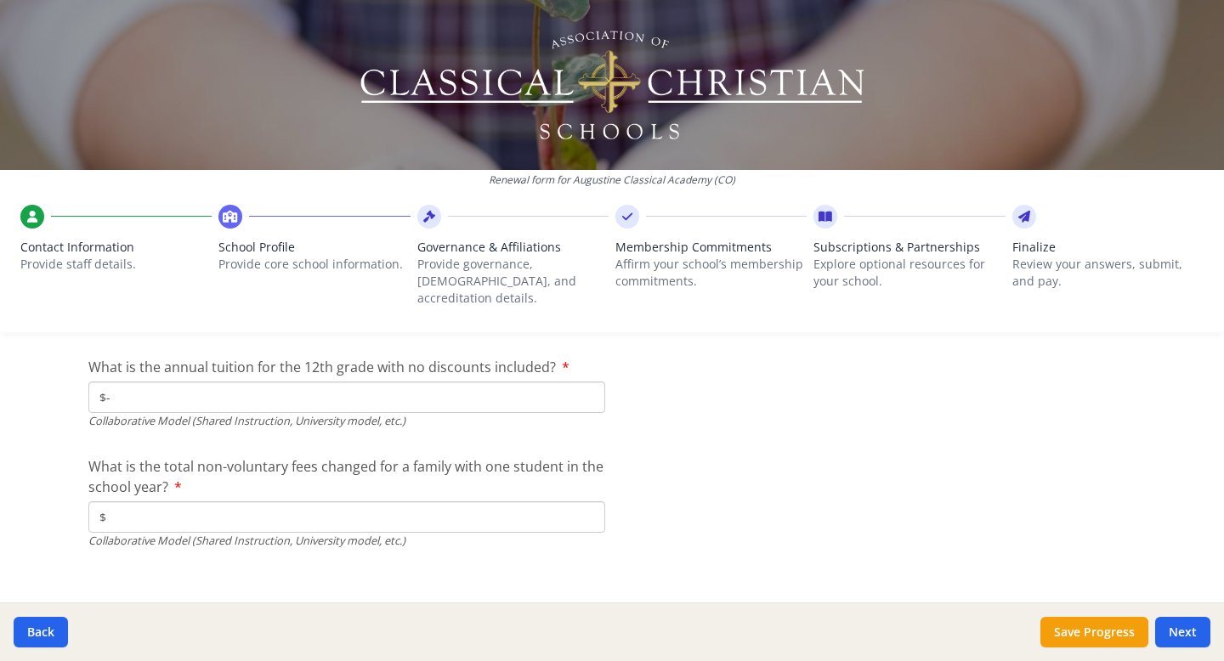
click at [181, 512] on input "$" at bounding box center [346, 516] width 517 height 31
type input "$190"
click at [1059, 631] on button "Save Progress" at bounding box center [1094, 632] width 108 height 31
click at [1101, 634] on button "Save Progress" at bounding box center [1094, 632] width 108 height 31
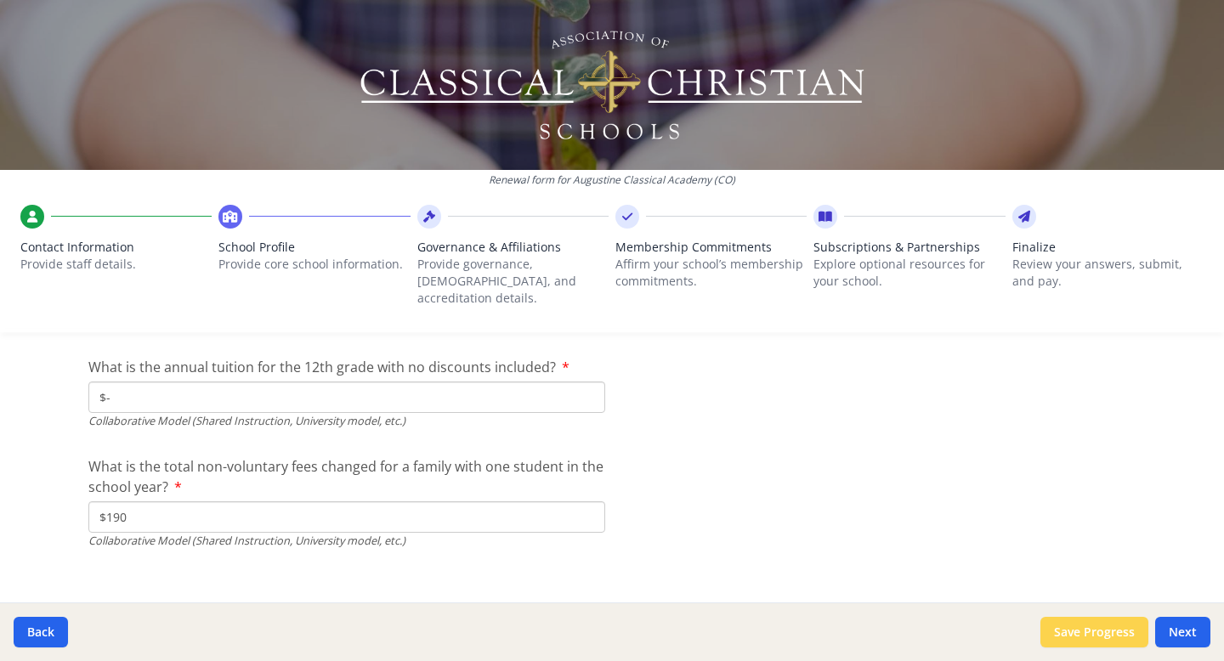
click at [1120, 626] on button "Save Progress" at bounding box center [1094, 632] width 108 height 31
click at [1173, 626] on button "Next" at bounding box center [1182, 632] width 55 height 31
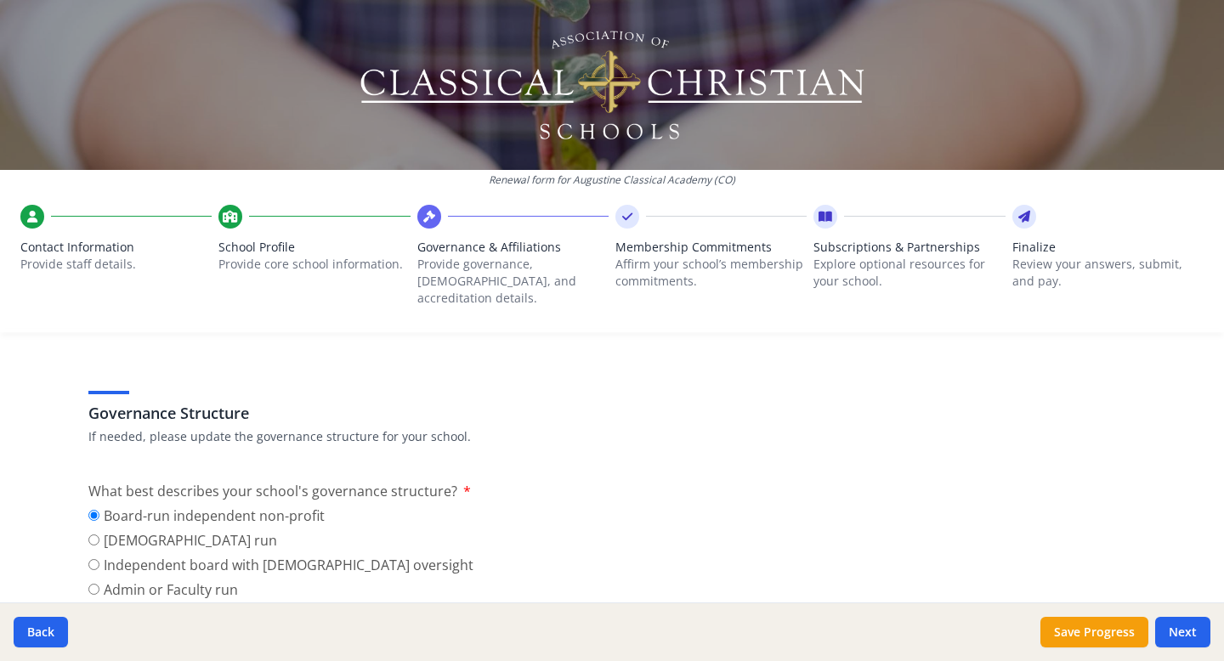
scroll to position [66, 0]
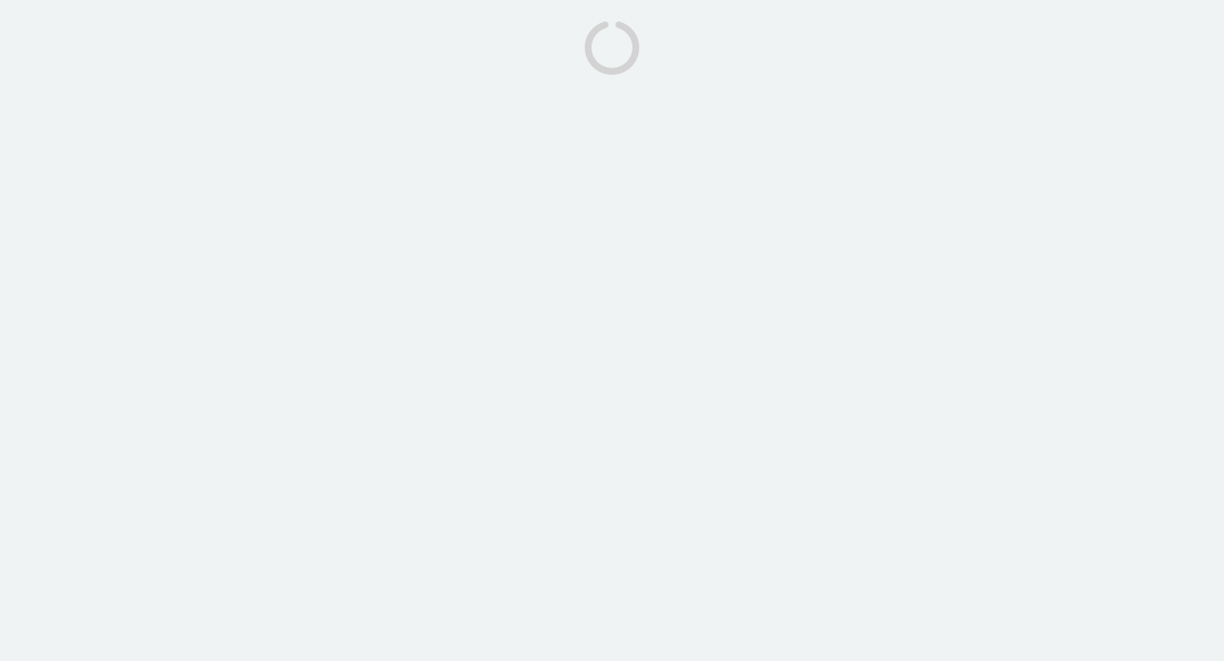
click at [472, 252] on body at bounding box center [612, 330] width 1224 height 661
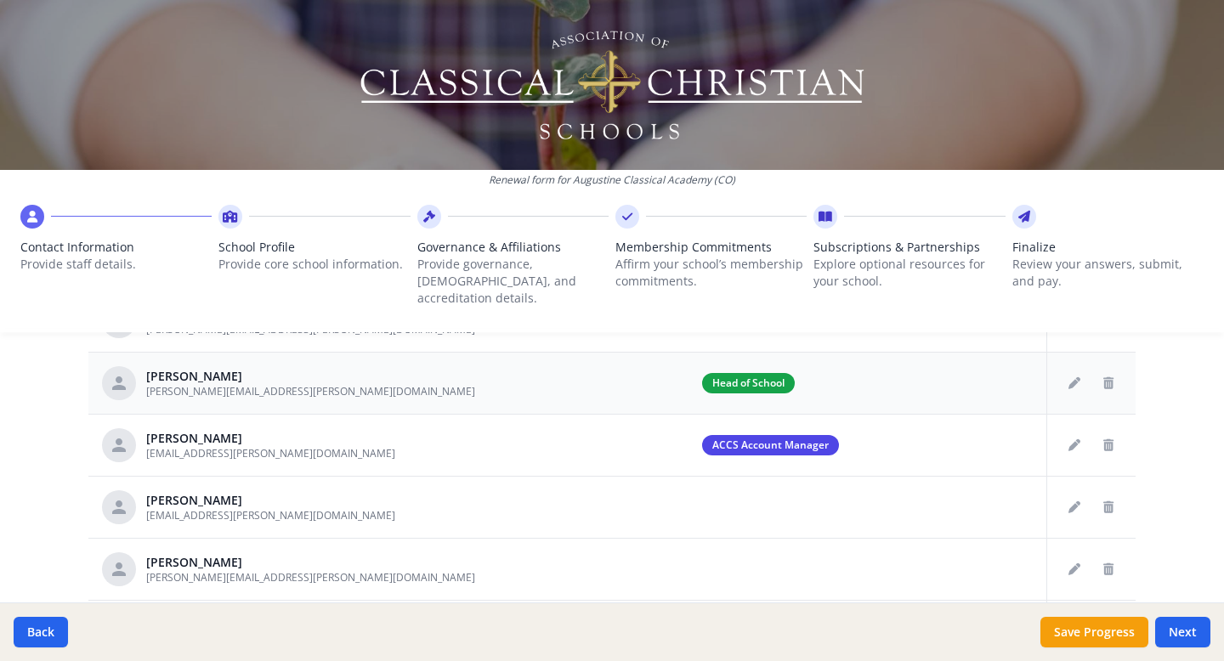
scroll to position [926, 0]
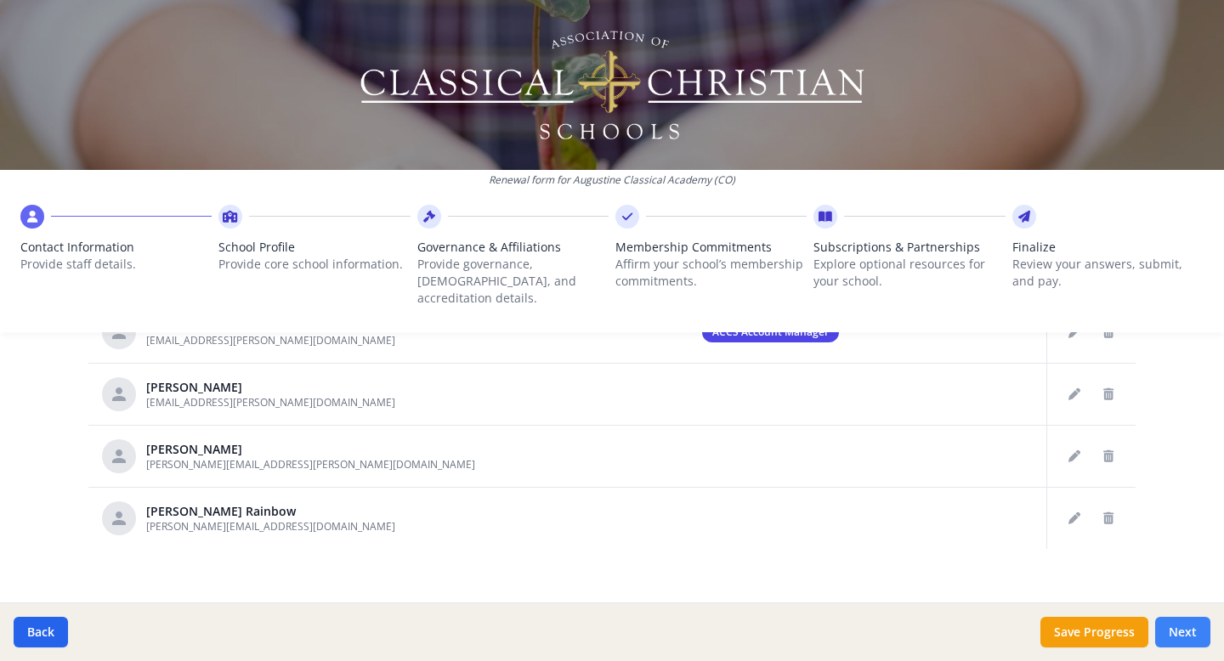
click at [1173, 633] on button "Next" at bounding box center [1182, 632] width 55 height 31
type input "(720) 446-6286"
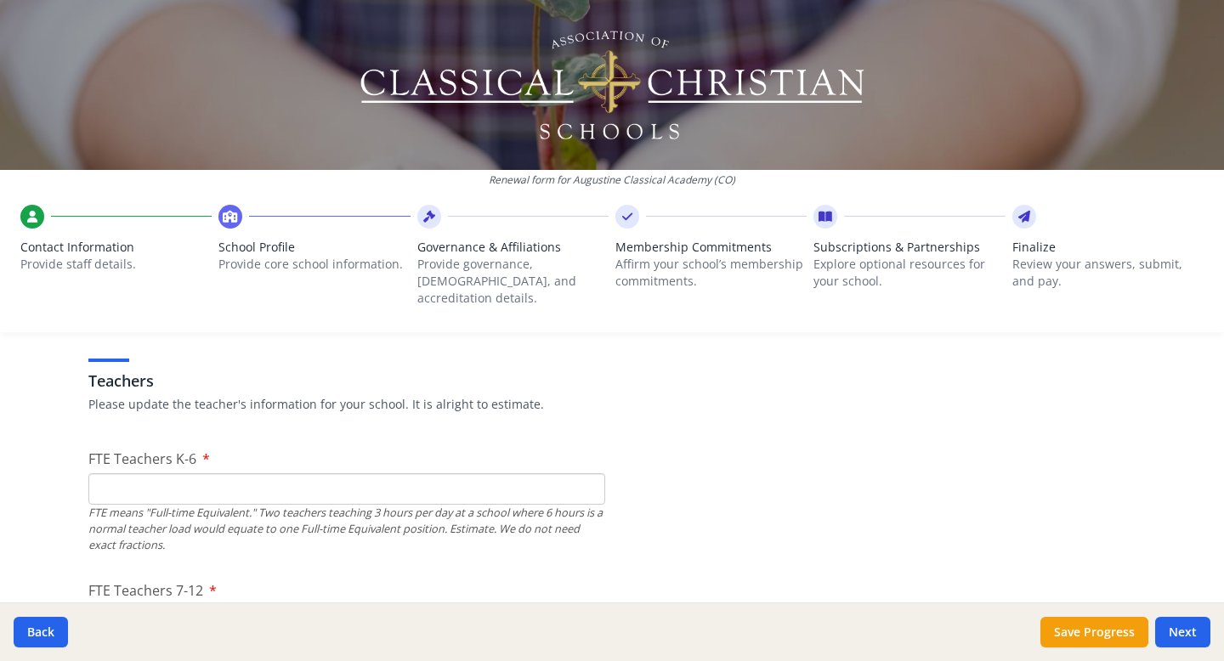
scroll to position [984, 0]
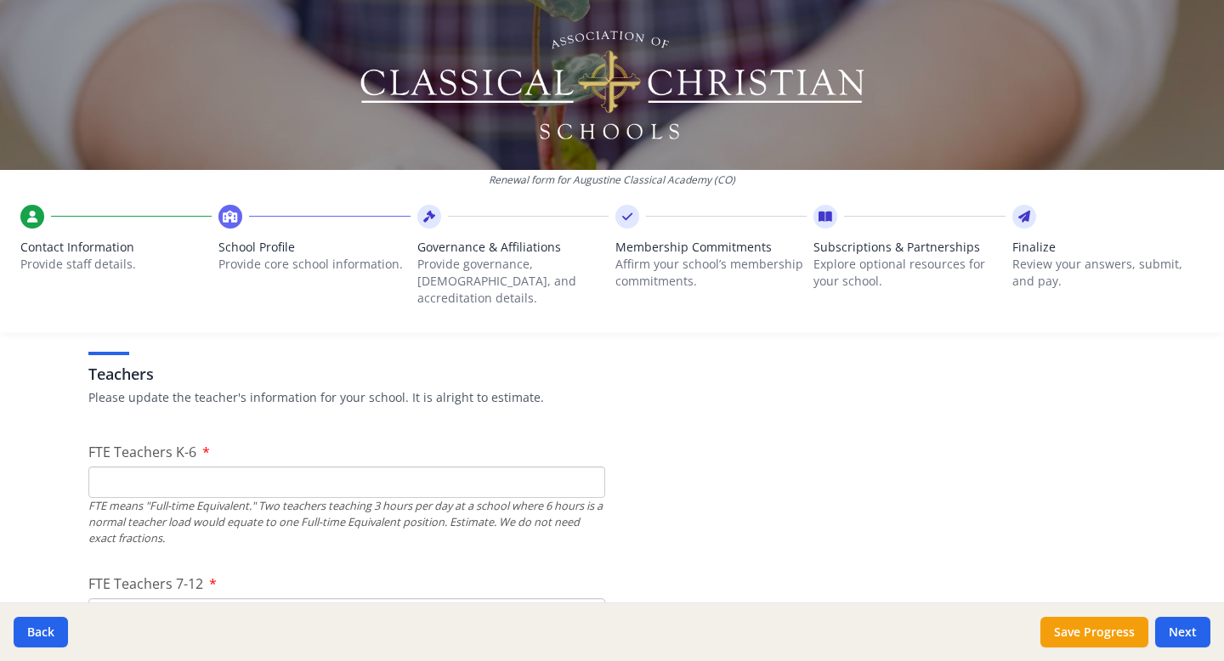
click at [522, 467] on input "FTE Teachers K-6" at bounding box center [346, 482] width 517 height 31
type input "13"
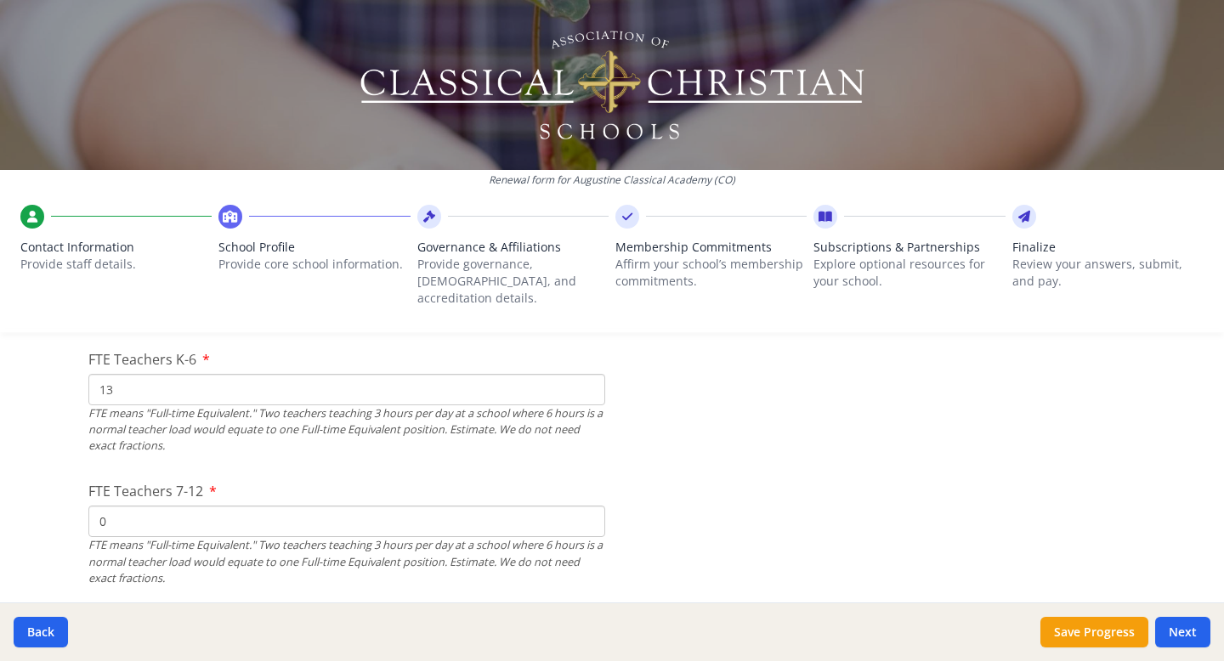
type input "0"
click at [592, 509] on input "0" at bounding box center [346, 521] width 517 height 31
type input "8"
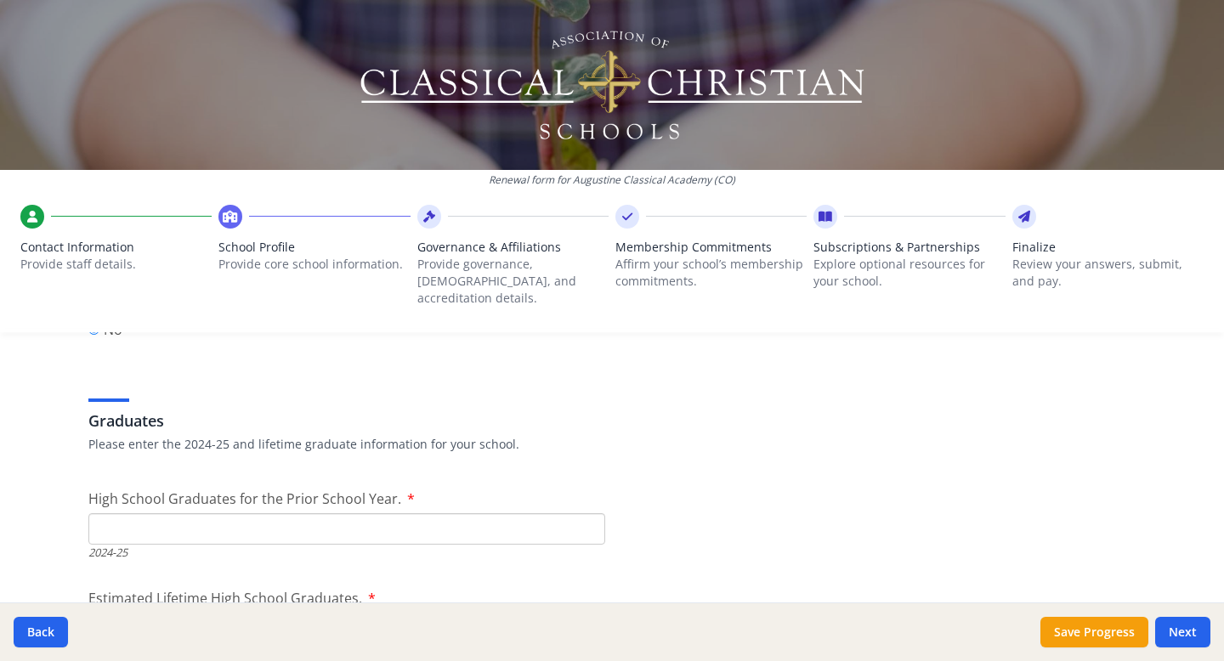
scroll to position [2397, 0]
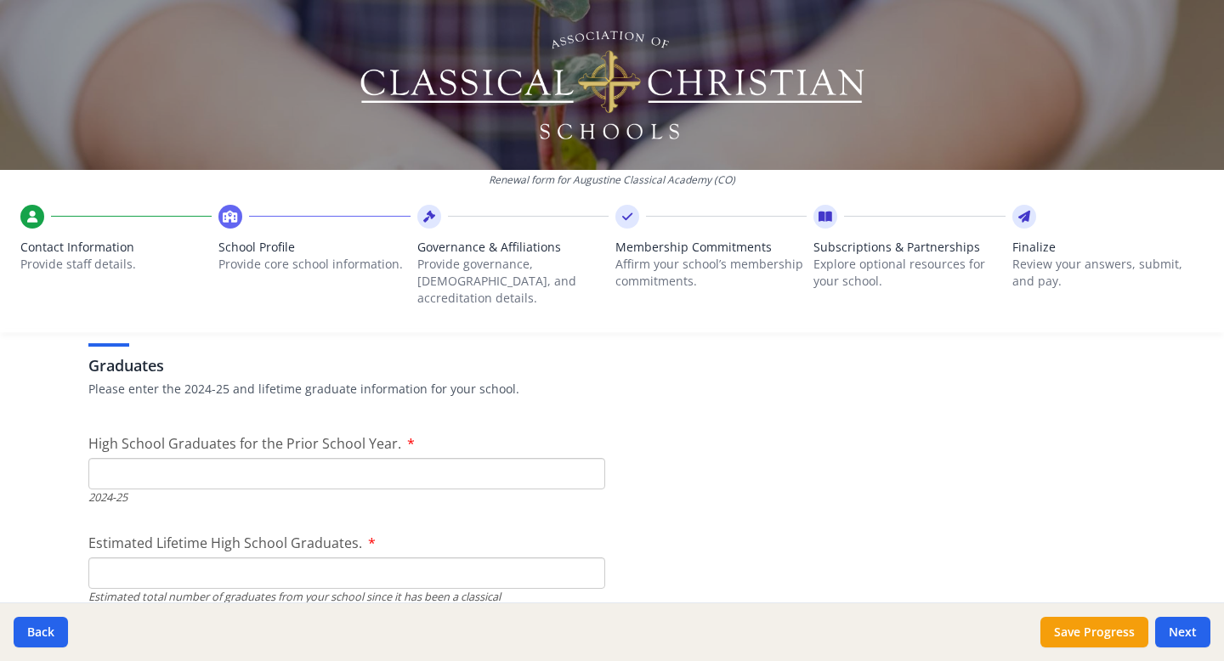
click at [594, 458] on input "High School Graduates for the Prior School Year." at bounding box center [346, 473] width 517 height 31
type input "1"
click at [552, 558] on input "Estimated Lifetime High School Graduates." at bounding box center [346, 573] width 517 height 31
type input "10"
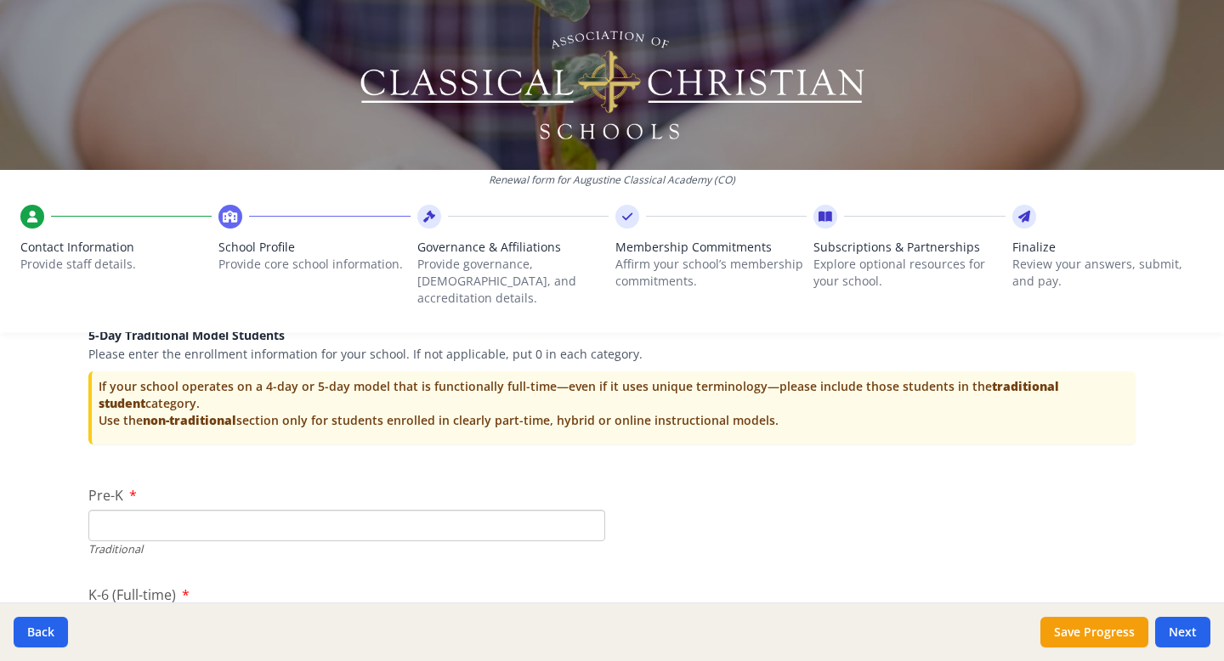
scroll to position [3411, 0]
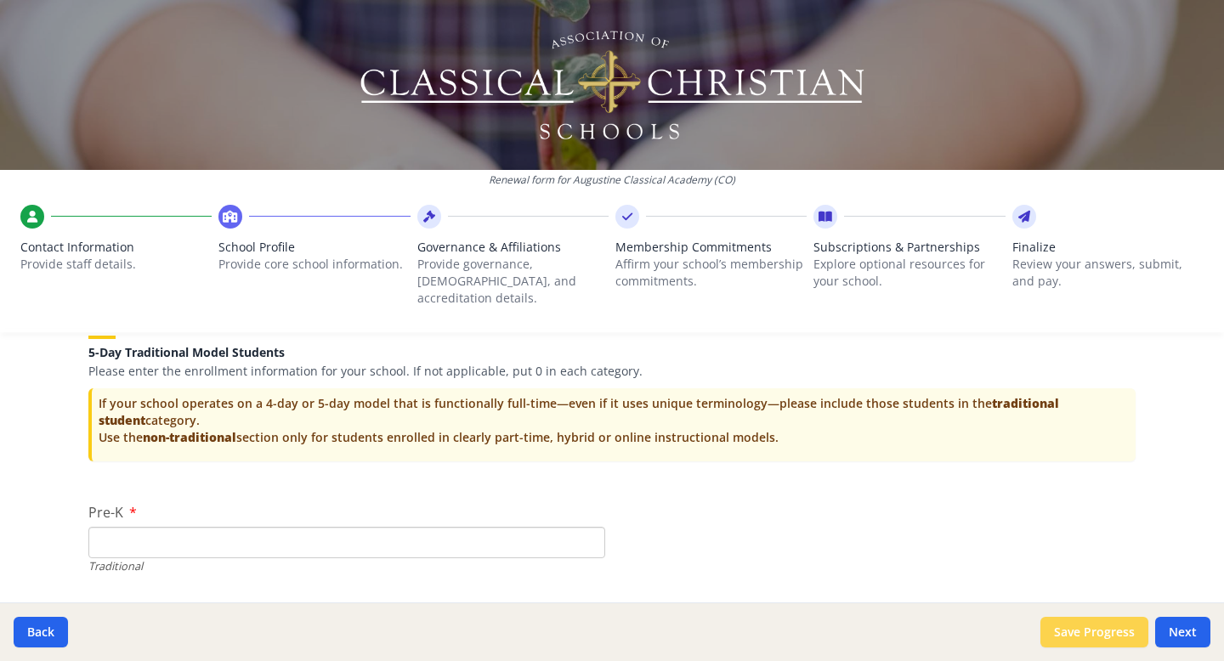
click at [1066, 634] on button "Save Progress" at bounding box center [1094, 632] width 108 height 31
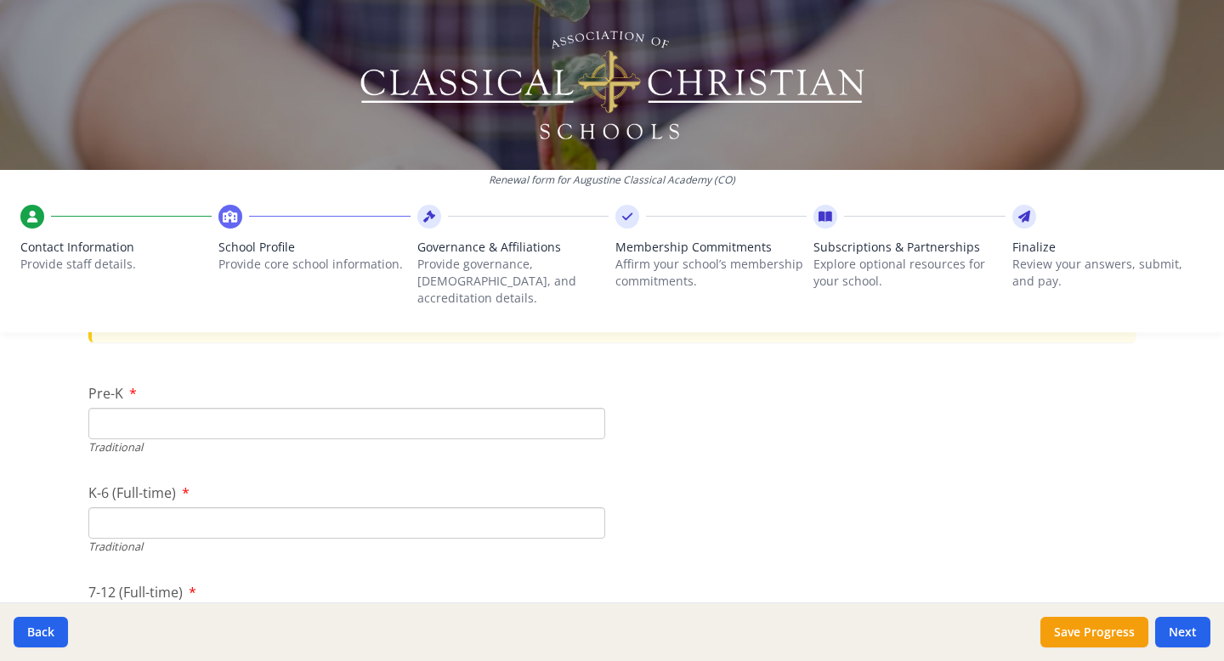
scroll to position [3533, 0]
click at [321, 405] on input "Pre-K" at bounding box center [346, 420] width 517 height 31
type input "49"
click at [320, 504] on input "K-6 (Full-time)" at bounding box center [346, 519] width 517 height 31
type input "127"
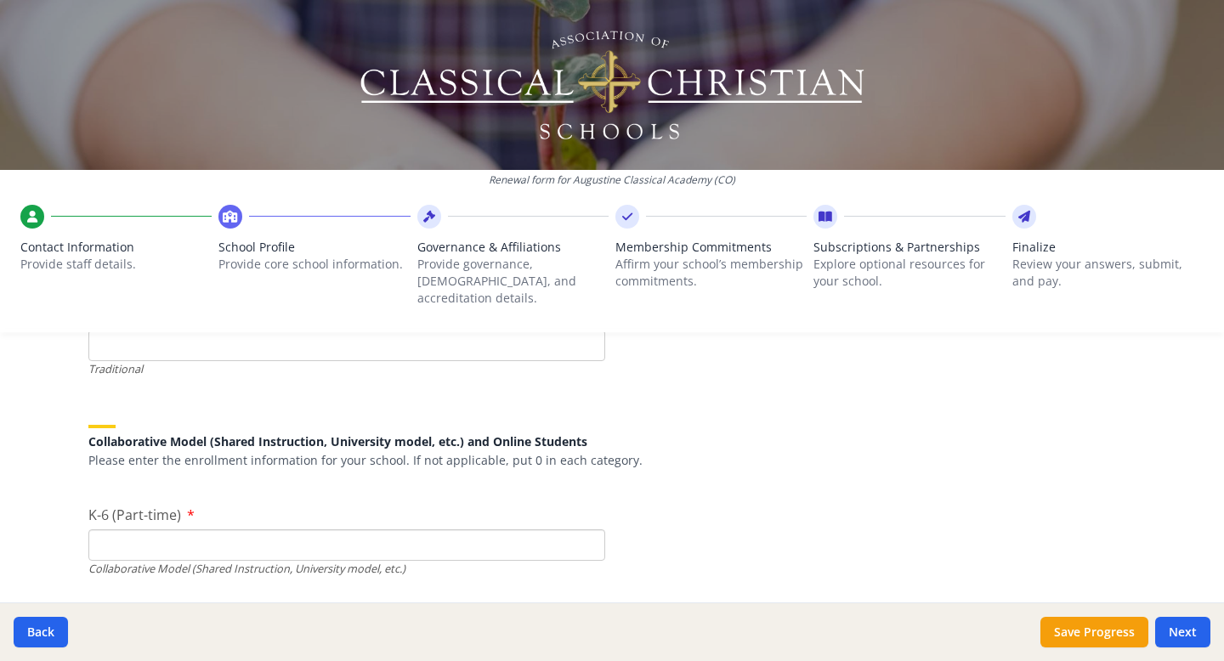
scroll to position [3988, 0]
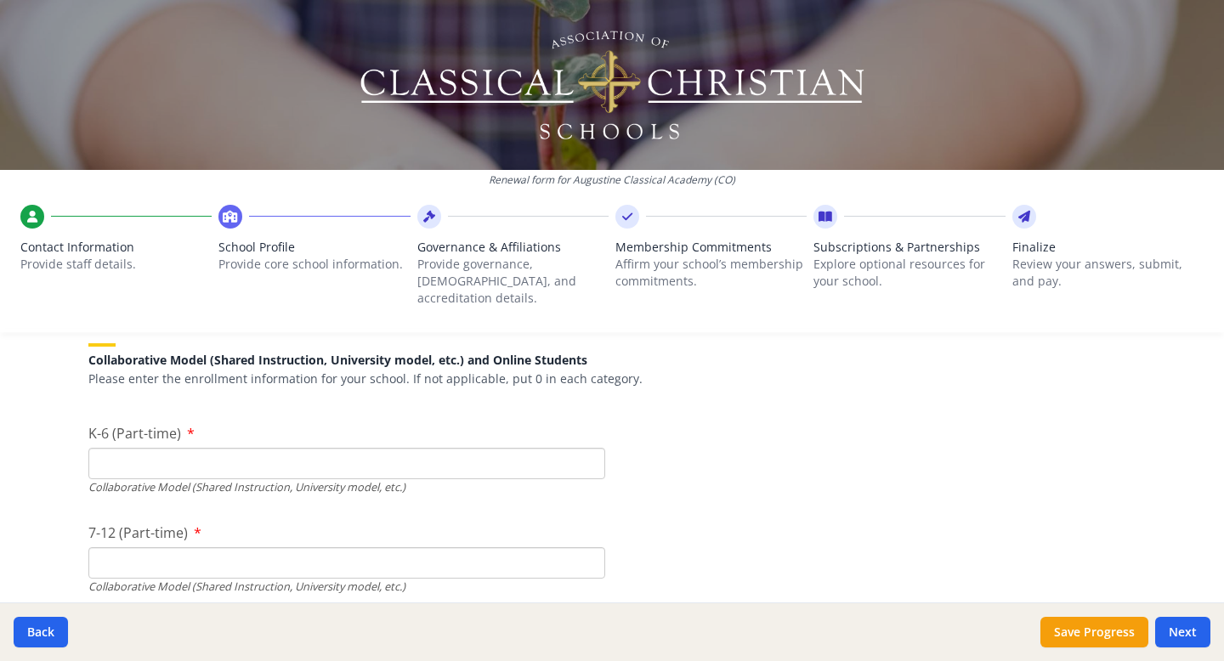
click at [541, 448] on input "K-6 (Part-time)" at bounding box center [346, 463] width 517 height 31
type input "26"
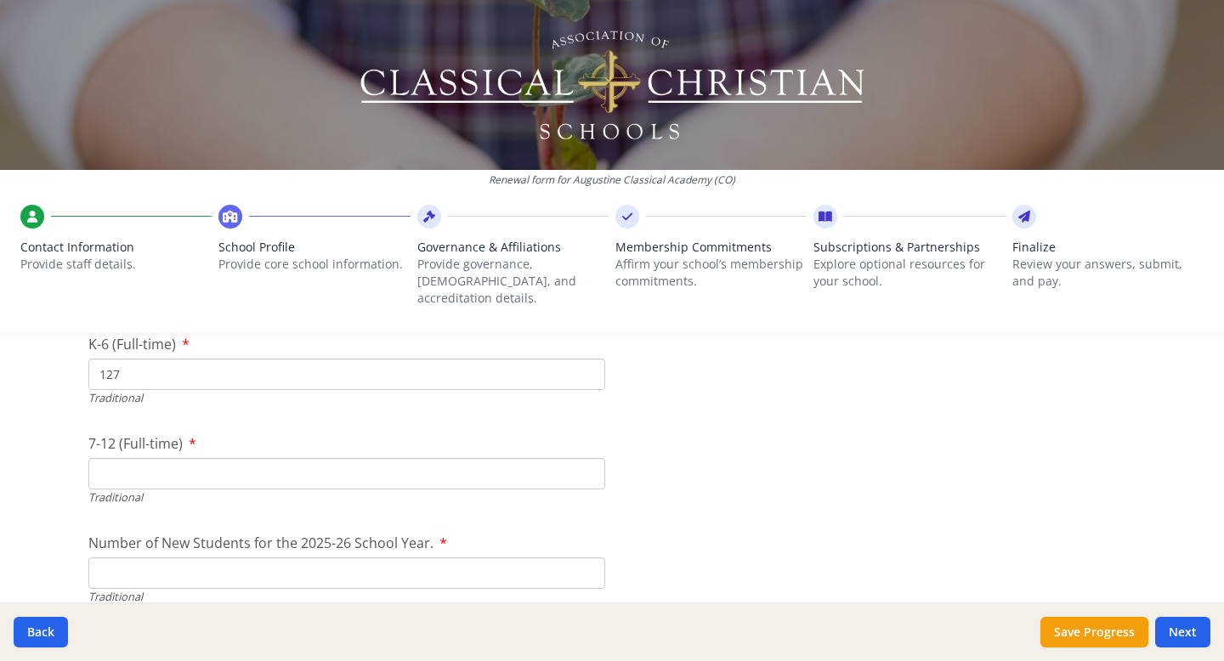
scroll to position [3673, 0]
click at [507, 464] on input "7-12 (Full-time)" at bounding box center [346, 478] width 517 height 31
type input "57"
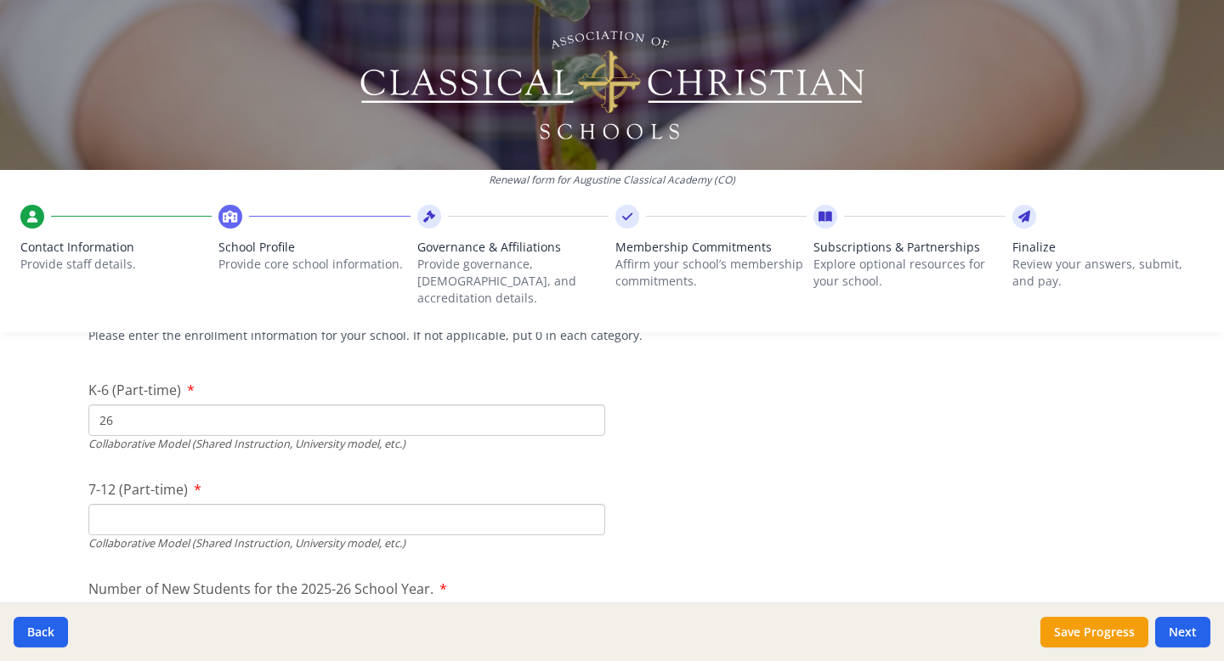
scroll to position [4038, 0]
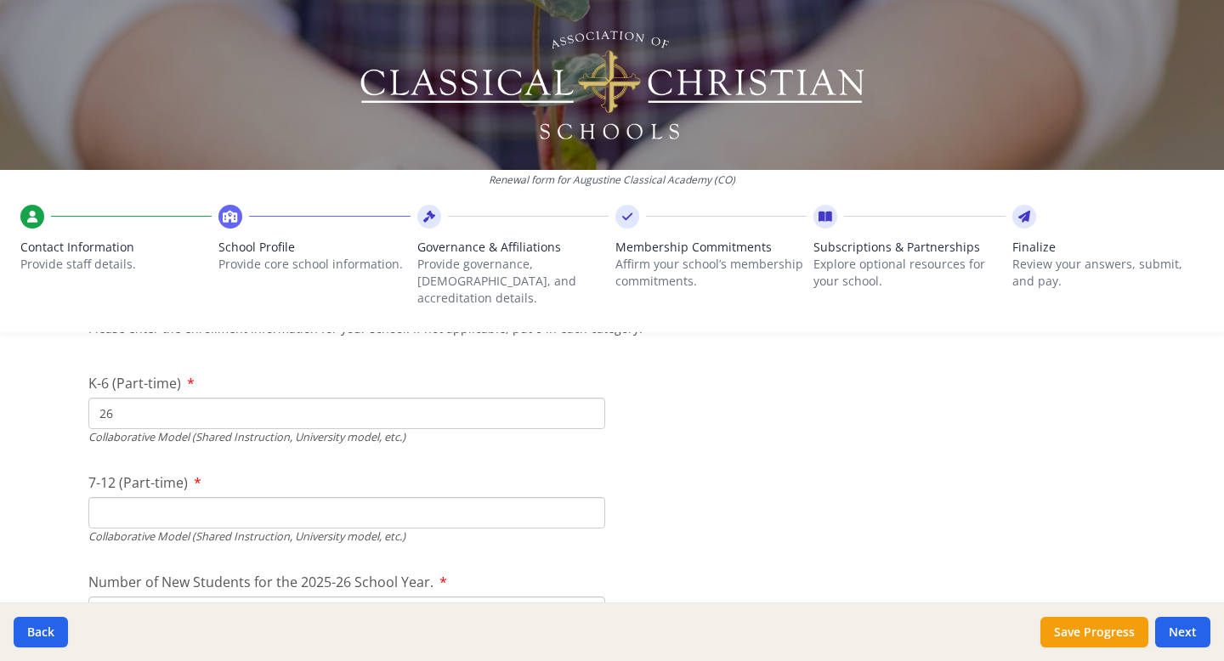
click at [579, 501] on input "7-12 (Part-time)" at bounding box center [346, 512] width 517 height 31
type input "3"
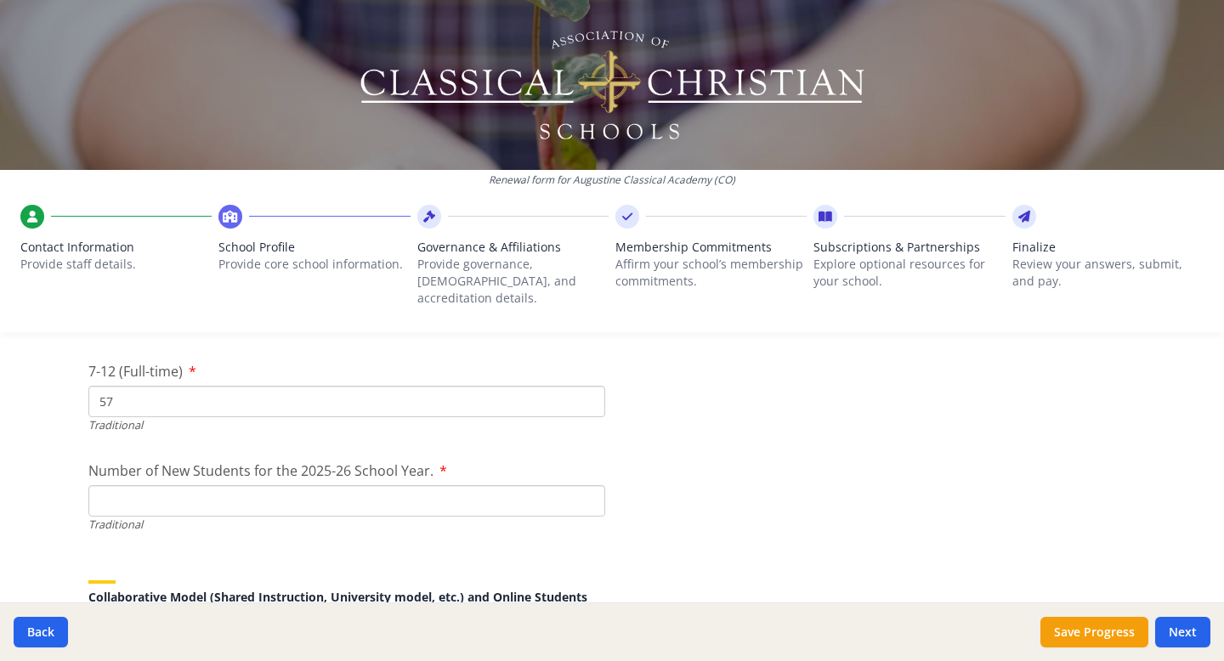
scroll to position [3788, 0]
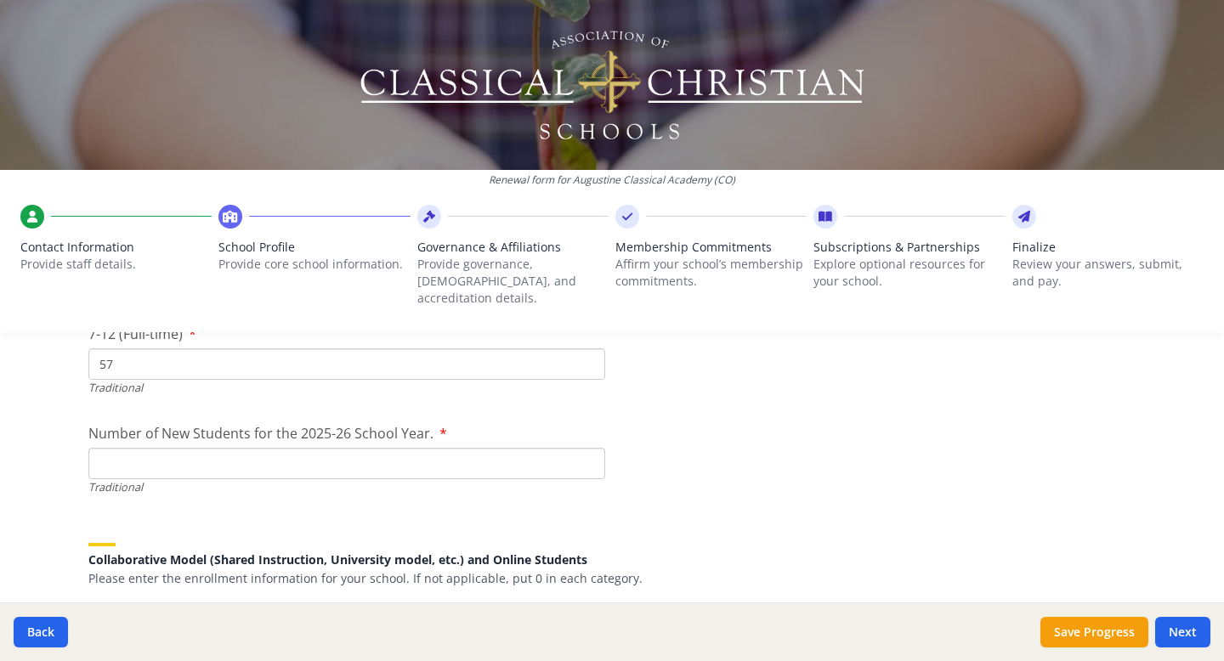
click at [563, 448] on input "Number of New Students for the 2025-26 School Year." at bounding box center [346, 463] width 517 height 31
type input "4"
type input "36"
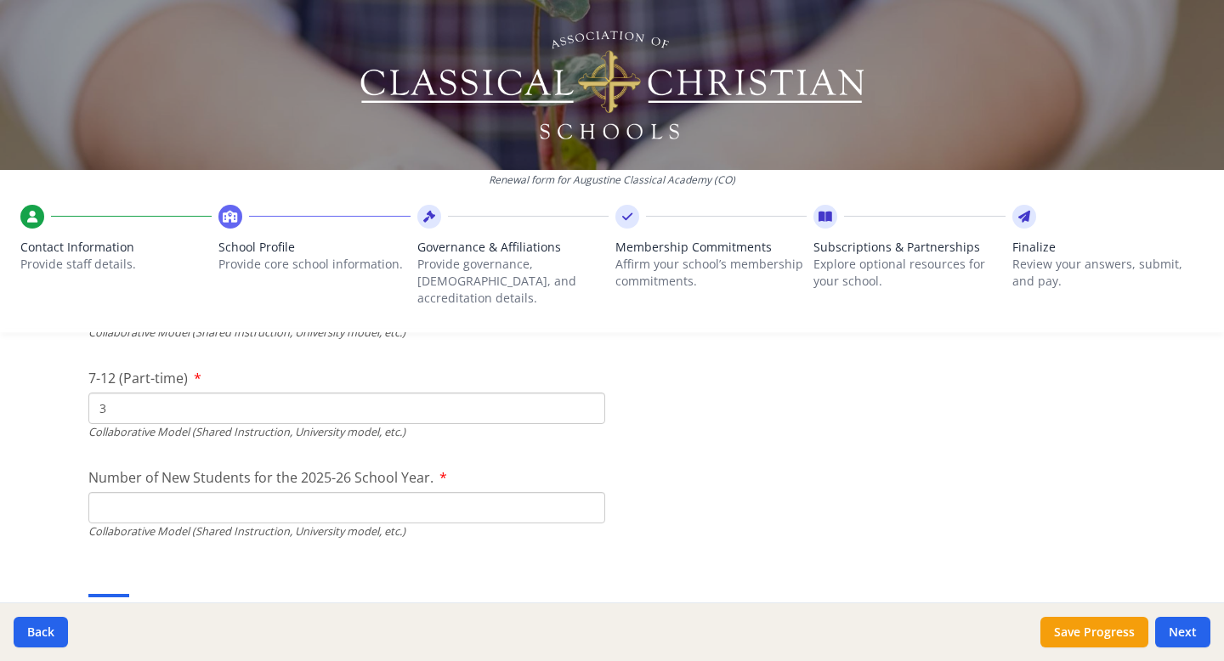
scroll to position [4157, 0]
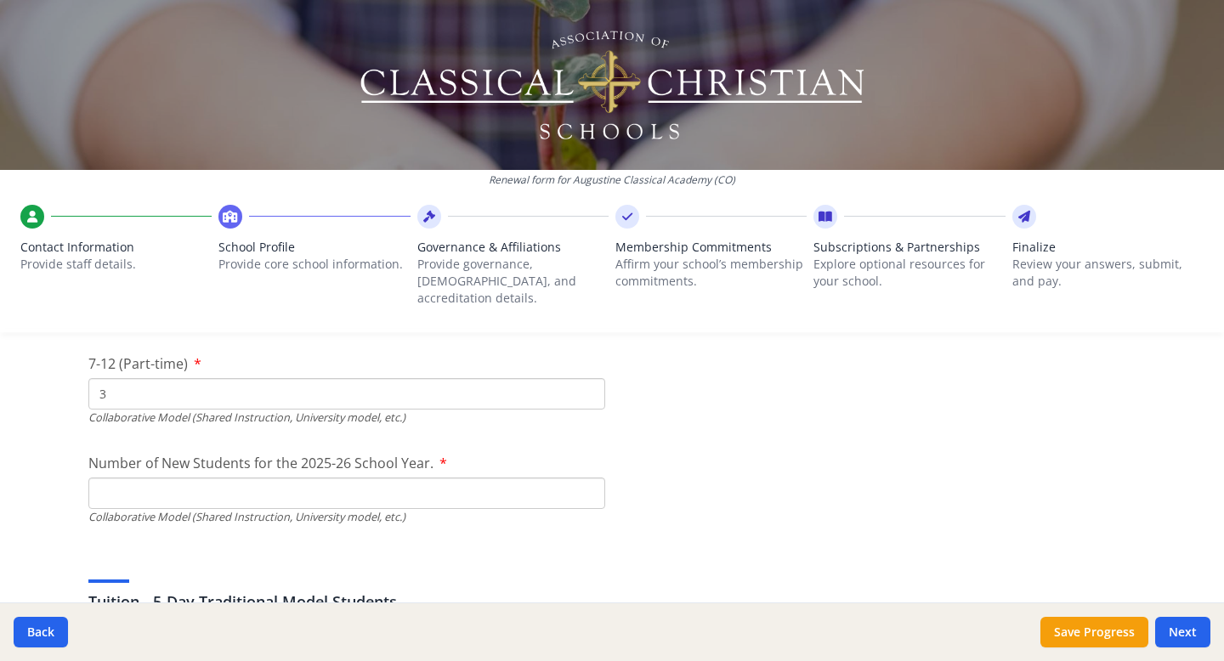
click at [600, 110] on input "Number of New Students for the 2025-26 School Year." at bounding box center [346, 94] width 517 height 31
type input "12"
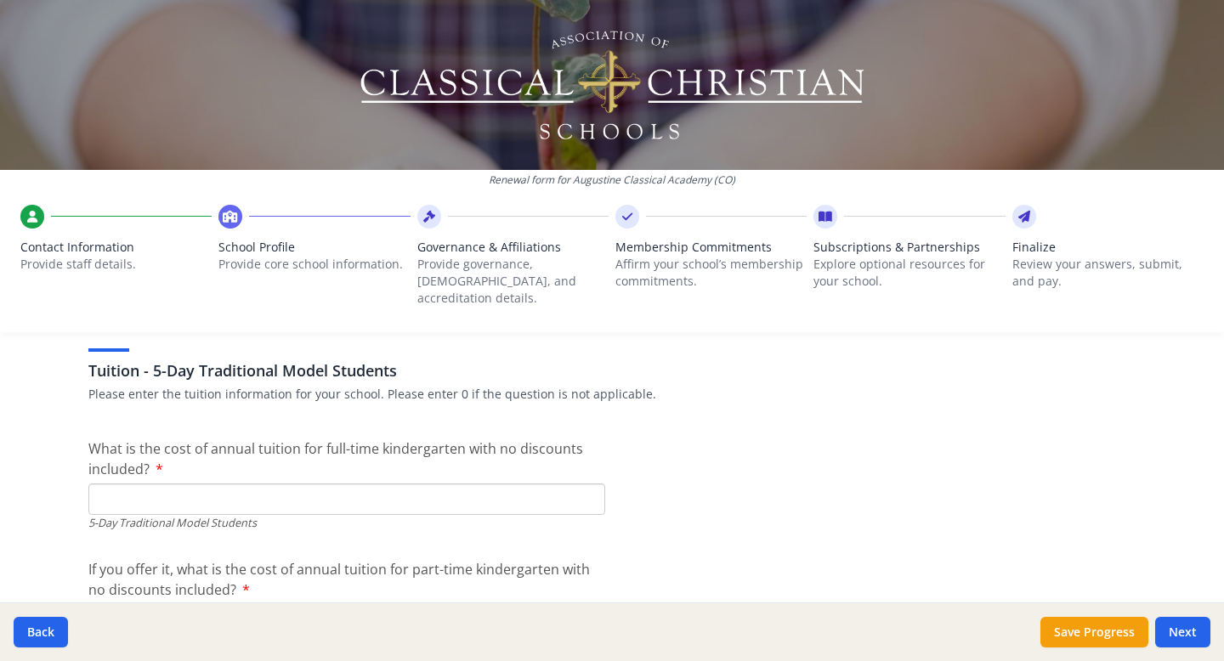
scroll to position [4402, 0]
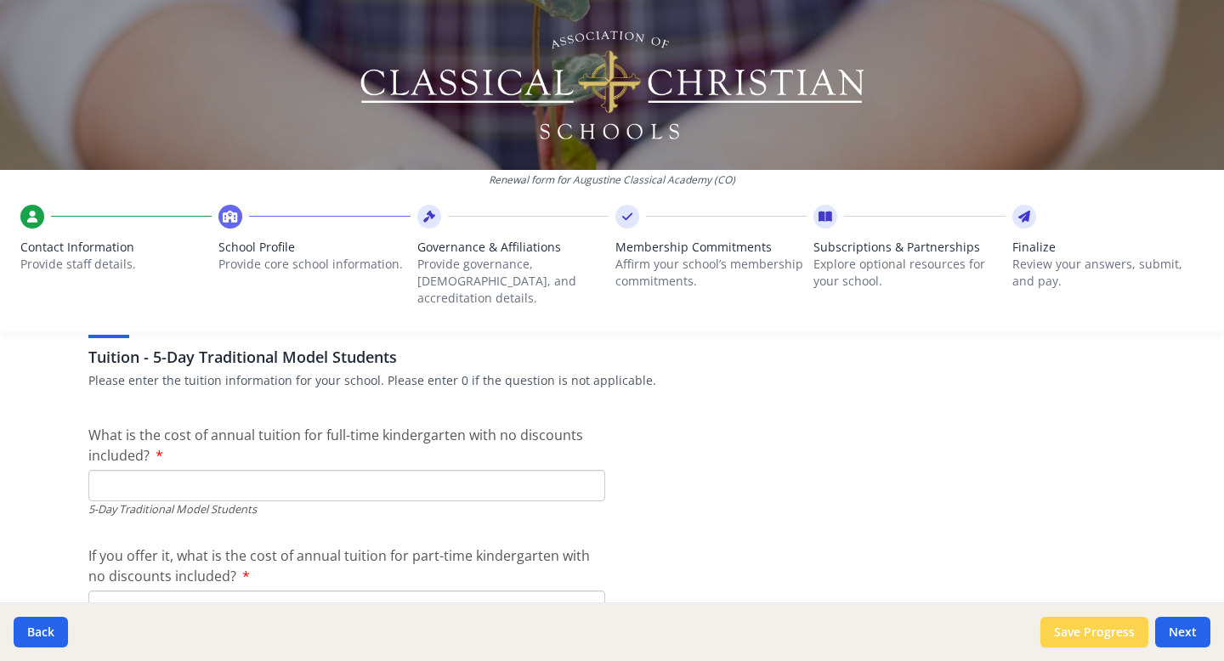
click at [1096, 623] on button "Save Progress" at bounding box center [1094, 632] width 108 height 31
click at [210, 470] on input "What is the cost of annual tuition for full-time kindergarten with no discounts…" at bounding box center [346, 485] width 517 height 31
click at [526, 478] on input "$10 620" at bounding box center [346, 485] width 517 height 31
type input "$10 620"
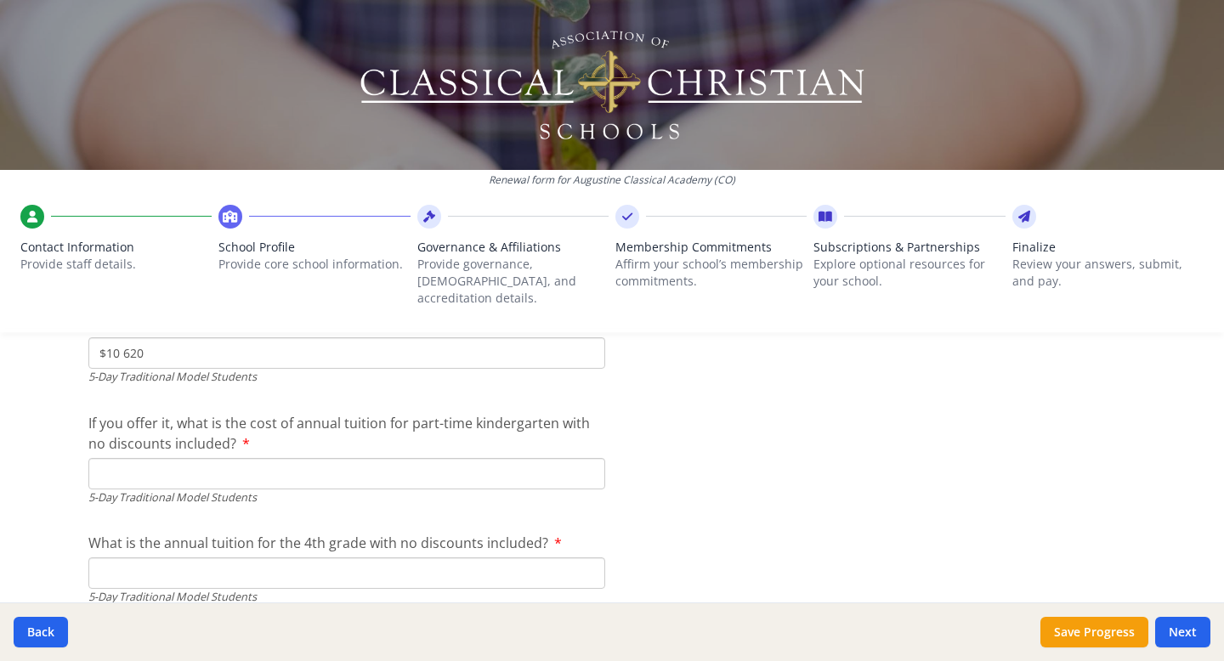
scroll to position [4546, 0]
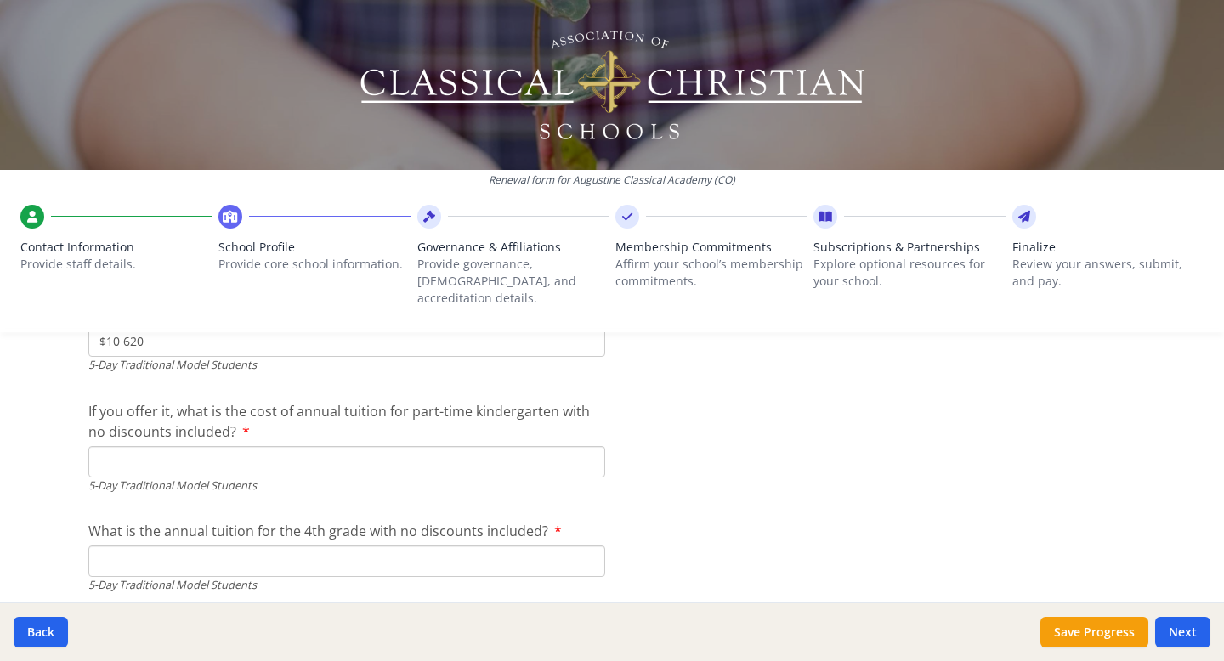
click at [520, 446] on input "If you offer it, what is the cost of annual tuition for part-time kindergarten …" at bounding box center [346, 461] width 517 height 31
type input "$9 040"
click at [426, 548] on input "What is the annual tuition for the 4th grade with no discounts included?" at bounding box center [346, 561] width 517 height 31
type input "$10 620"
click at [656, 280] on p "Affirm your school’s membership commitments." at bounding box center [710, 273] width 191 height 34
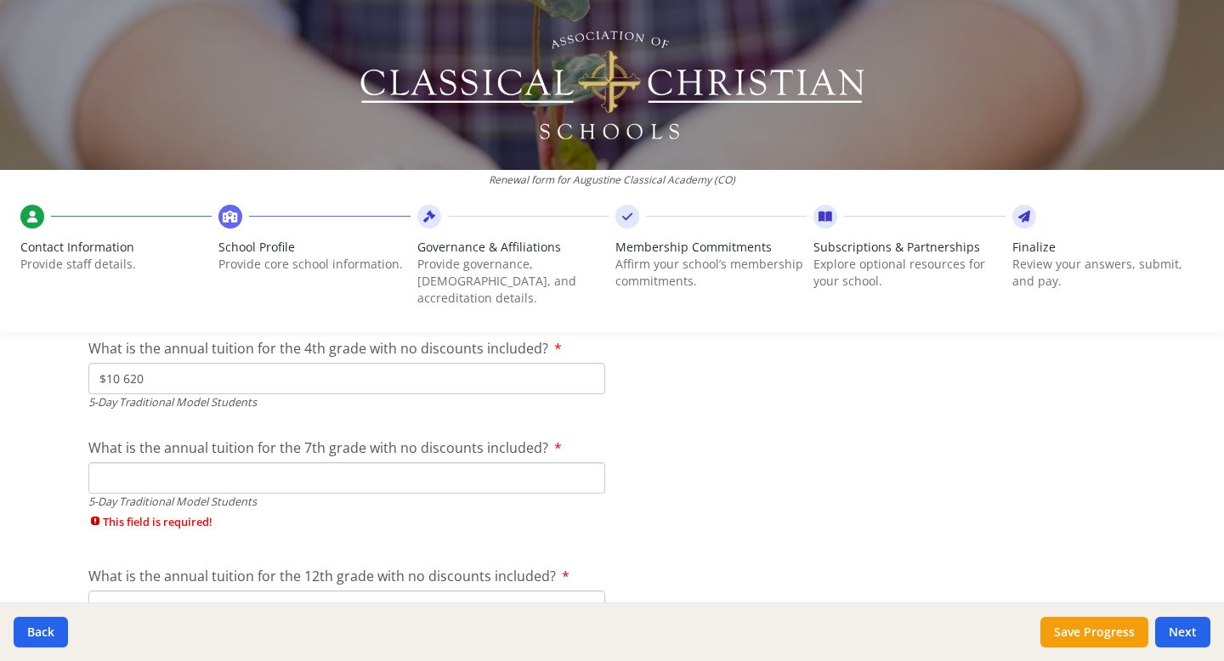
scroll to position [4771, 0]
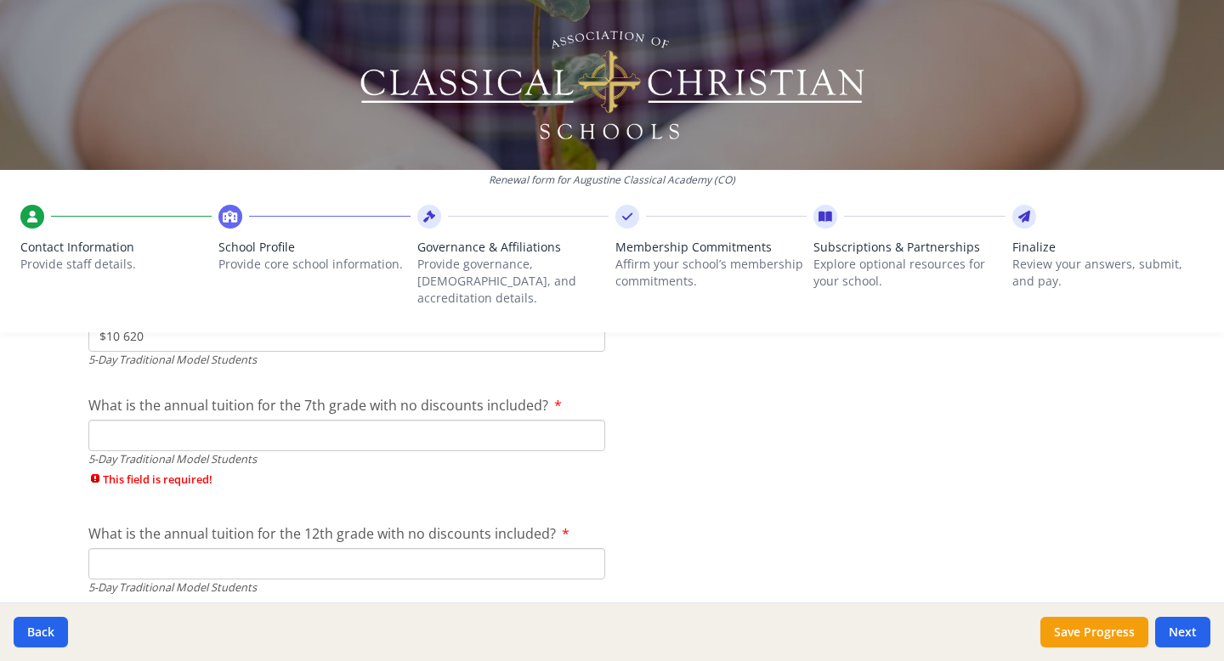
click at [543, 422] on input "What is the annual tuition for the 7th grade with no discounts included?" at bounding box center [346, 435] width 517 height 31
type input "$11 135"
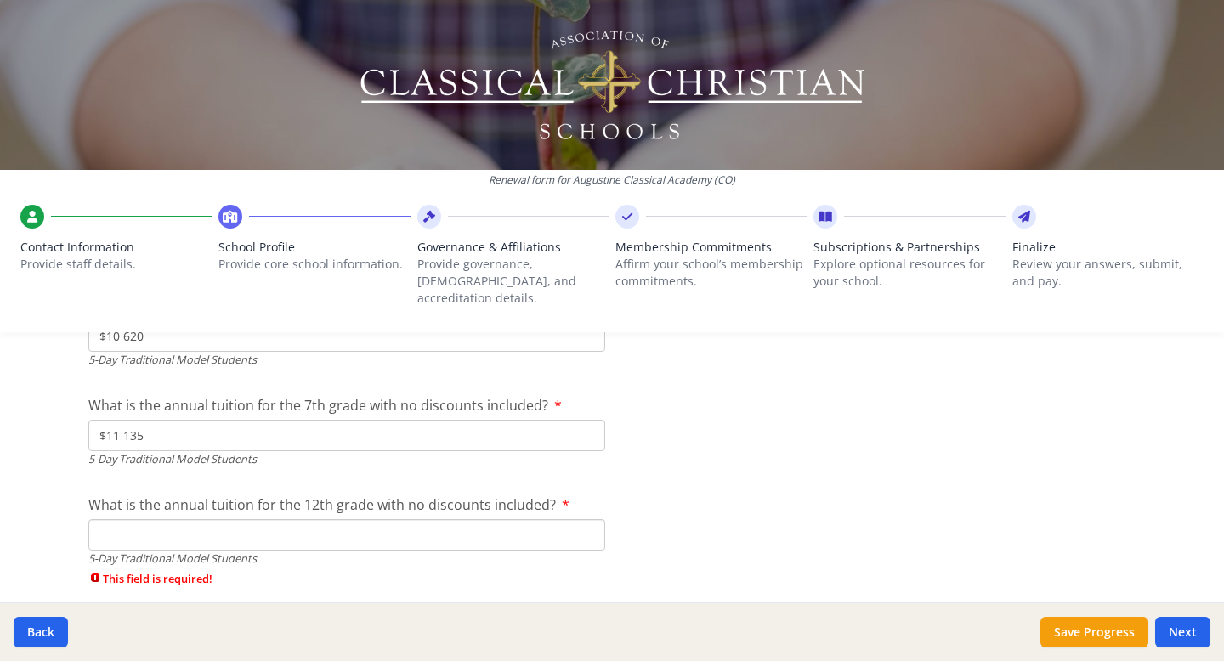
click at [323, 530] on input "What is the annual tuition for the 12th grade with no discounts included?" at bounding box center [346, 534] width 517 height 31
type input "$11 900"
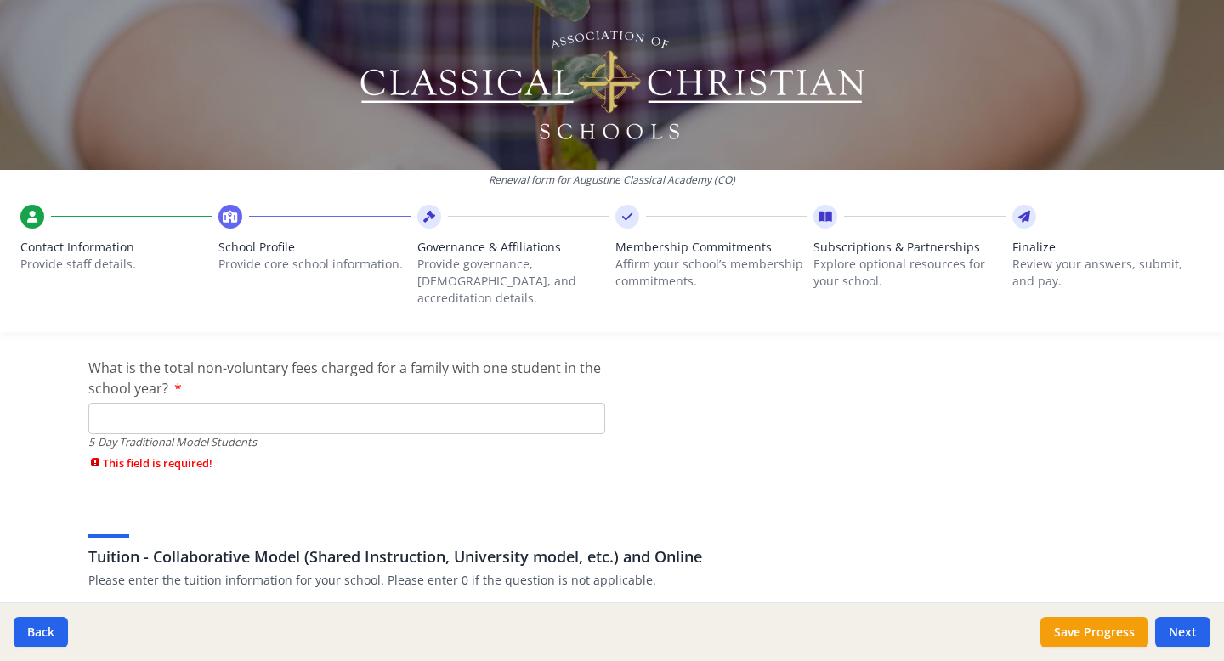
scroll to position [5048, 0]
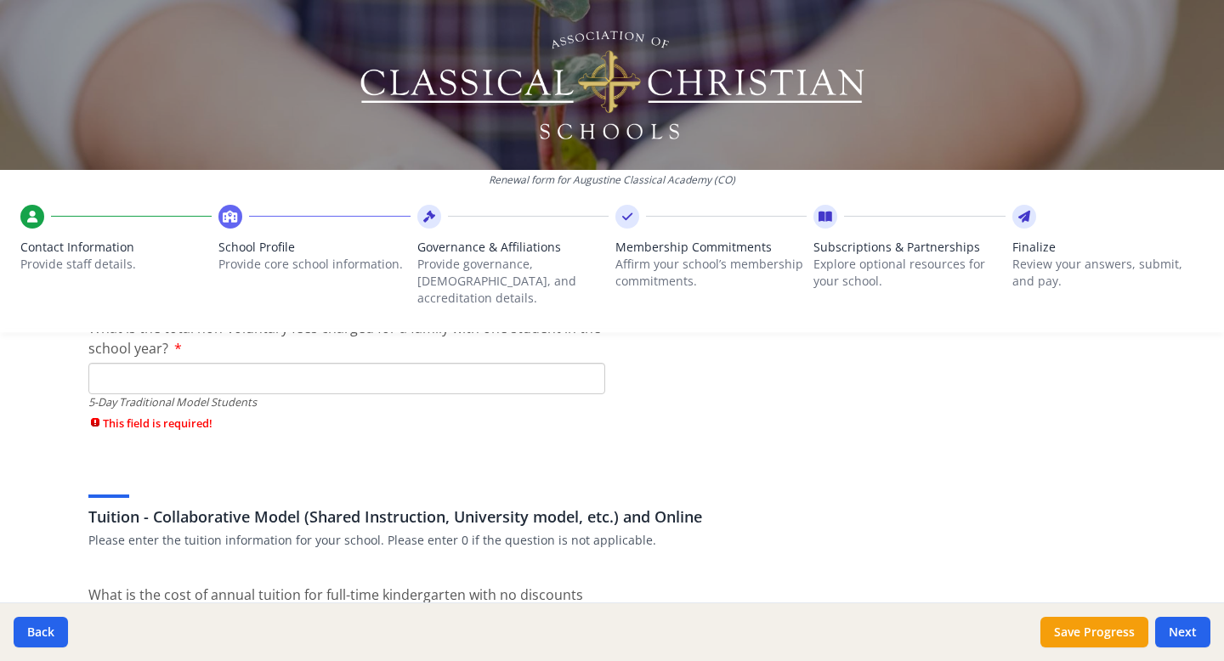
click at [377, 363] on input "What is the total non-voluntary fees charged for a family with one student in t…" at bounding box center [346, 378] width 517 height 31
type input "$450"
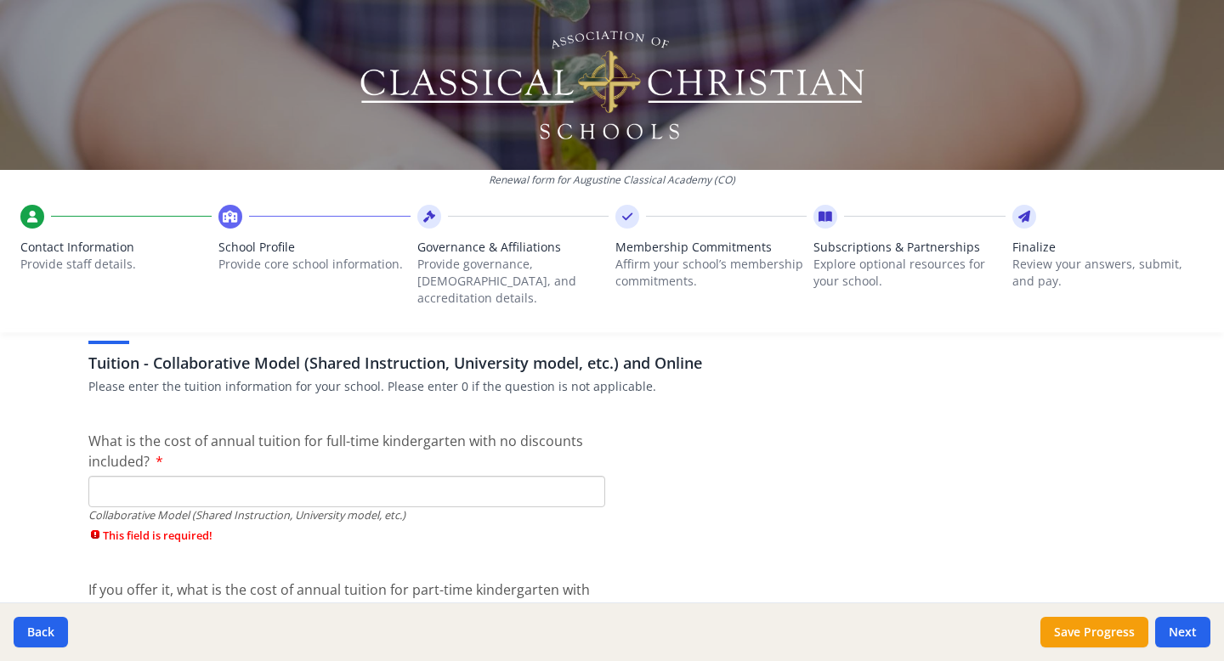
scroll to position [5180, 0]
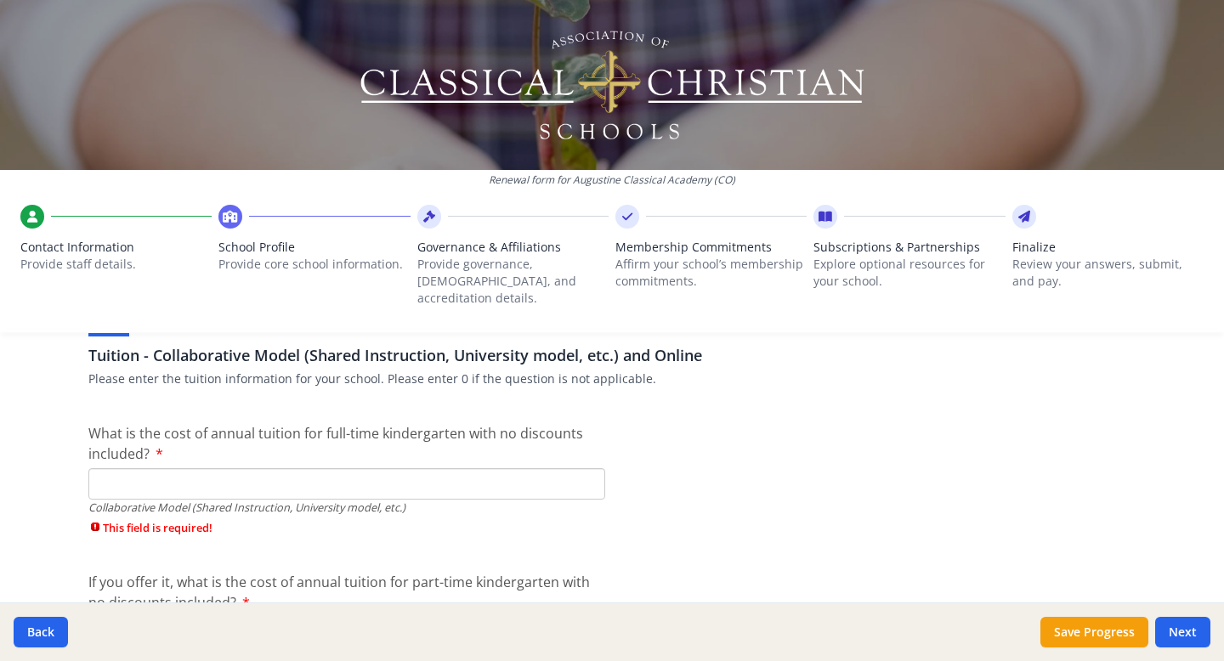
click at [554, 473] on input "What is the cost of annual tuition for full-time kindergarten with no discounts…" at bounding box center [346, 483] width 517 height 31
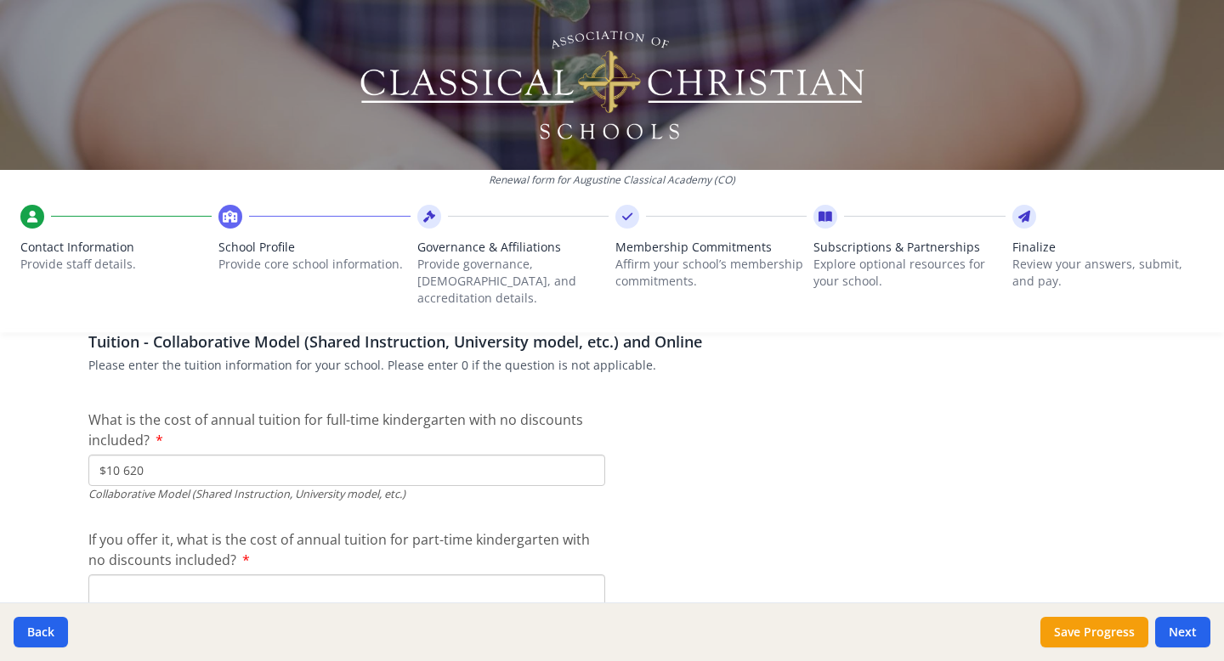
scroll to position [5181, 0]
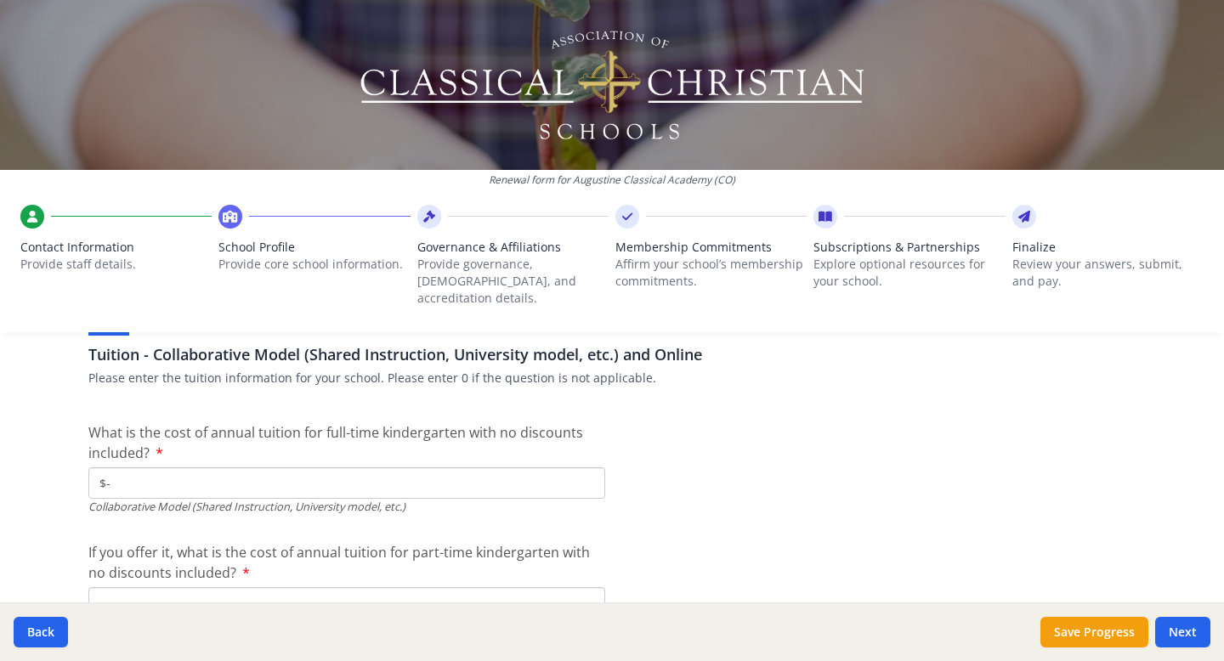
type input "$-"
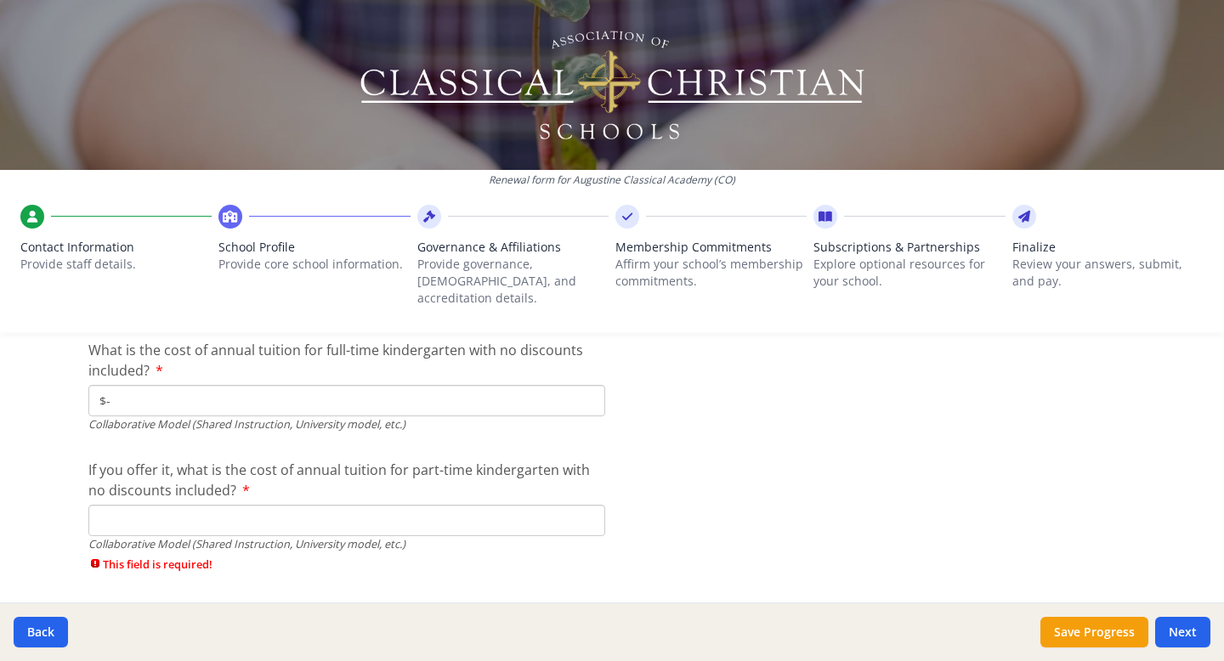
scroll to position [5291, 0]
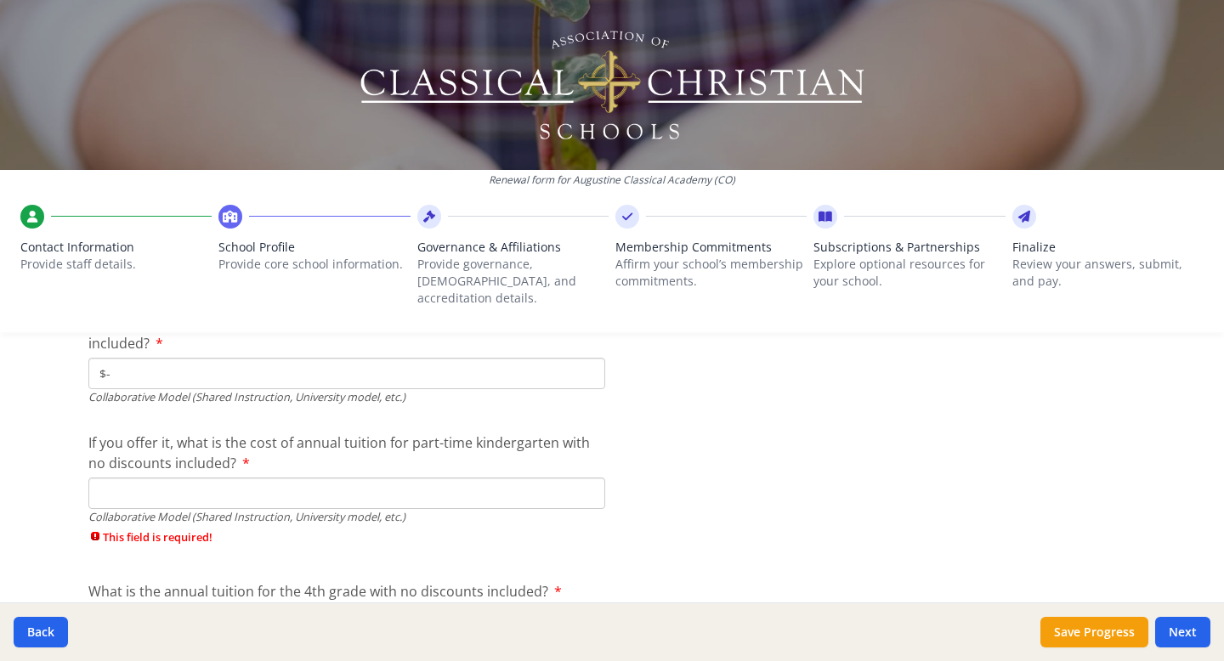
click at [575, 478] on input "If you offer it, what is the cost of annual tuition for part-time kindergarten …" at bounding box center [346, 493] width 517 height 31
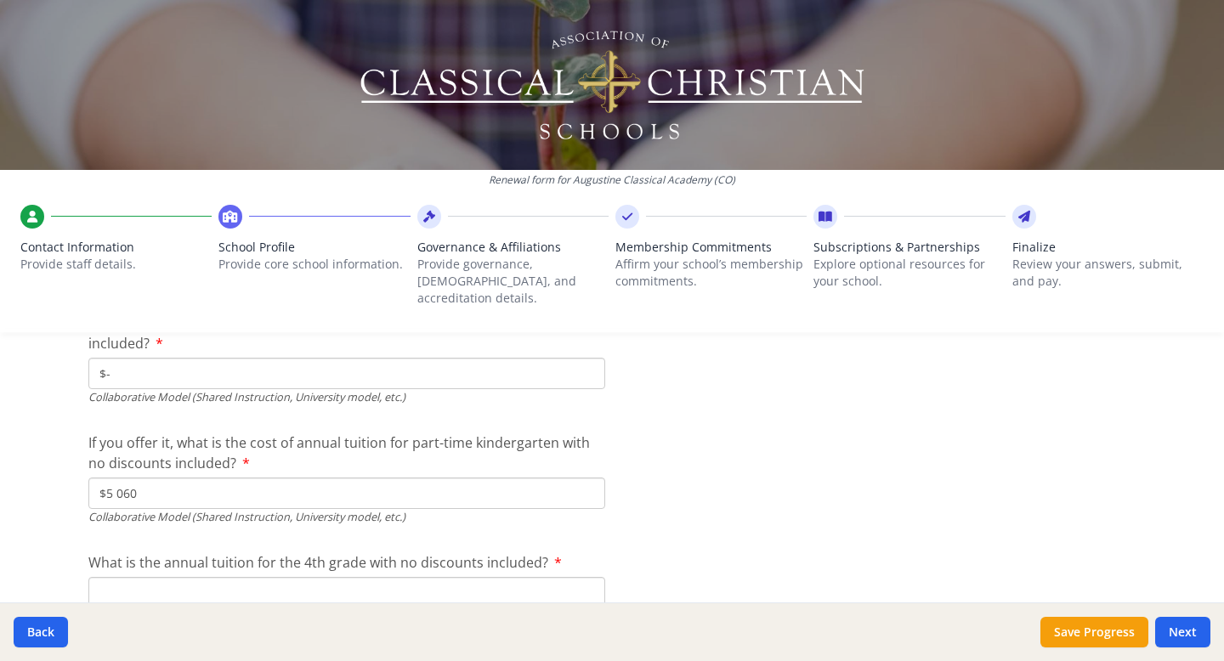
type input "$5 060"
click at [311, 577] on input "What is the annual tuition for the 4th grade with no discounts included?" at bounding box center [346, 592] width 517 height 31
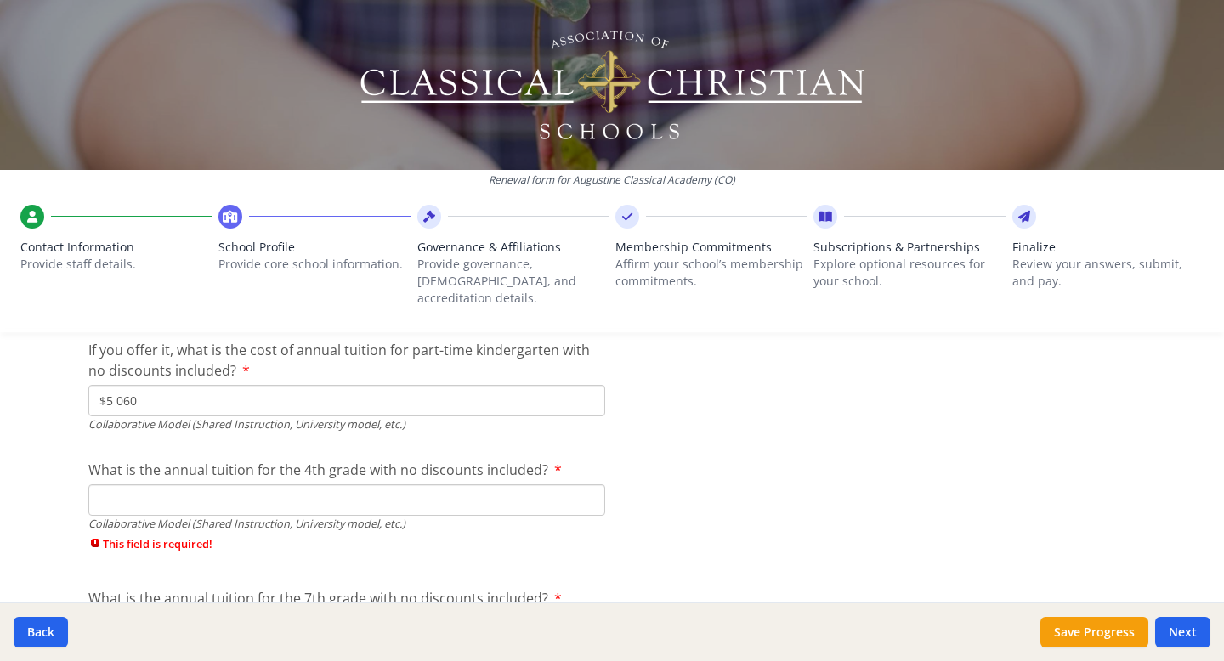
scroll to position [5402, 0]
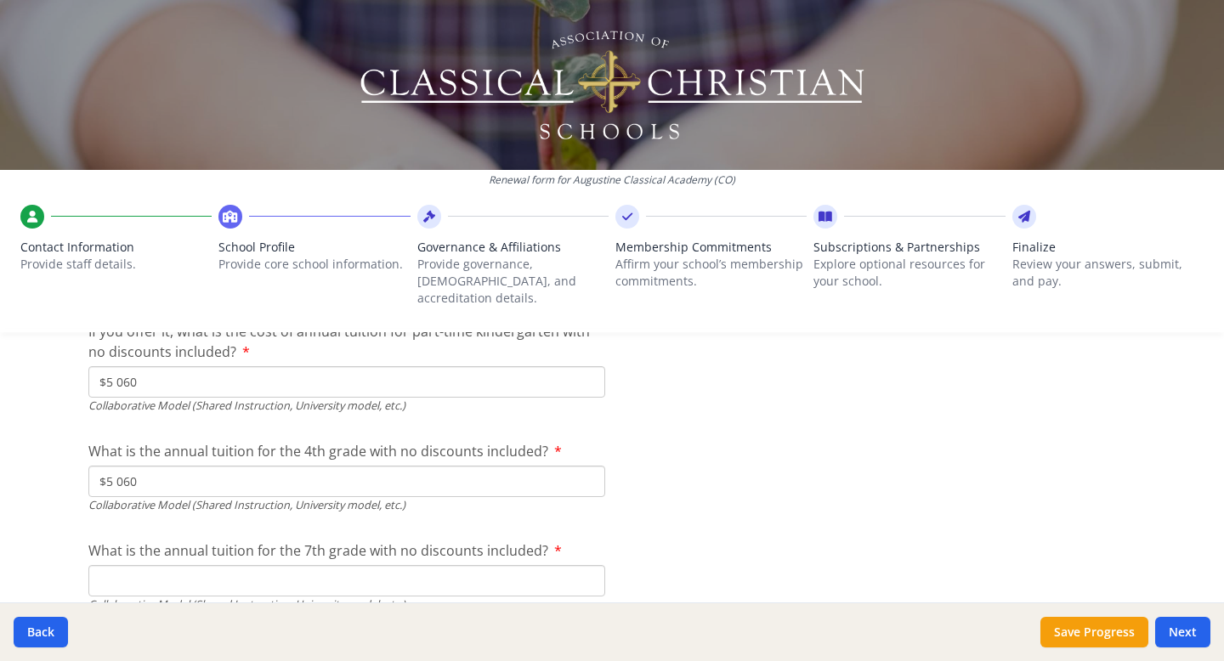
type input "$5 060"
click at [551, 565] on input "What is the annual tuition for the 7th grade with no discounts included?" at bounding box center [346, 580] width 517 height 31
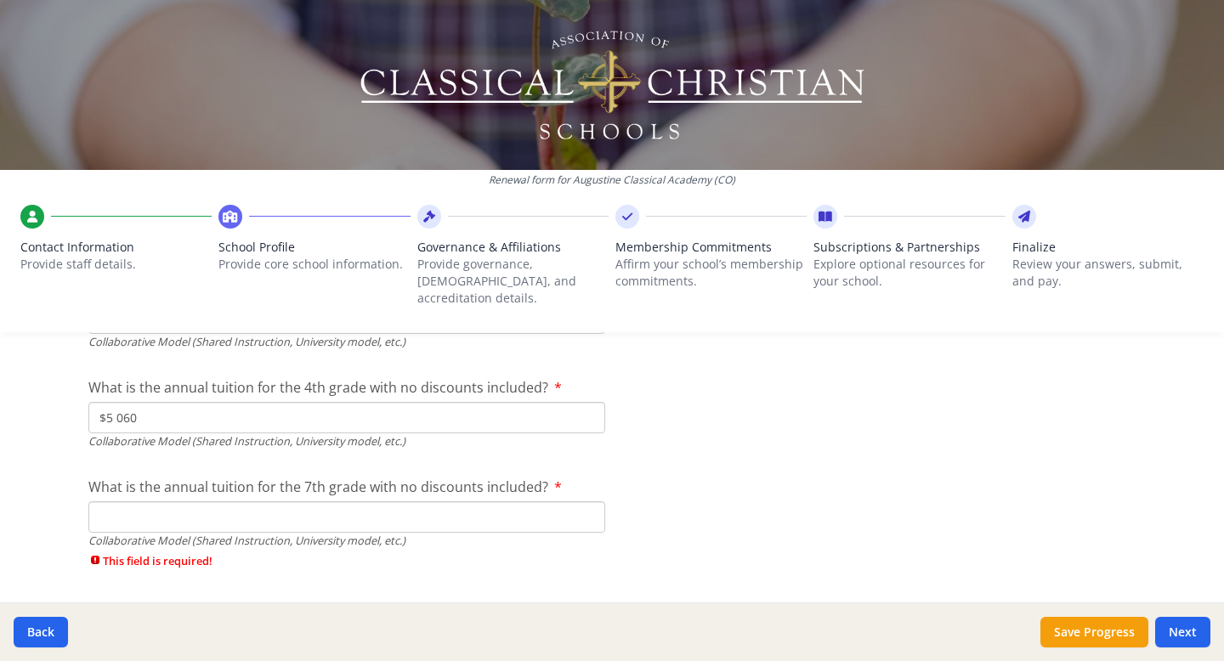
scroll to position [5469, 0]
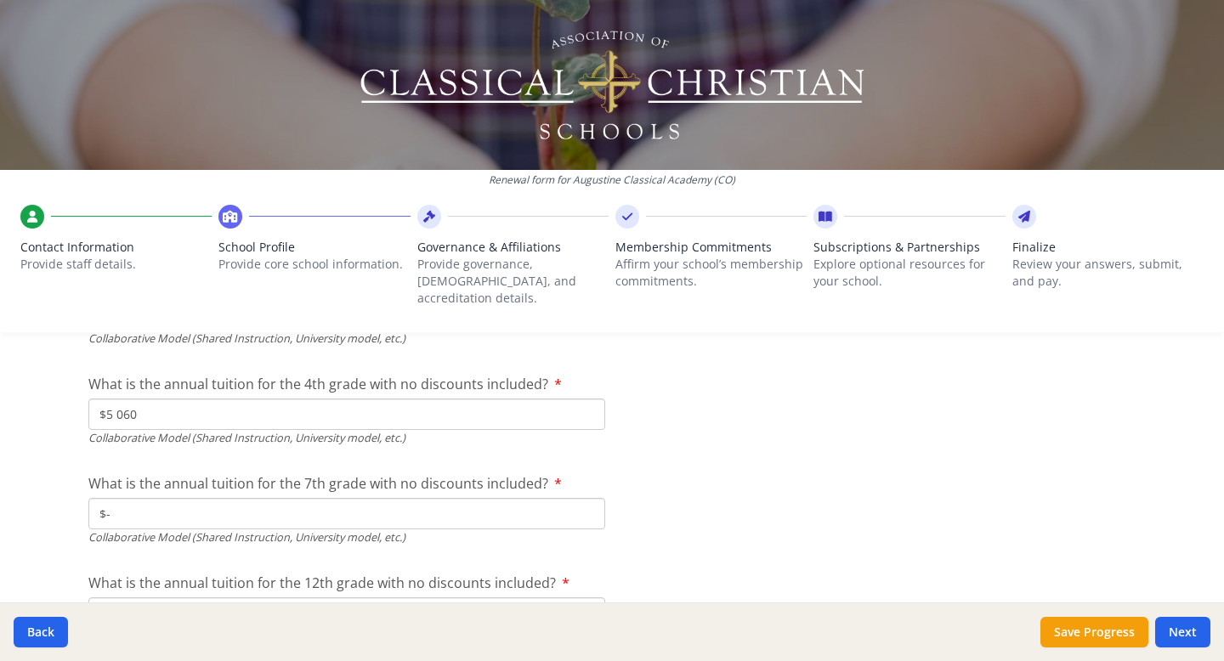
type input "$-"
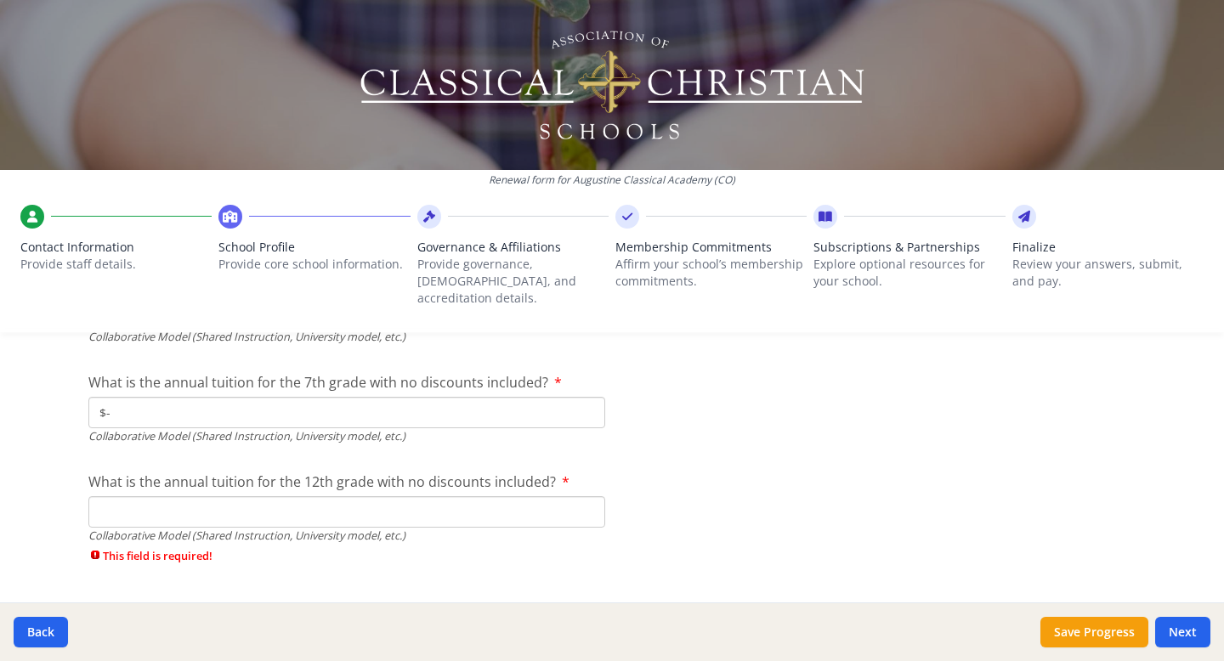
click at [571, 498] on input "What is the annual tuition for the 12th grade with no discounts included?" at bounding box center [346, 511] width 517 height 31
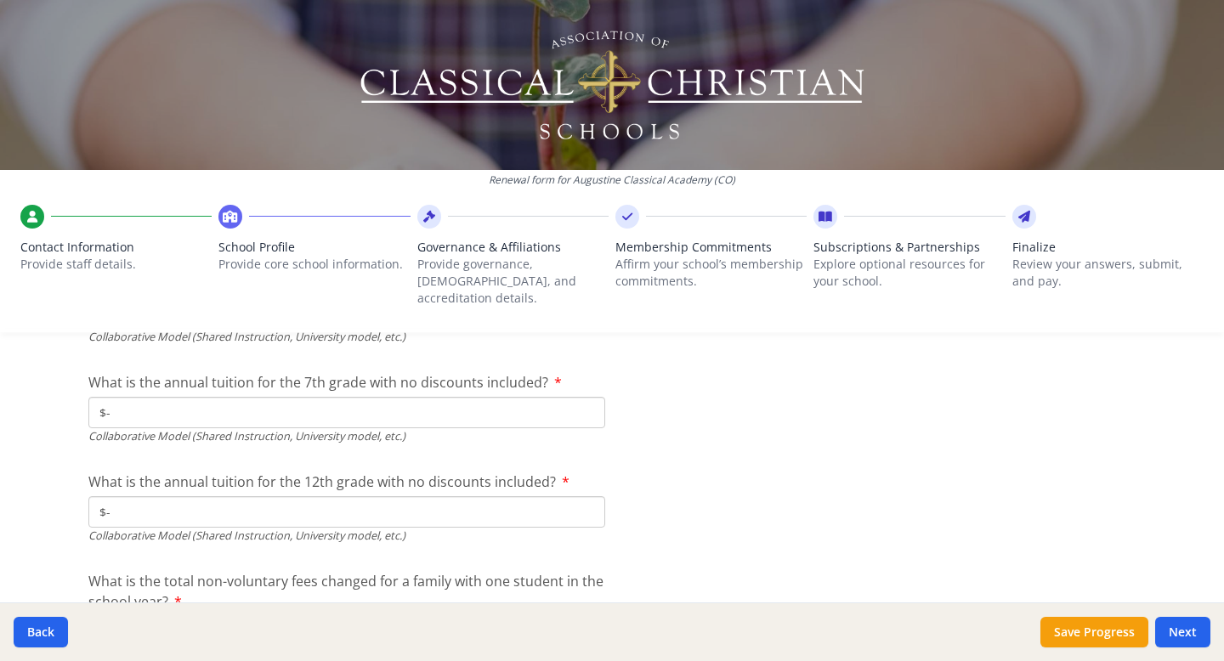
type input "$-"
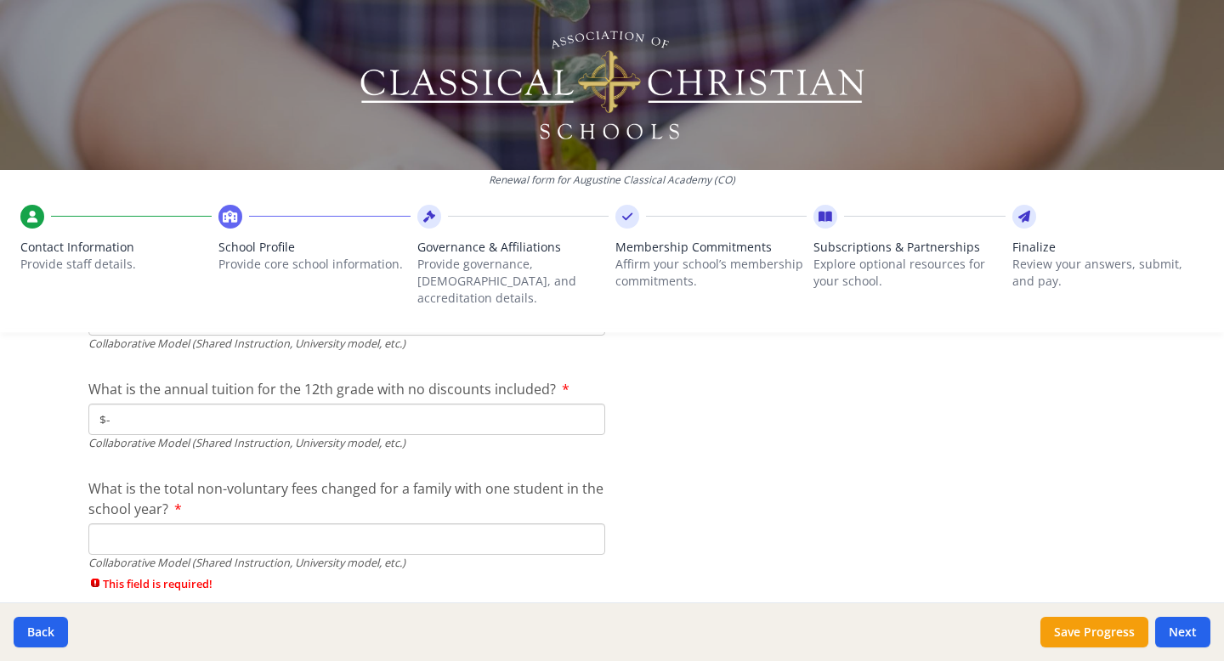
scroll to position [5667, 0]
click at [517, 519] on input "What is the total non-voluntary fees changed for a family with one student in t…" at bounding box center [346, 534] width 517 height 31
type input "$190"
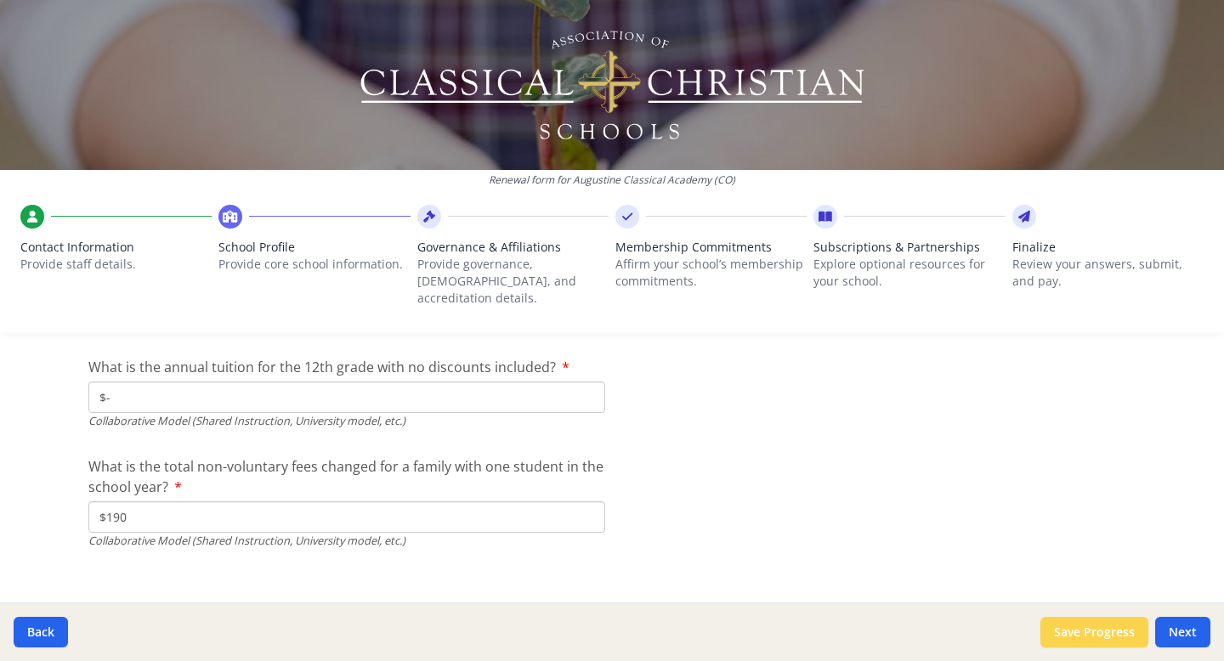
click at [1076, 624] on button "Save Progress" at bounding box center [1094, 632] width 108 height 31
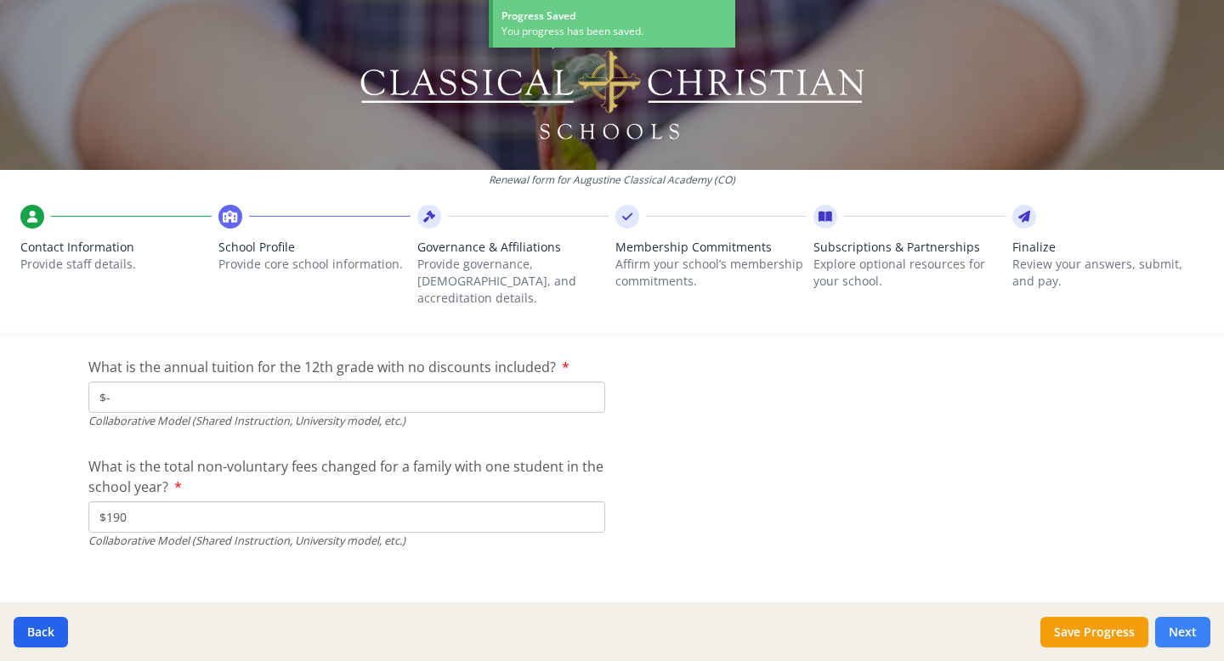
click at [1179, 634] on button "Next" at bounding box center [1182, 632] width 55 height 31
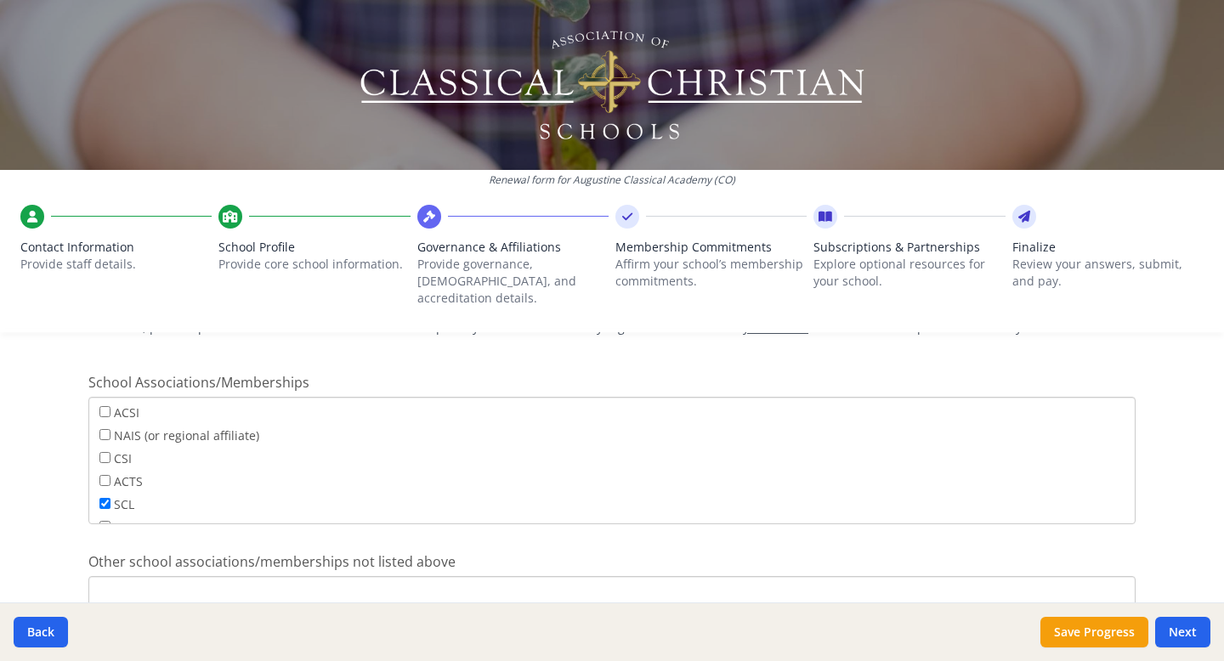
scroll to position [1121, 0]
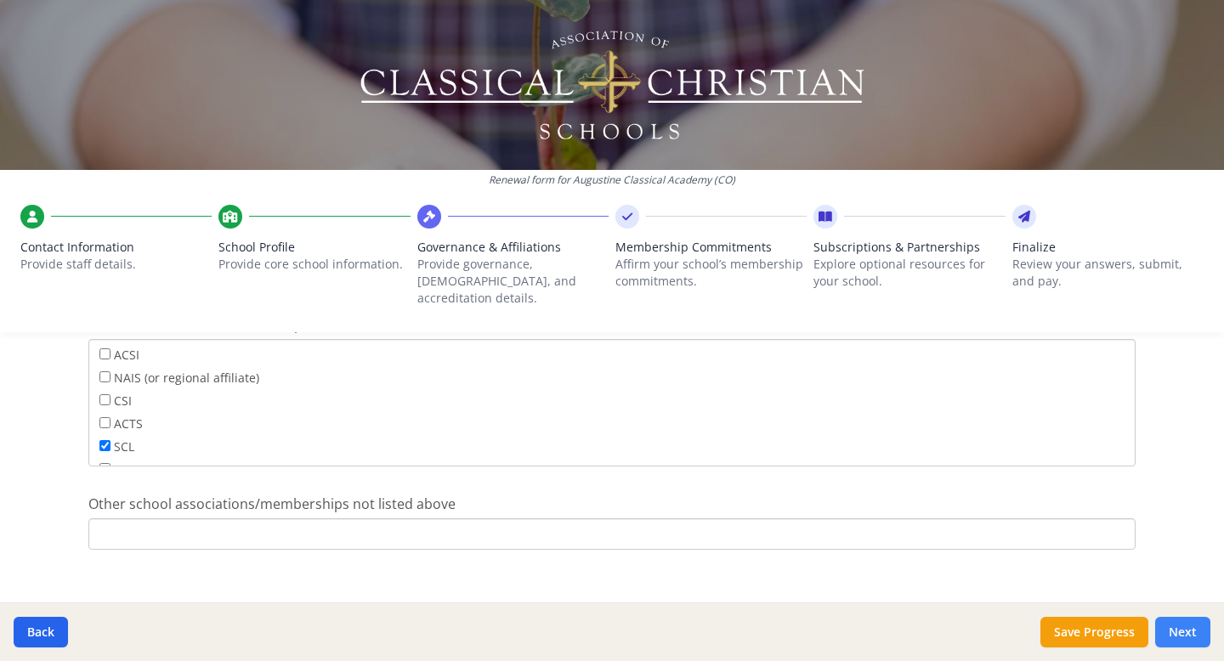
click at [1175, 629] on button "Next" at bounding box center [1182, 632] width 55 height 31
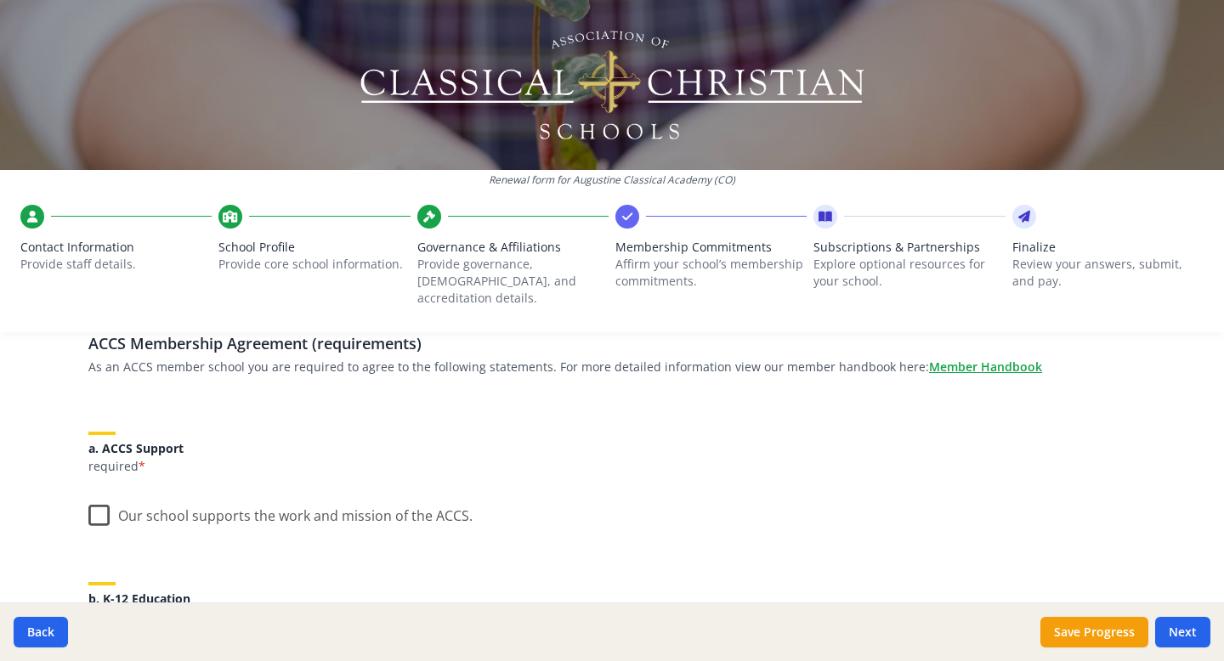
scroll to position [134, 0]
click at [99, 496] on label "Our school supports the work and mission of the ACCS." at bounding box center [280, 511] width 384 height 37
click at [0, 0] on input "Our school supports the work and mission of the ACCS." at bounding box center [0, 0] width 0 height 0
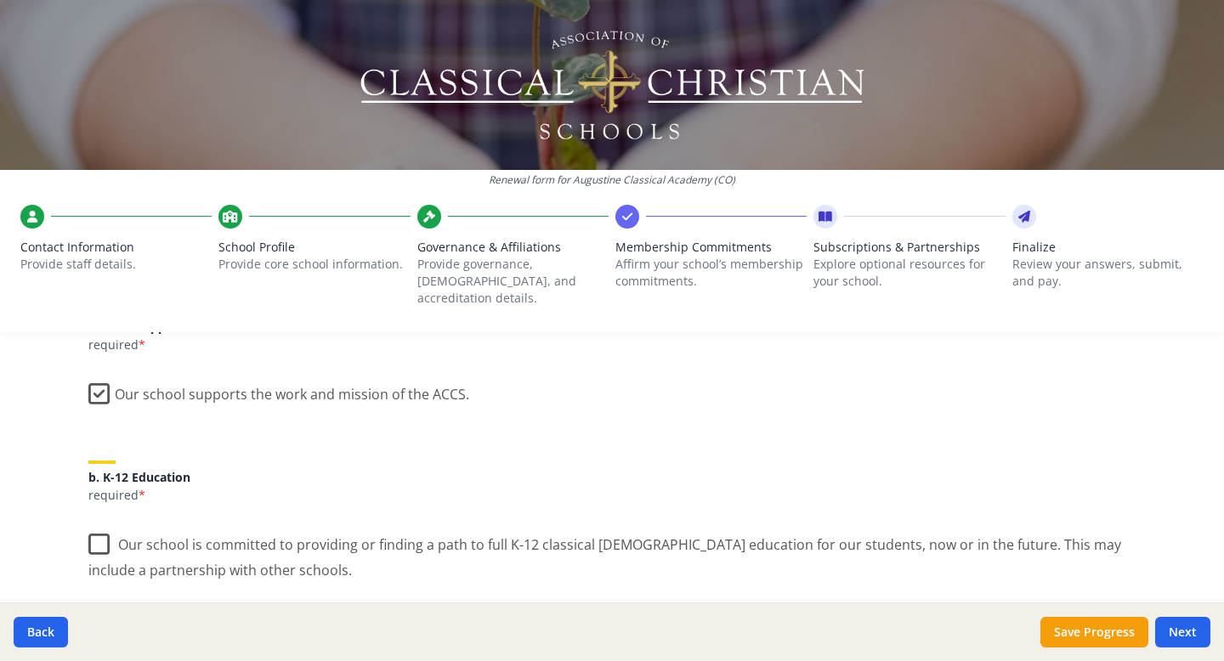
scroll to position [299, 0]
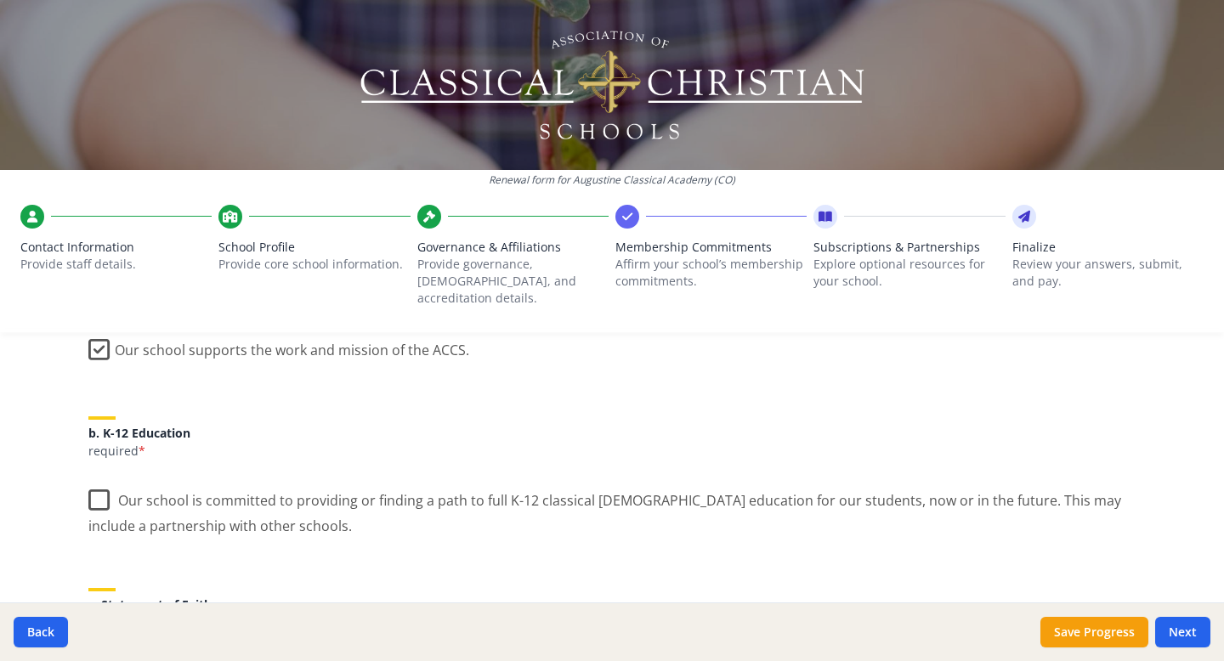
click at [99, 480] on label "Our school is committed to providing or finding a path to full K-12 classical C…" at bounding box center [611, 507] width 1047 height 57
click at [0, 0] on input "Our school is committed to providing or finding a path to full K-12 classical C…" at bounding box center [0, 0] width 0 height 0
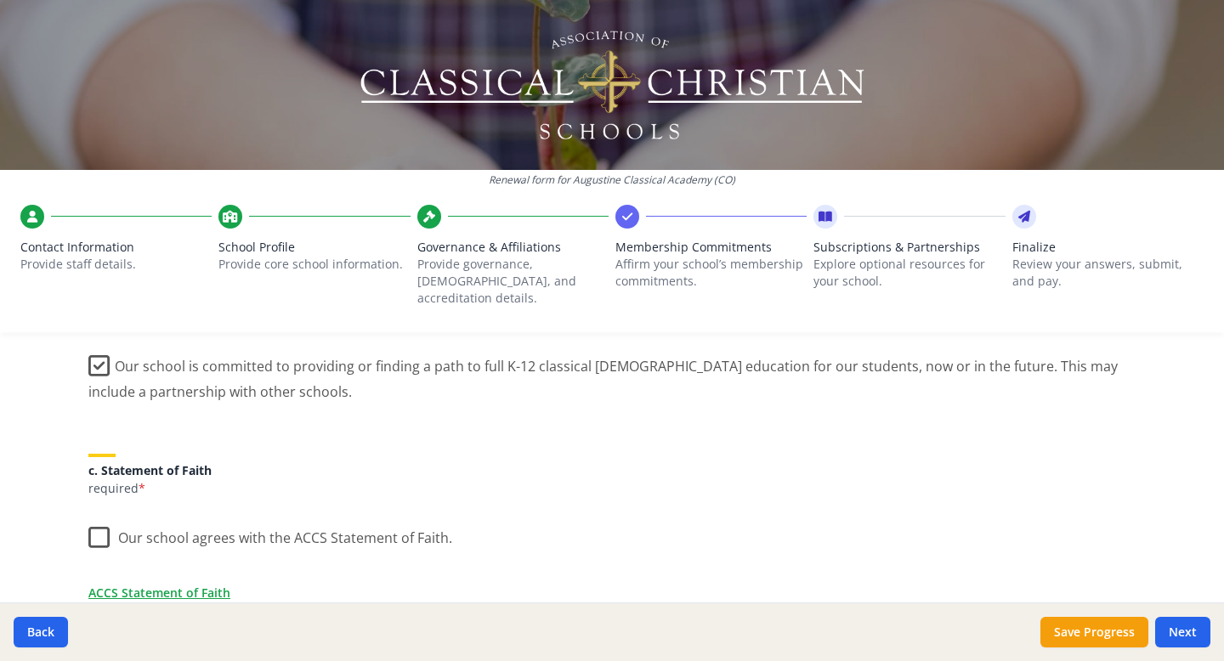
scroll to position [498, 0]
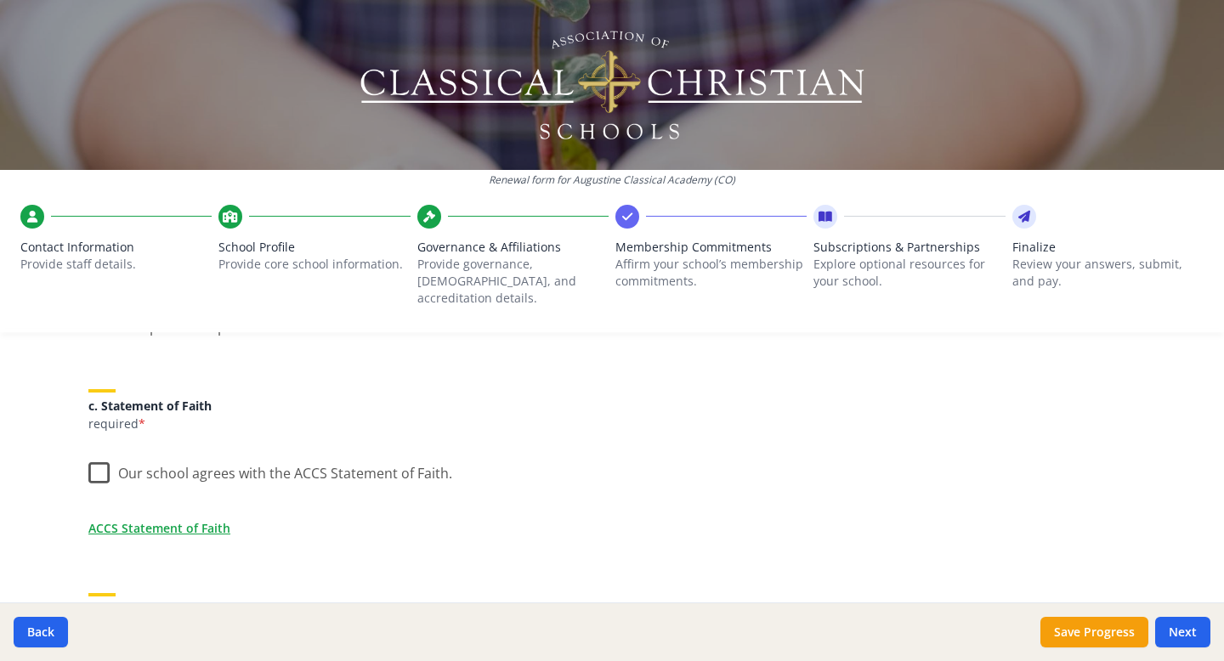
click at [93, 456] on label "Our school agrees with the ACCS Statement of Faith." at bounding box center [270, 469] width 364 height 37
click at [0, 0] on input "Our school agrees with the ACCS Statement of Faith." at bounding box center [0, 0] width 0 height 0
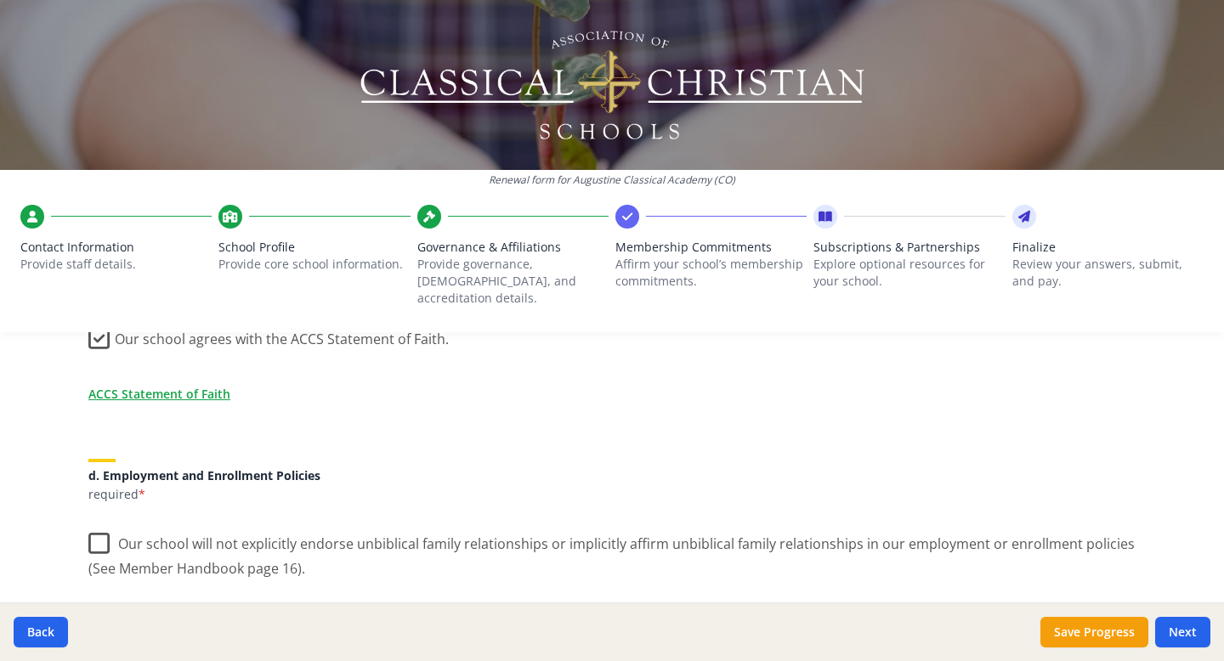
scroll to position [677, 0]
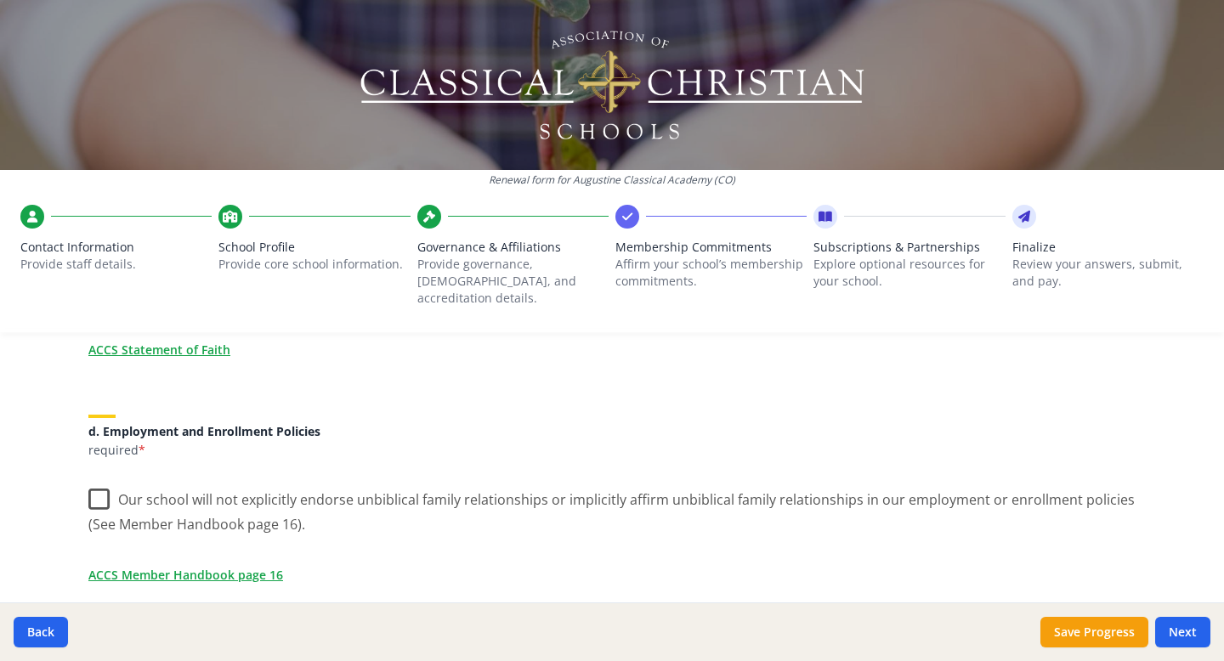
click at [103, 480] on label "Our school will not explicitly endorse unbiblical family relationships or impli…" at bounding box center [611, 506] width 1047 height 57
click at [0, 0] on input "Our school will not explicitly endorse unbiblical family relationships or impli…" at bounding box center [0, 0] width 0 height 0
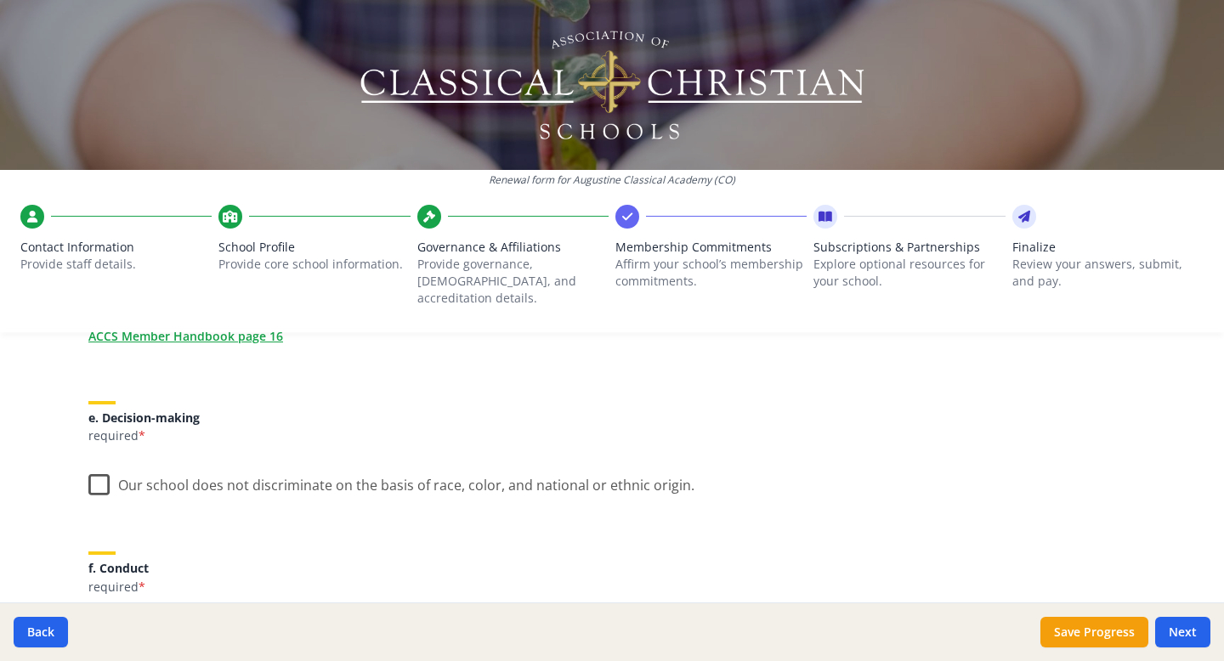
scroll to position [921, 0]
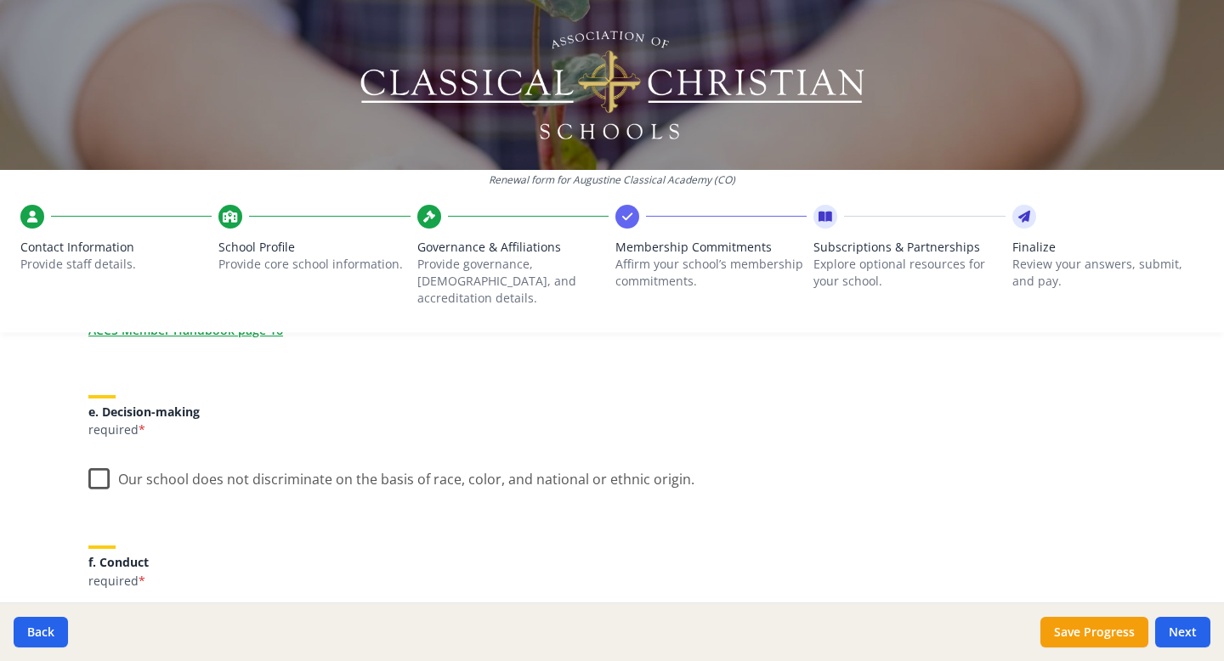
click at [99, 472] on label "Our school does not discriminate on the basis of race, color, and national or e…" at bounding box center [391, 475] width 606 height 37
click at [0, 0] on input "Our school does not discriminate on the basis of race, color, and national or e…" at bounding box center [0, 0] width 0 height 0
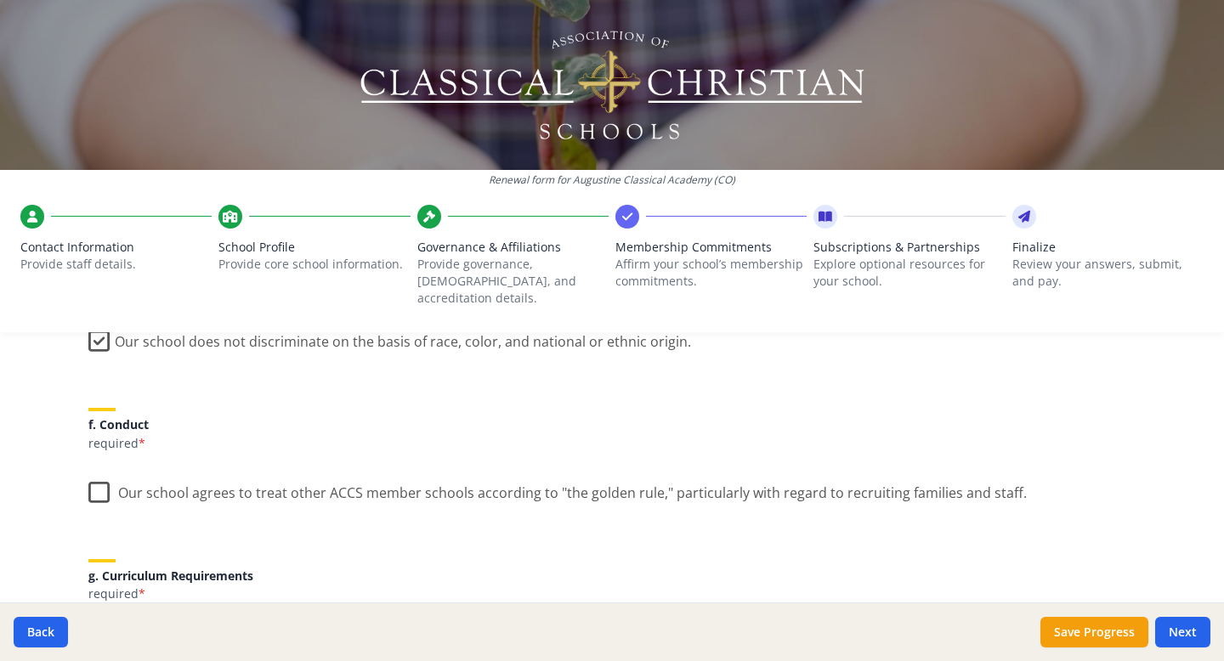
scroll to position [1082, 0]
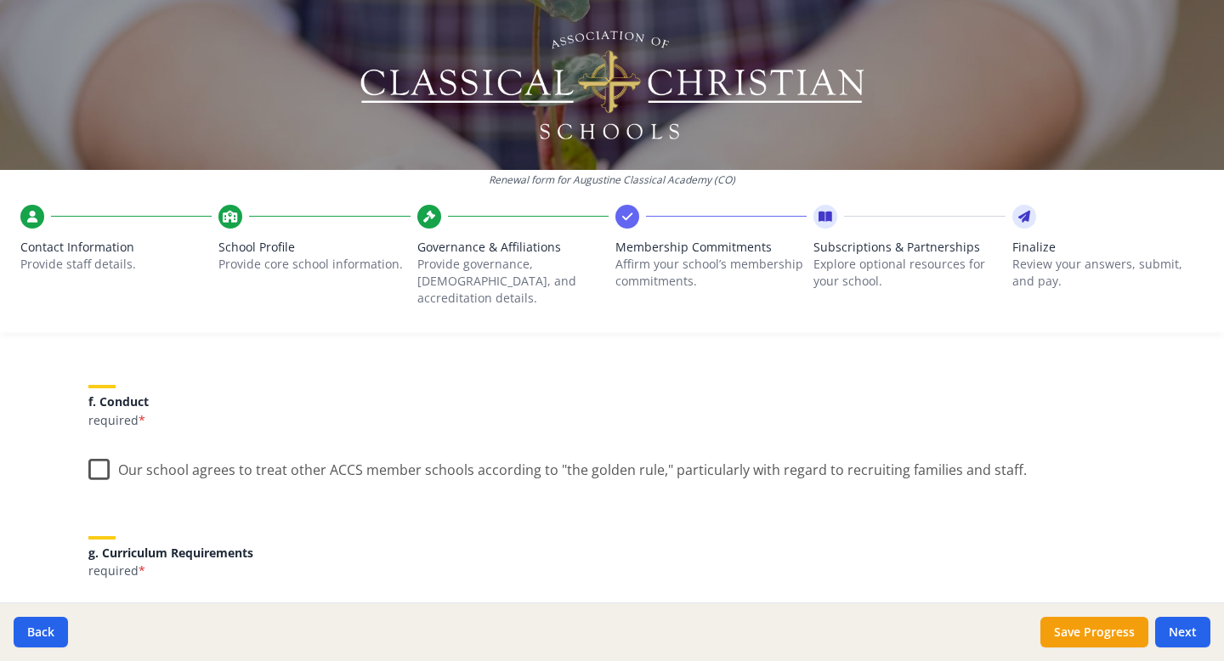
click at [104, 450] on label "Our school agrees to treat other ACCS member schools according to "the golden r…" at bounding box center [557, 466] width 938 height 37
click at [0, 0] on input "Our school agrees to treat other ACCS member schools according to "the golden r…" at bounding box center [0, 0] width 0 height 0
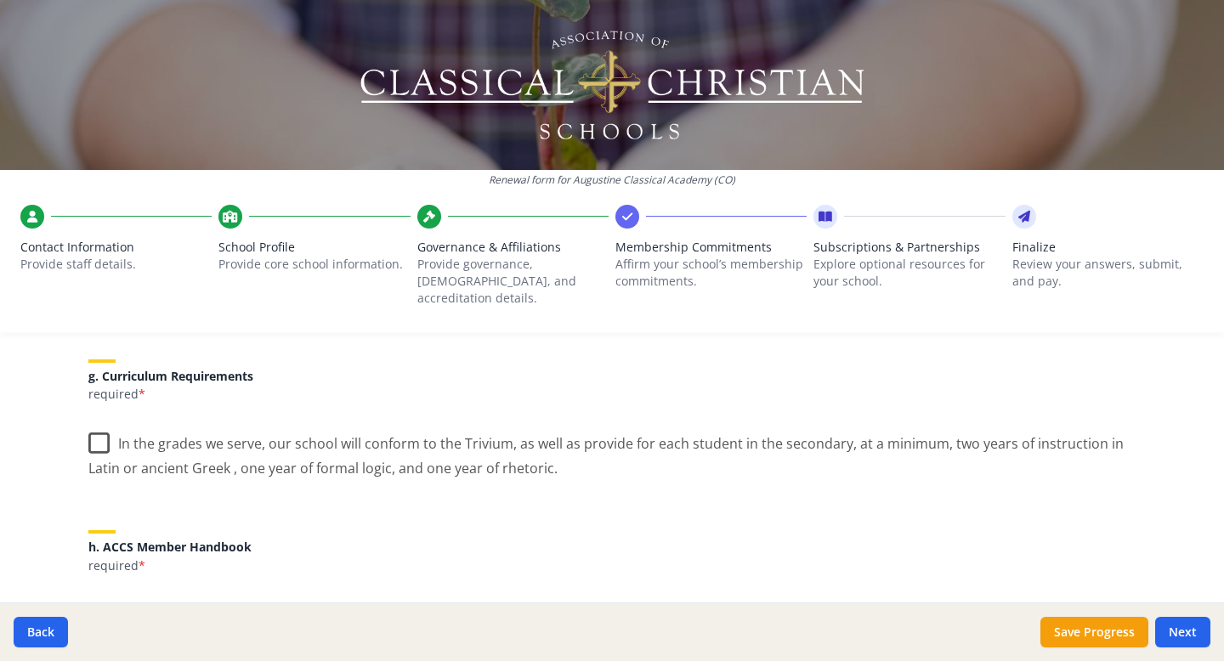
scroll to position [1271, 0]
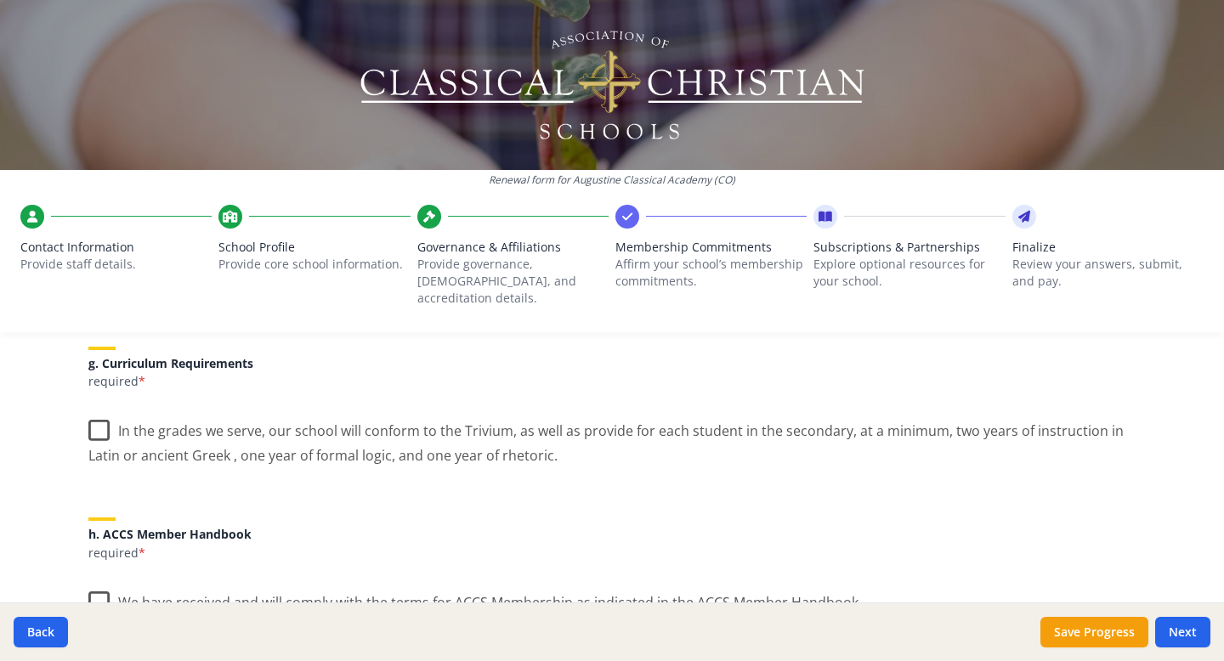
click at [103, 415] on label "In the grades we serve, our school will conform to the Trivium, as well as prov…" at bounding box center [611, 437] width 1047 height 57
click at [0, 0] on input "In the grades we serve, our school will conform to the Trivium, as well as prov…" at bounding box center [0, 0] width 0 height 0
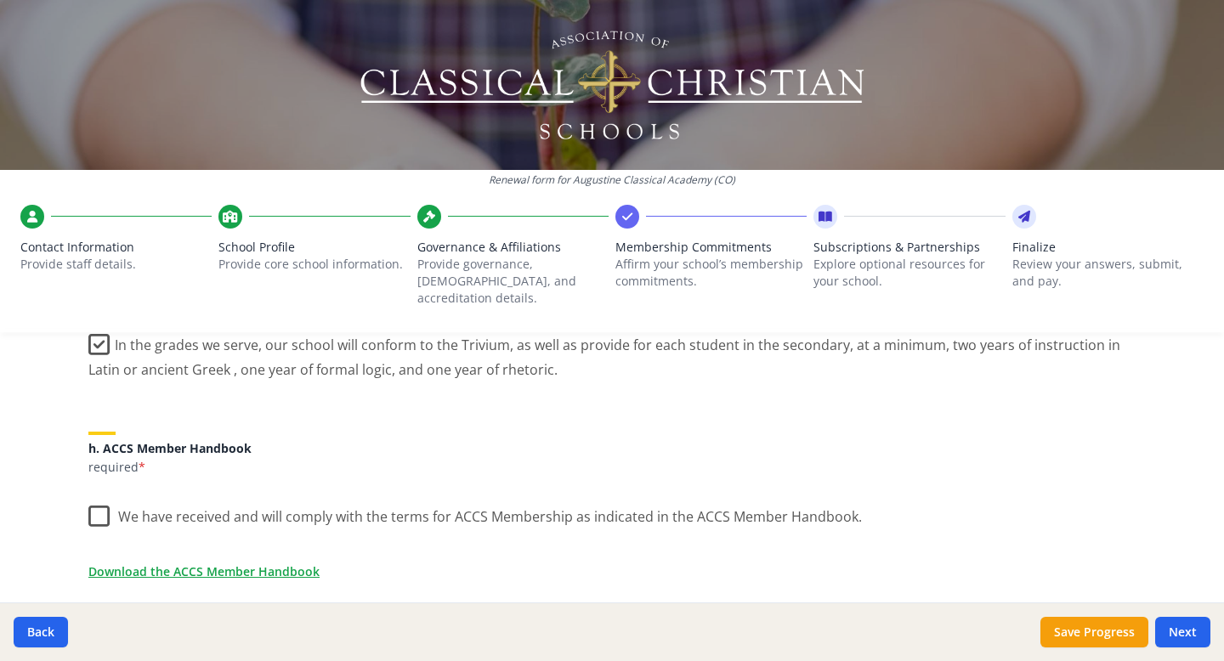
scroll to position [1377, 0]
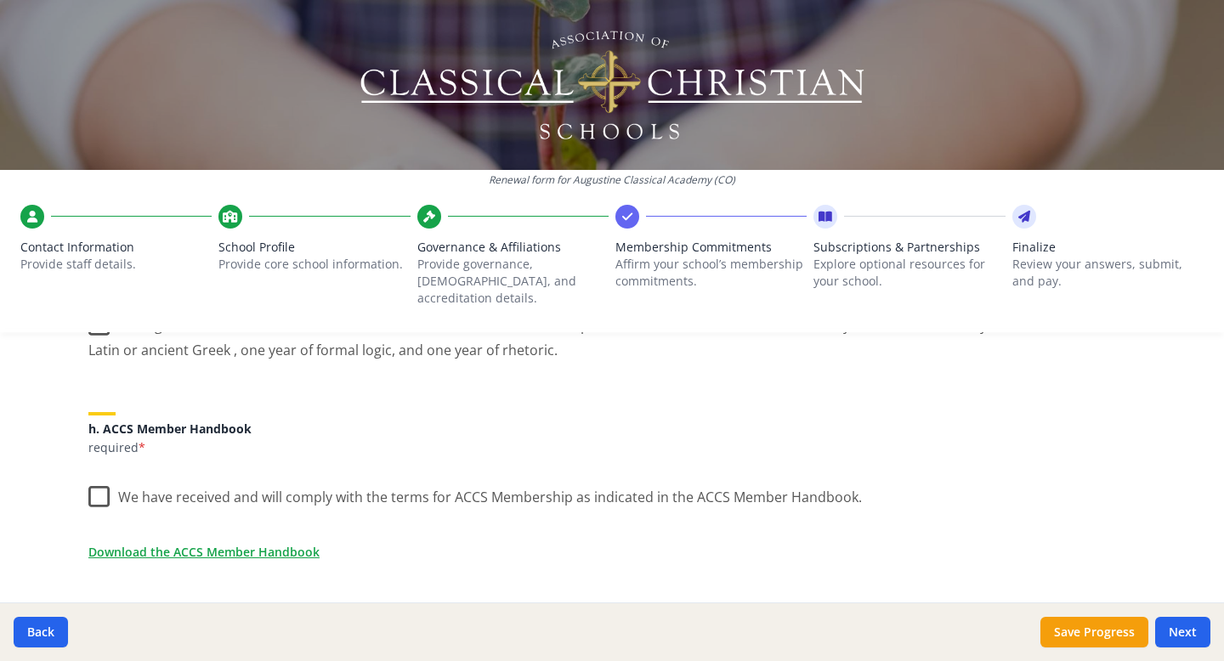
click at [104, 479] on label "We have received and will comply with the terms for ACCS Membership as indicate…" at bounding box center [474, 493] width 773 height 37
click at [0, 0] on input "We have received and will comply with the terms for ACCS Membership as indicate…" at bounding box center [0, 0] width 0 height 0
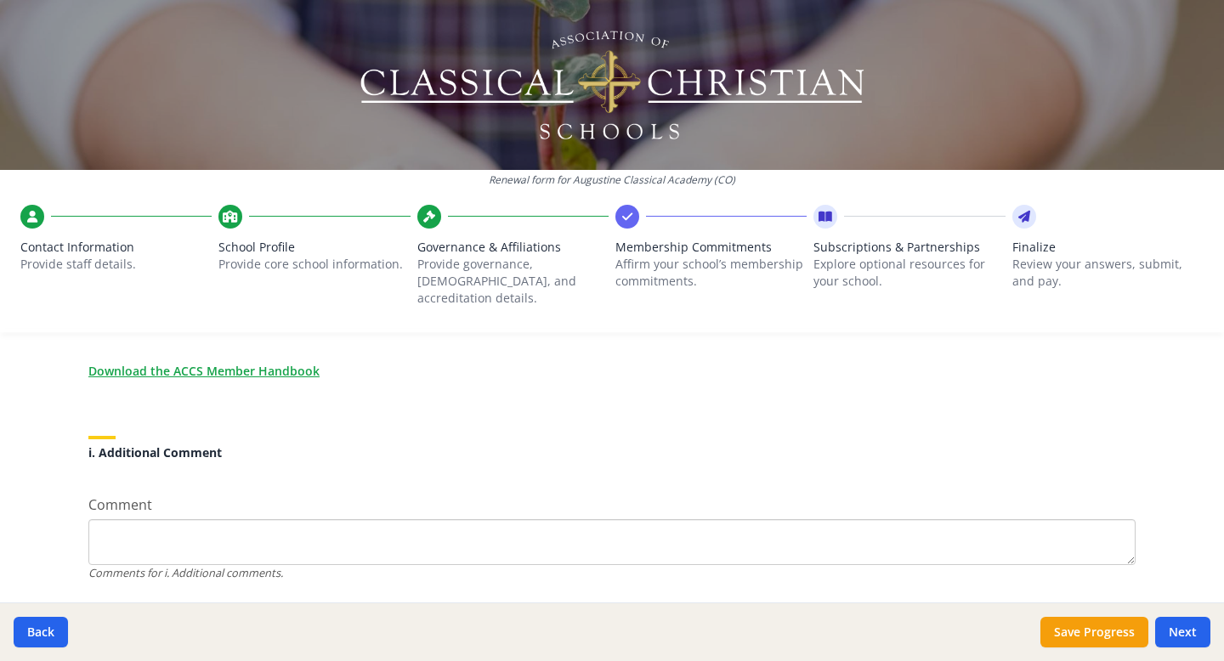
scroll to position [1592, 0]
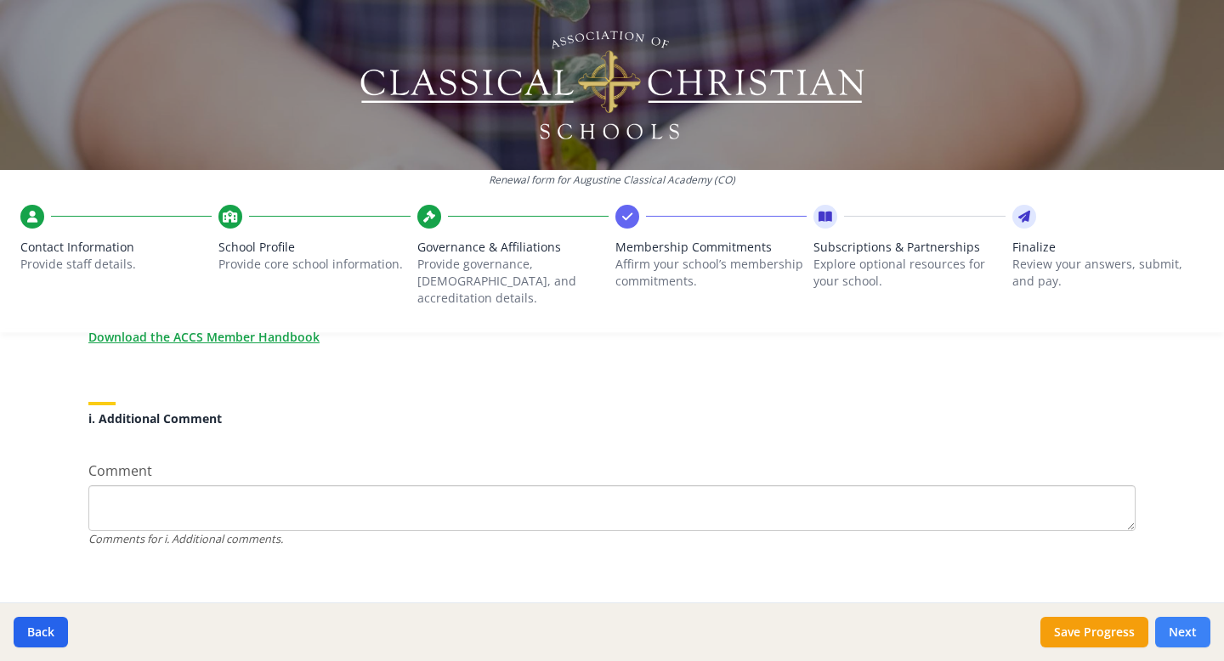
click at [1174, 621] on button "Next" at bounding box center [1182, 632] width 55 height 31
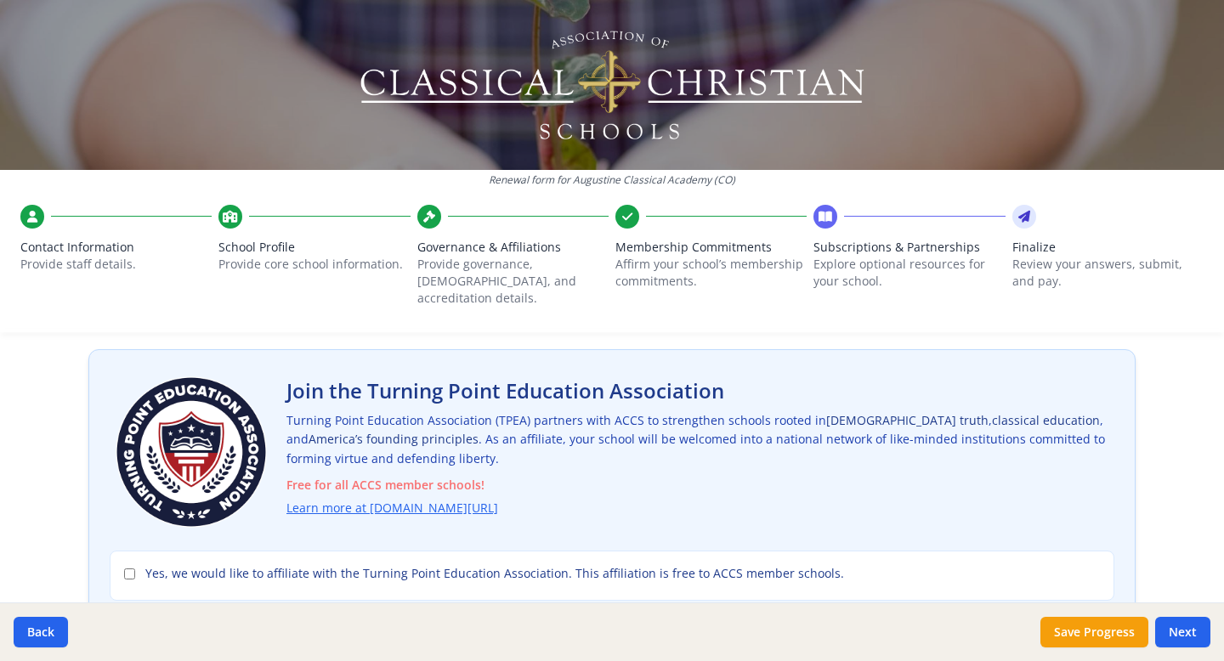
scroll to position [86, 0]
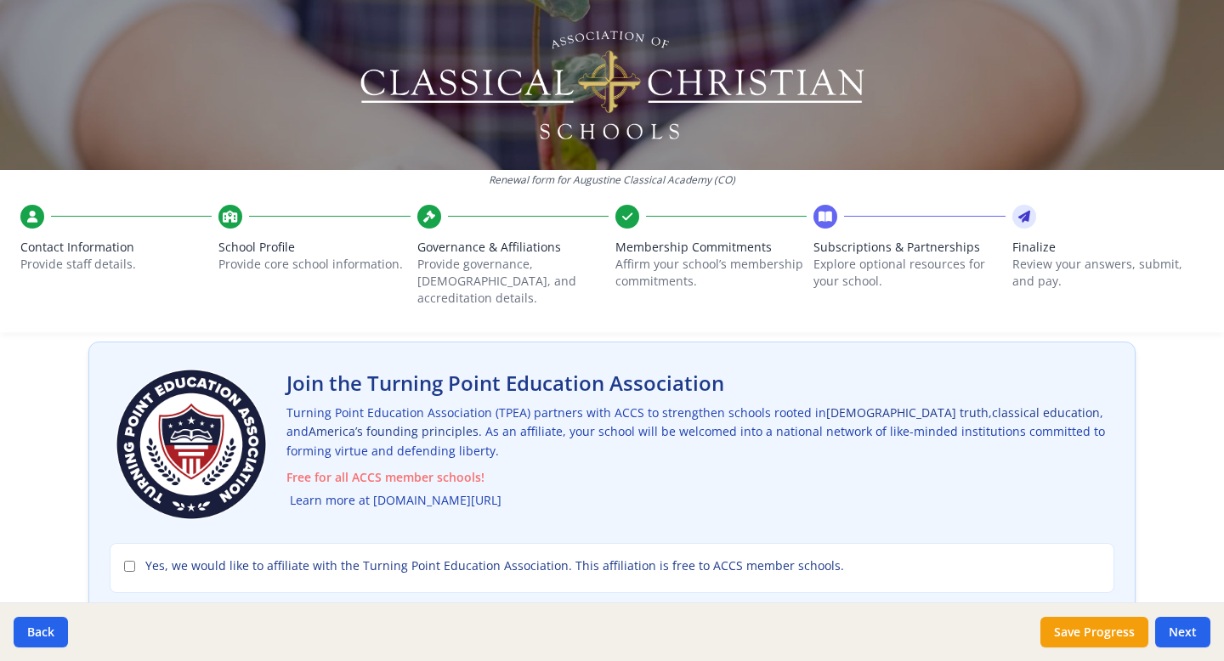
click at [465, 491] on link "Learn more at turningpointed.com/accs" at bounding box center [396, 501] width 212 height 20
click at [126, 561] on input "Yes, we would like to affiliate with the Turning Point Education Association. T…" at bounding box center [129, 566] width 11 height 11
checkbox input "true"
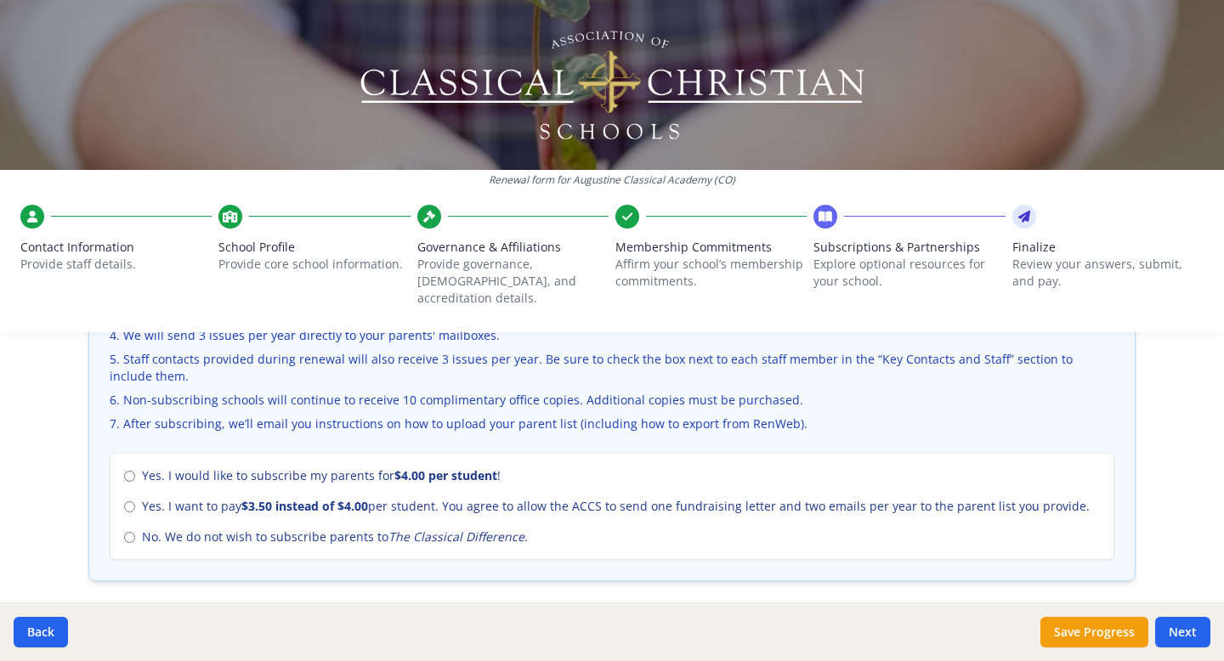
scroll to position [686, 0]
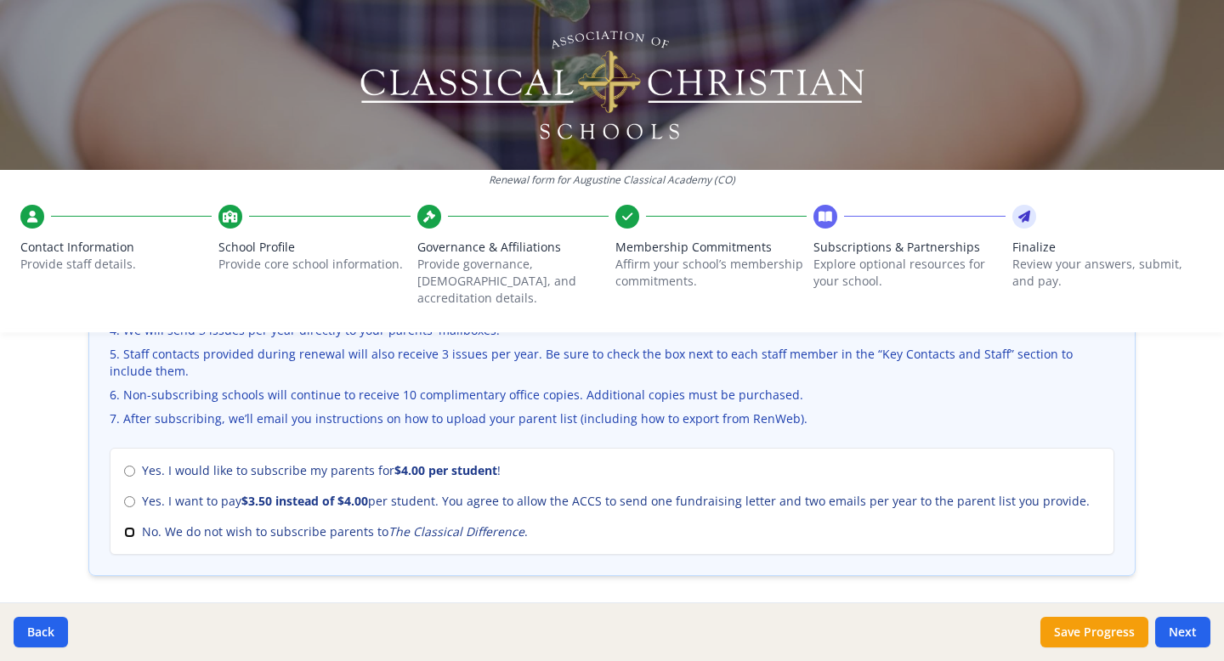
click at [129, 527] on input "No. We do not wish to subscribe parents to The Classical Difference ." at bounding box center [129, 532] width 11 height 11
radio input "true"
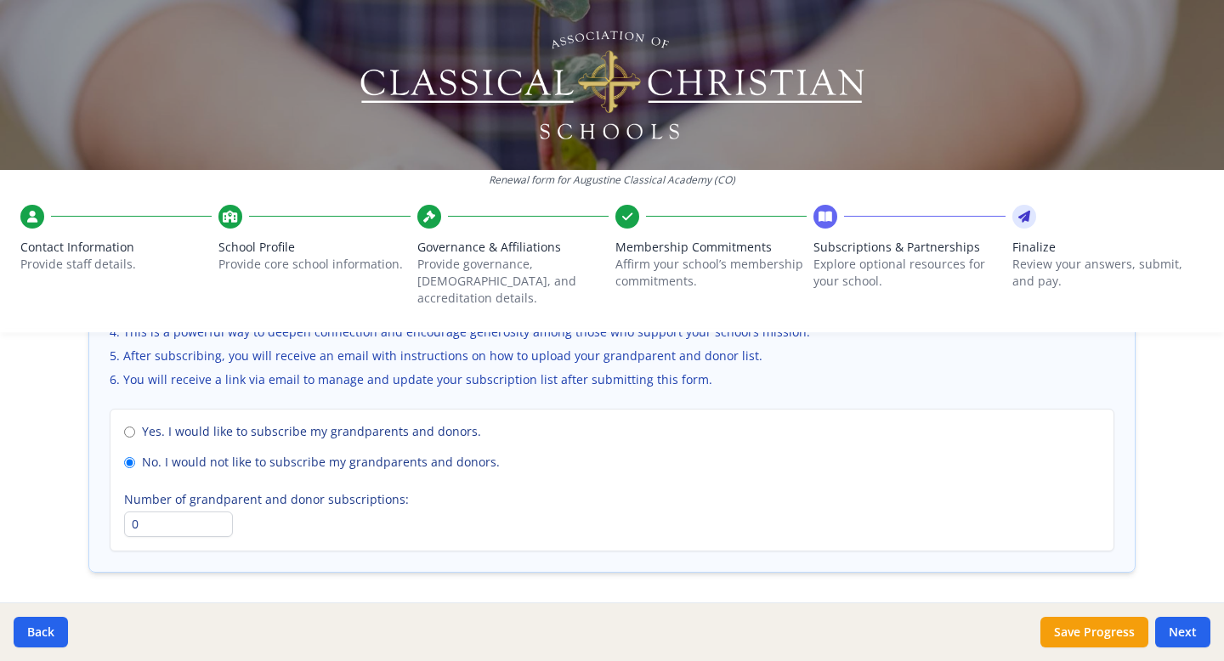
scroll to position [1281, 0]
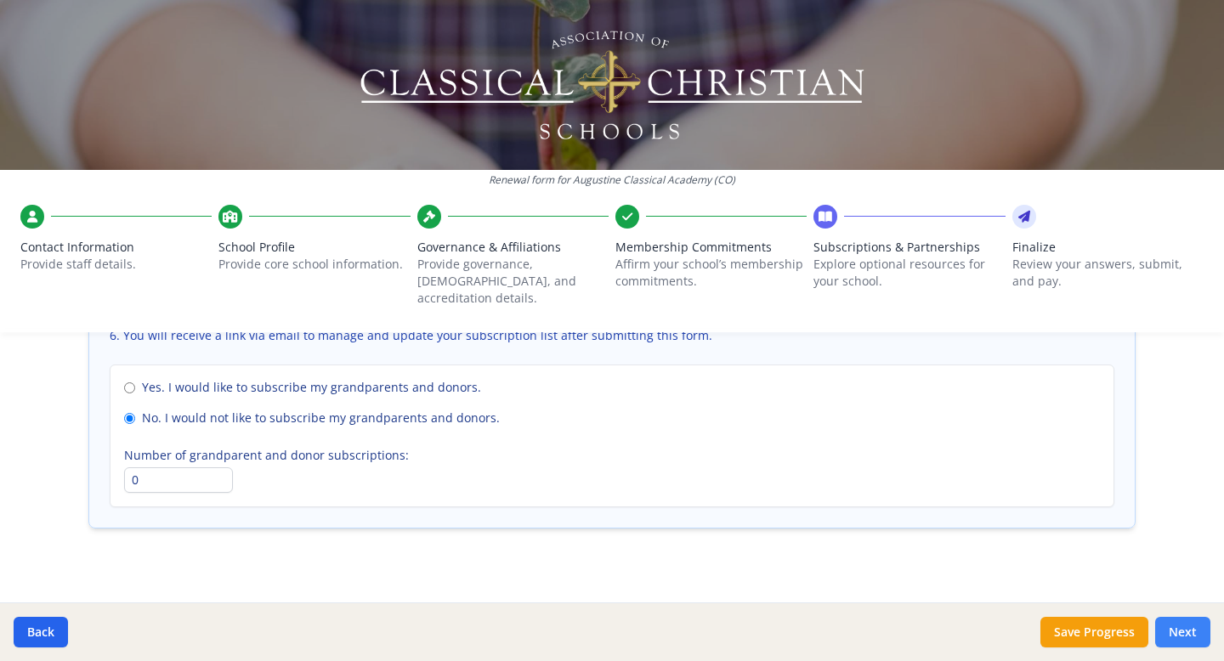
click at [1182, 628] on button "Next" at bounding box center [1182, 632] width 55 height 31
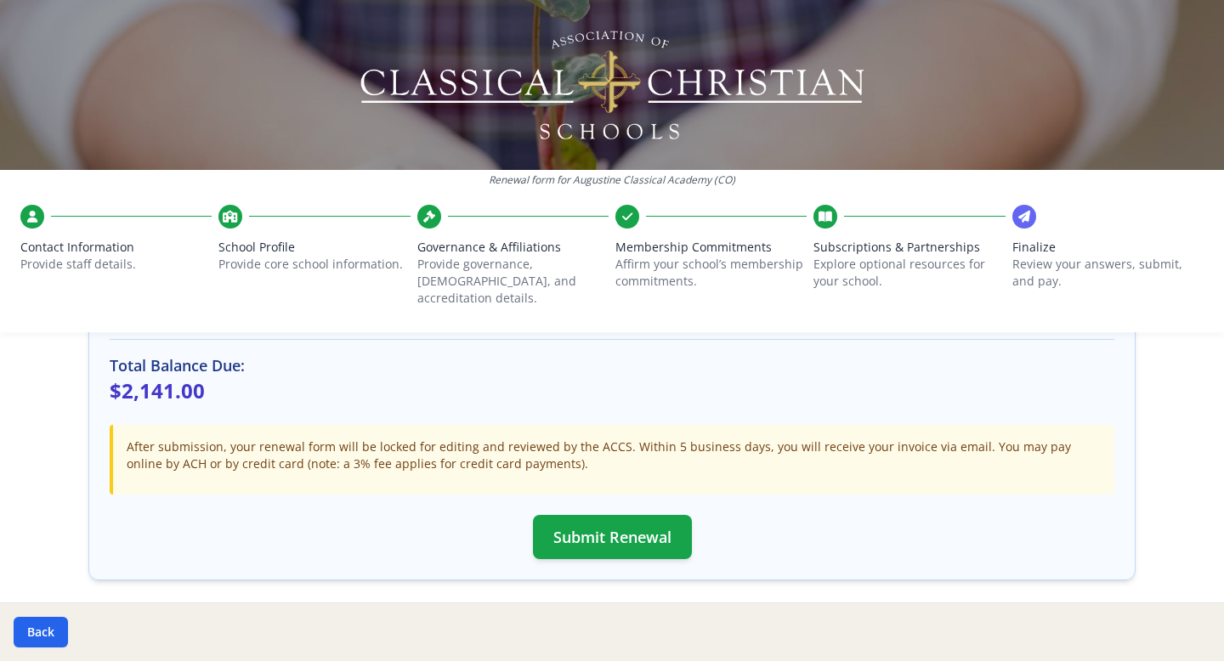
scroll to position [515, 0]
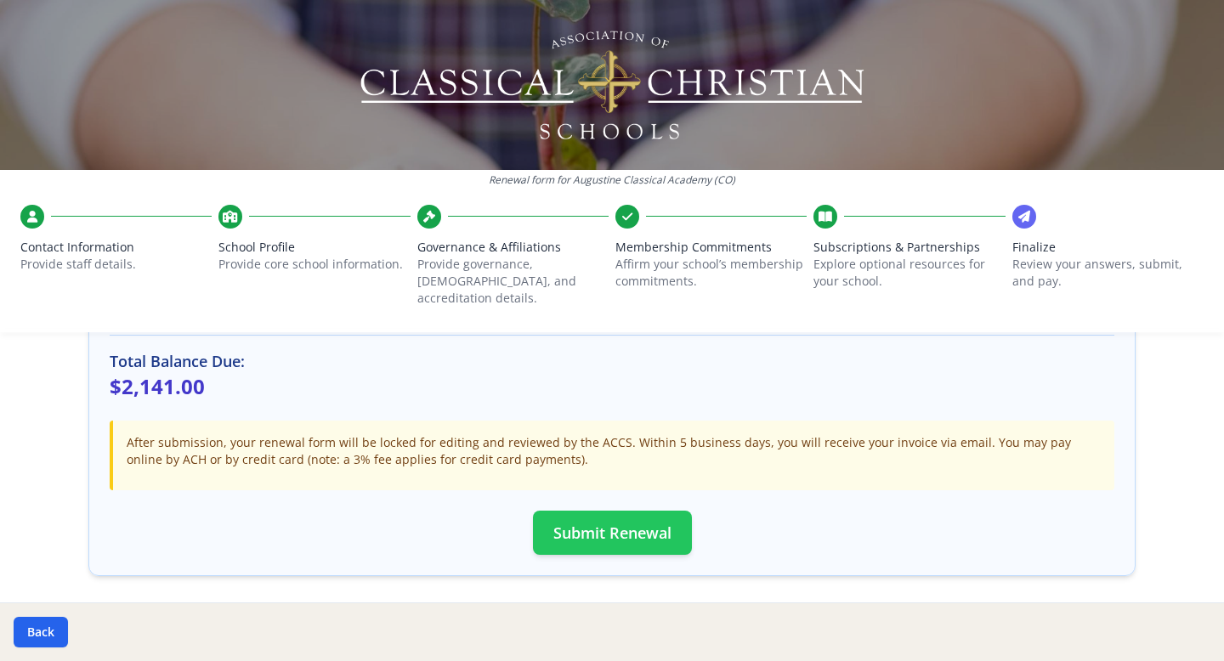
click at [665, 519] on button "Submit Renewal" at bounding box center [612, 533] width 159 height 44
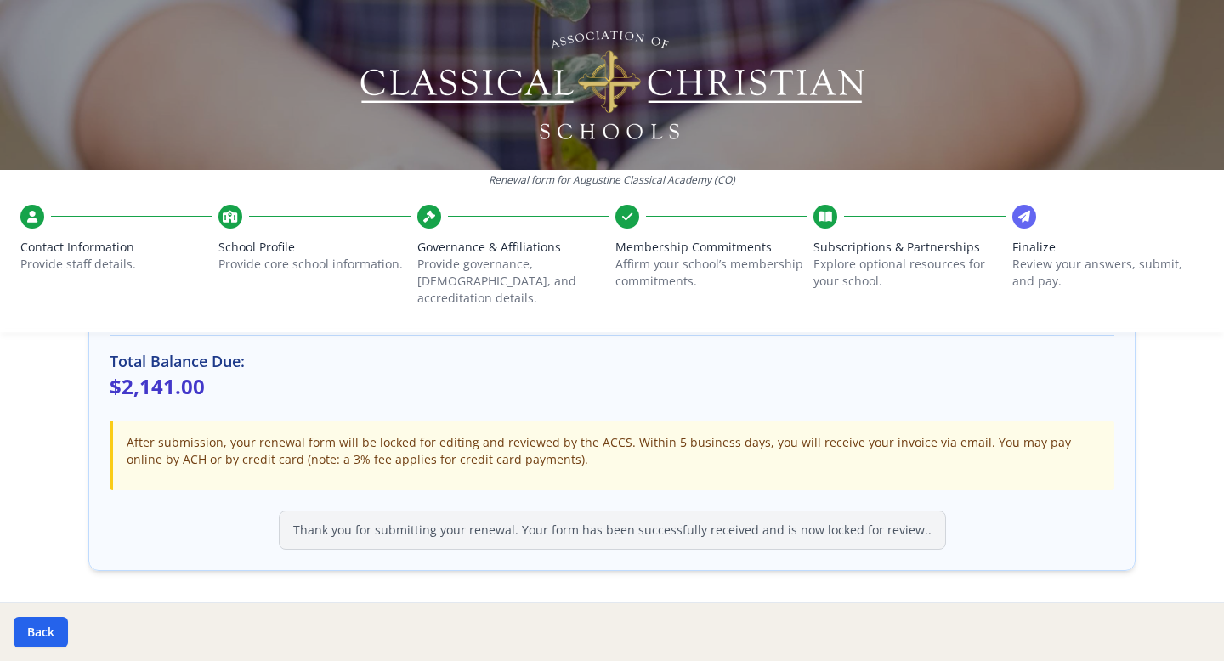
scroll to position [558, 0]
